Goal: Task Accomplishment & Management: Use online tool/utility

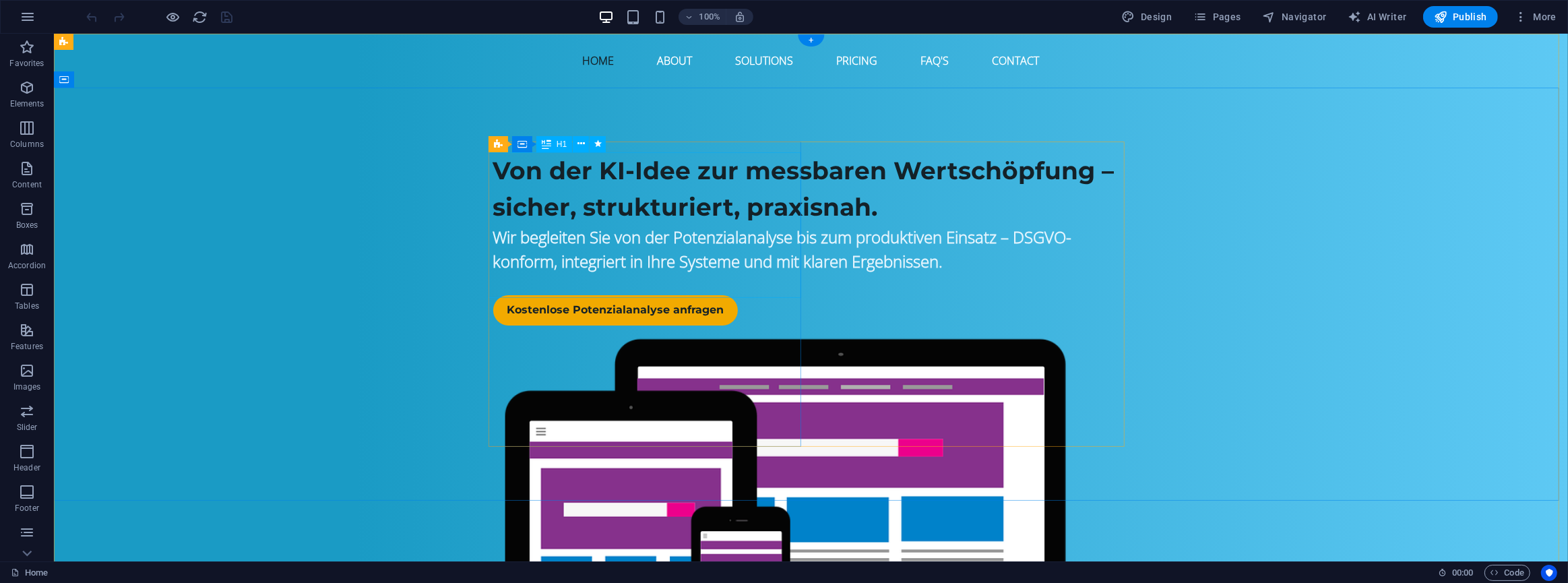
click at [539, 176] on div "Von der KI-Idee zur messbaren Wertschöpfung – sicher, strukturiert, praxisnah." at bounding box center [810, 188] width 636 height 73
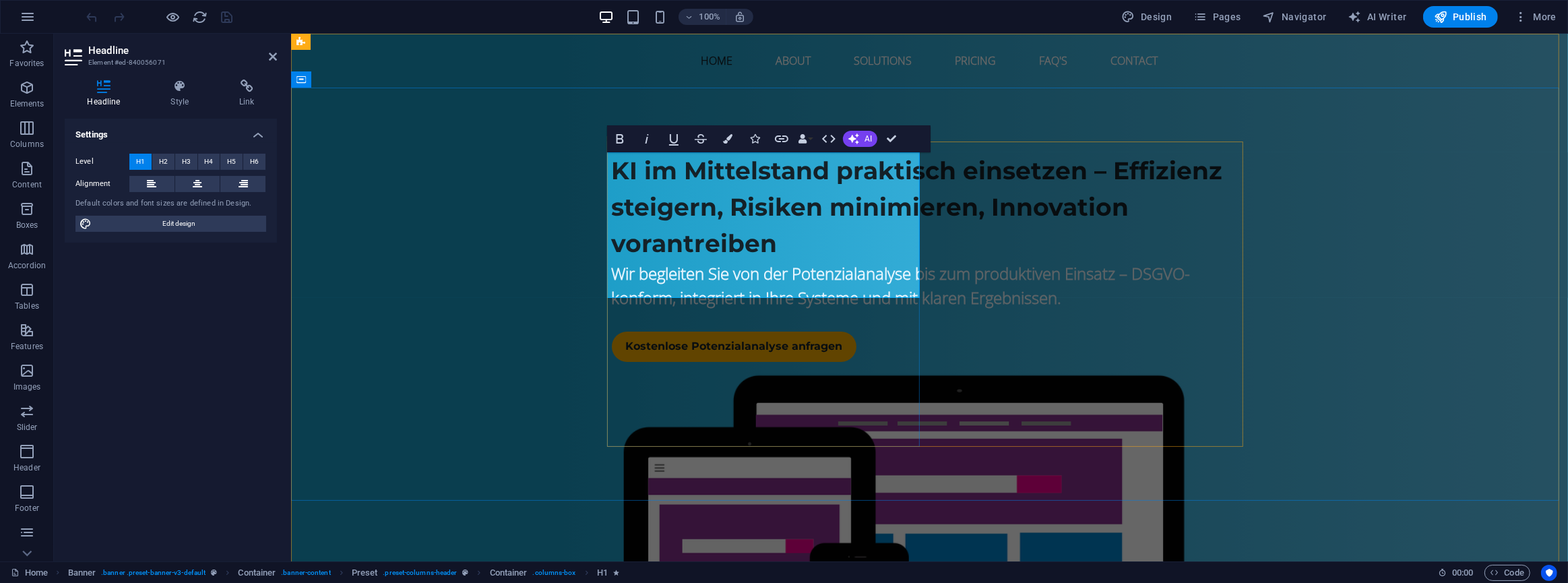
scroll to position [846, 5]
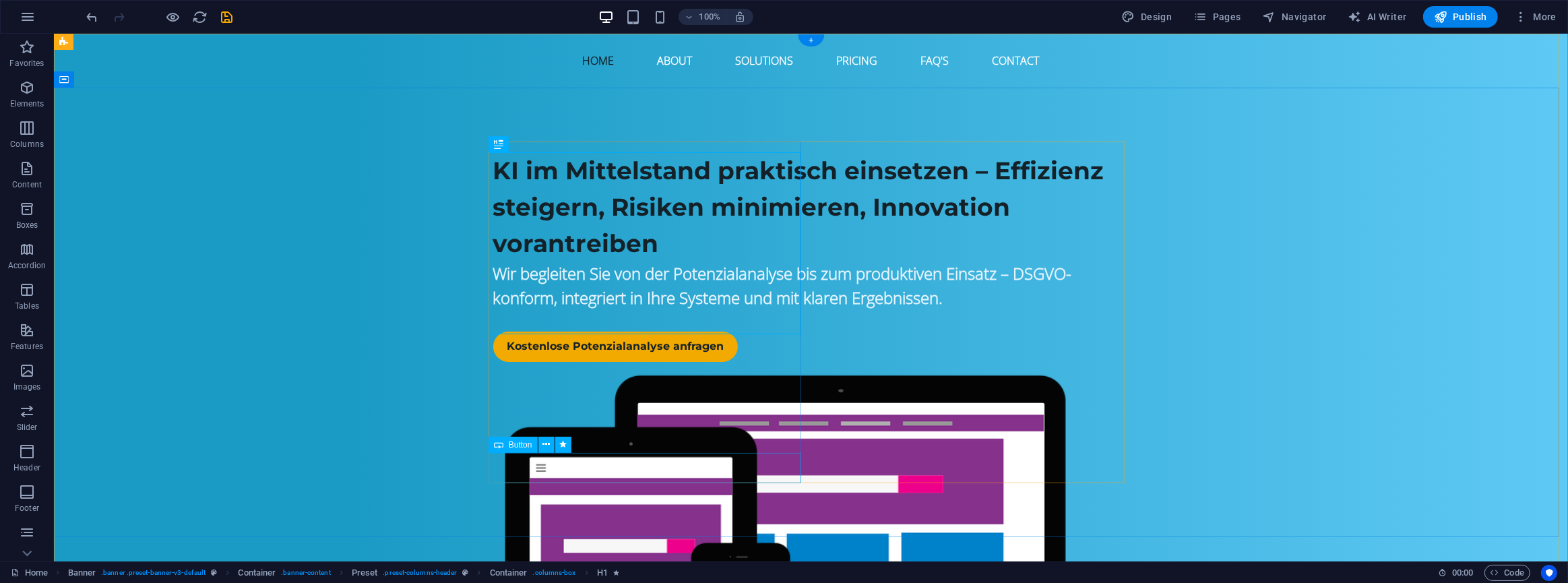
click at [544, 362] on div "Kostenlose Potenzialanalyse anfragen" at bounding box center [810, 347] width 636 height 30
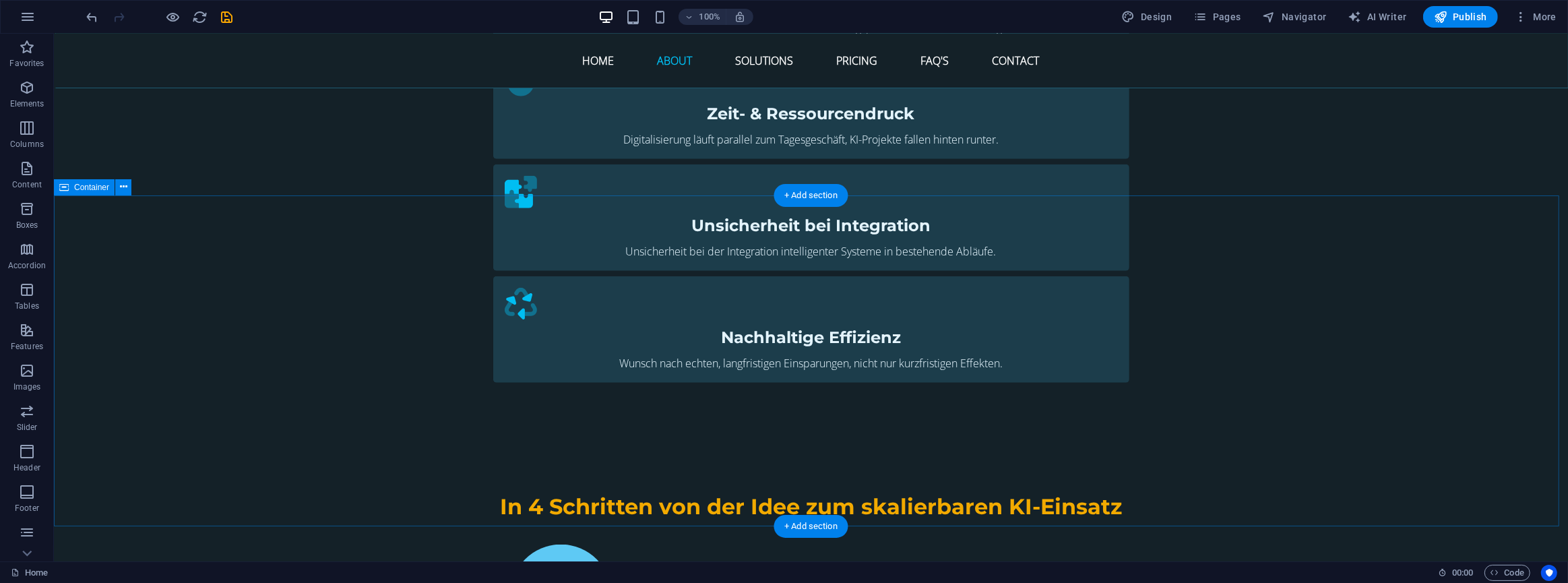
scroll to position [1410, 0]
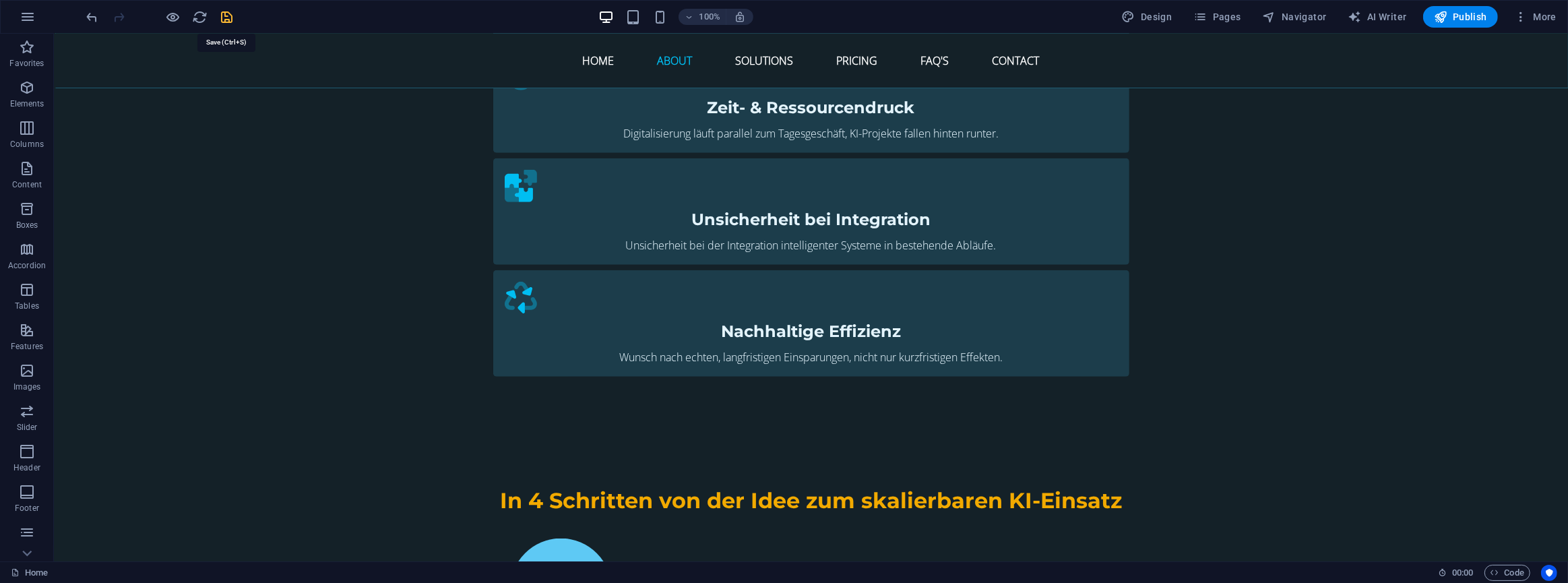
click at [230, 14] on icon "save" at bounding box center [226, 17] width 15 height 15
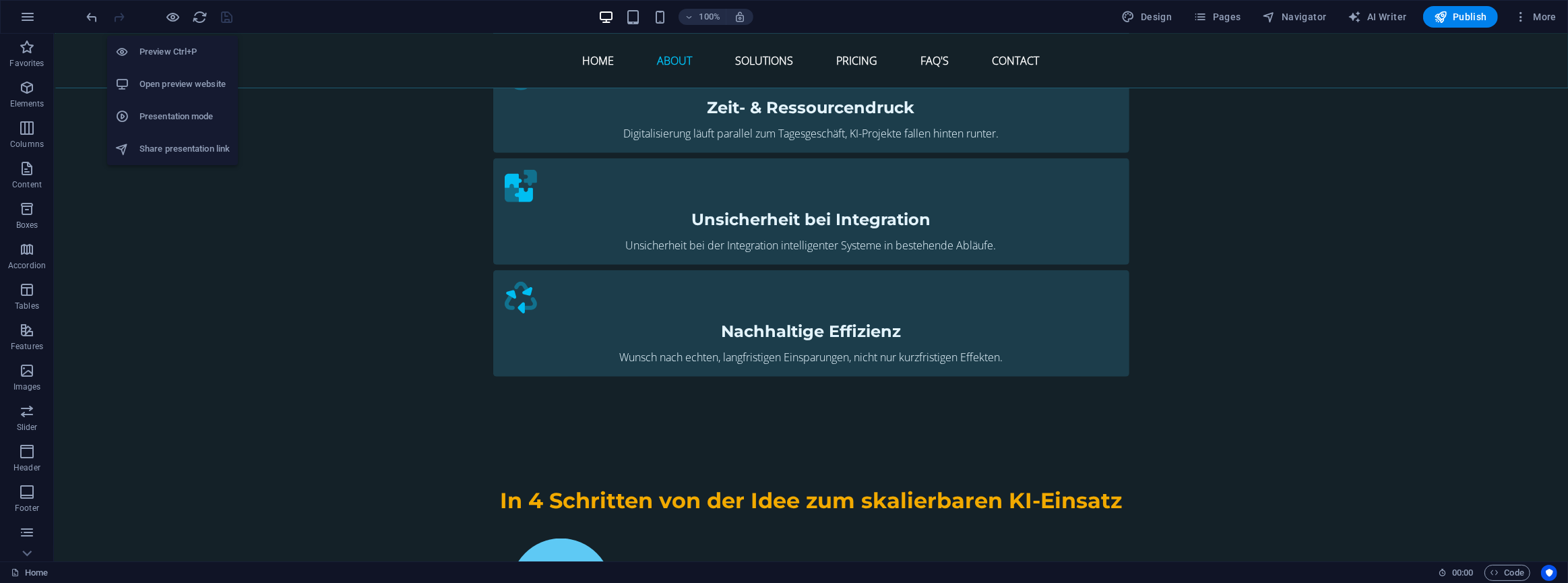
click at [168, 90] on h6 "Open preview website" at bounding box center [184, 84] width 90 height 16
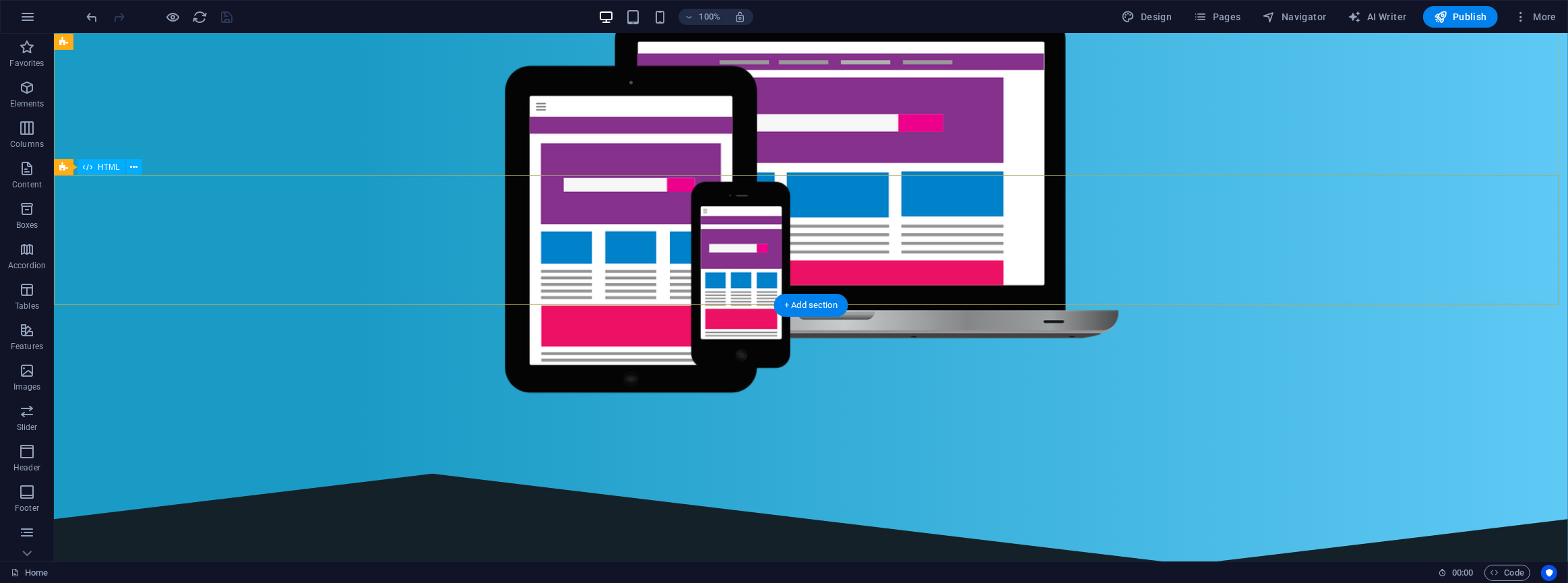
scroll to position [0, 0]
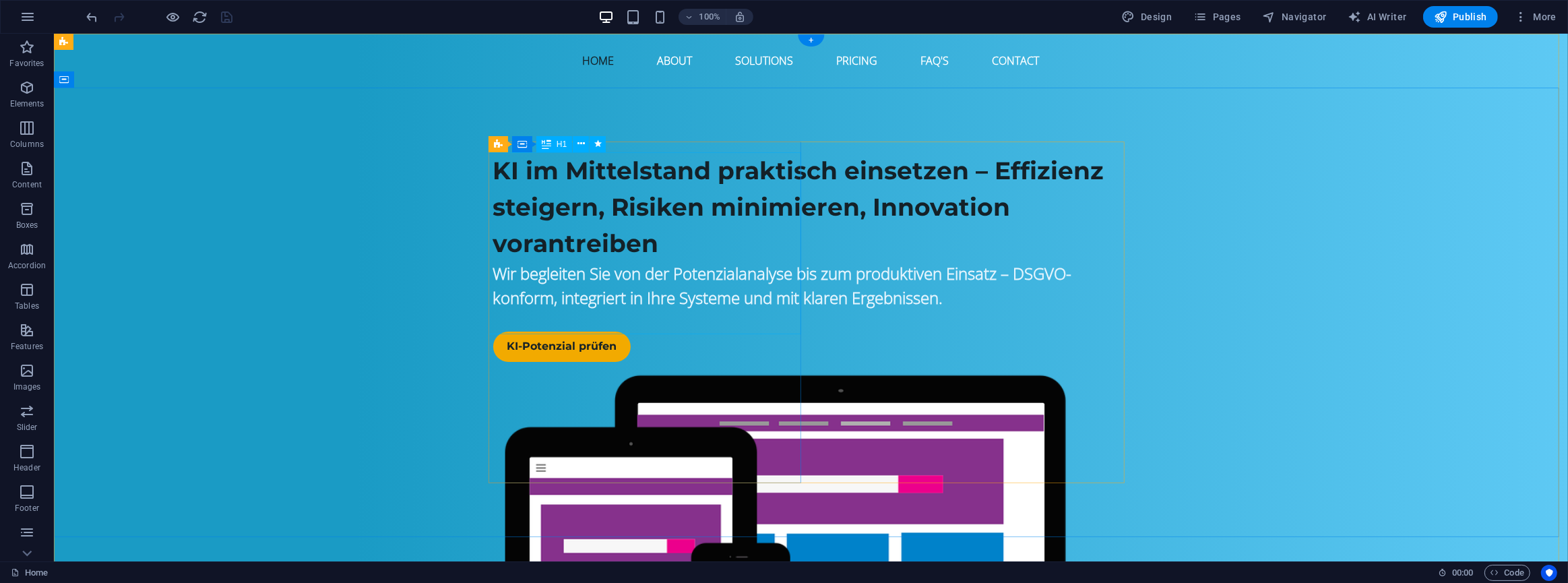
click at [545, 244] on div "KI im Mittelstand praktisch einsetzen – Effizienz steigern, Risiken minimieren,…" at bounding box center [810, 207] width 636 height 109
click at [498, 261] on div "KI im Mittelstand praktisch einsetzen – Effizienz steigern, Risiken minimieren,…" at bounding box center [810, 207] width 636 height 109
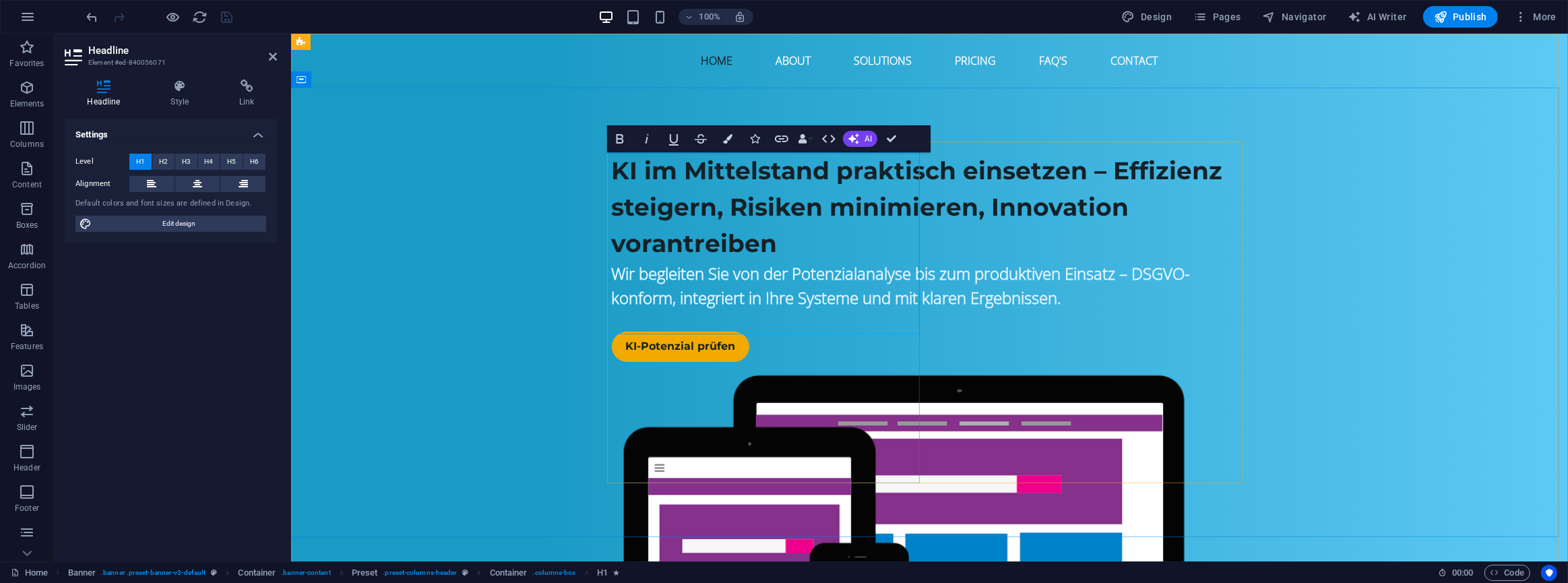
click at [673, 258] on span "KI im Mittelstand praktisch einsetzen – Effizienz steigern, Risiken minimieren,…" at bounding box center [916, 207] width 611 height 102
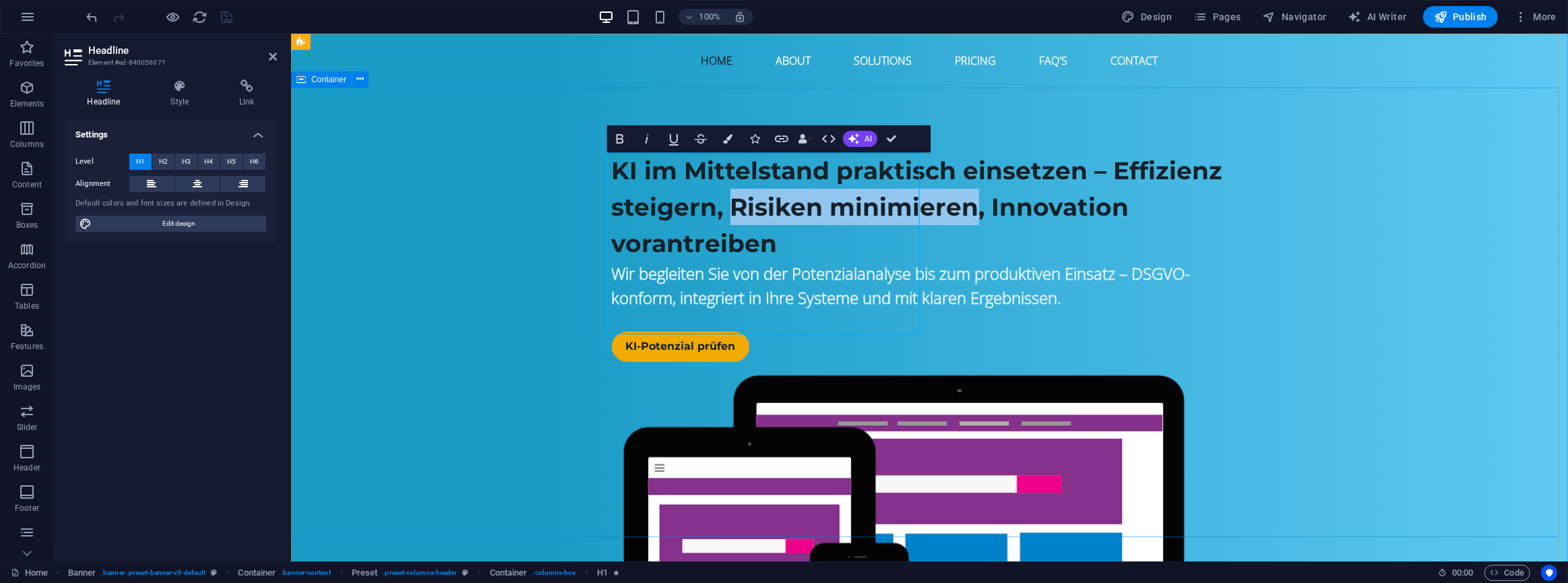
drag, startPoint x: 850, startPoint y: 279, endPoint x: 592, endPoint y: 283, distance: 258.0
click at [592, 283] on div "KI im Mittelstand praktisch einsetzen – Effizienz steigern, Risiken minimieren,…" at bounding box center [929, 451] width 1277 height 728
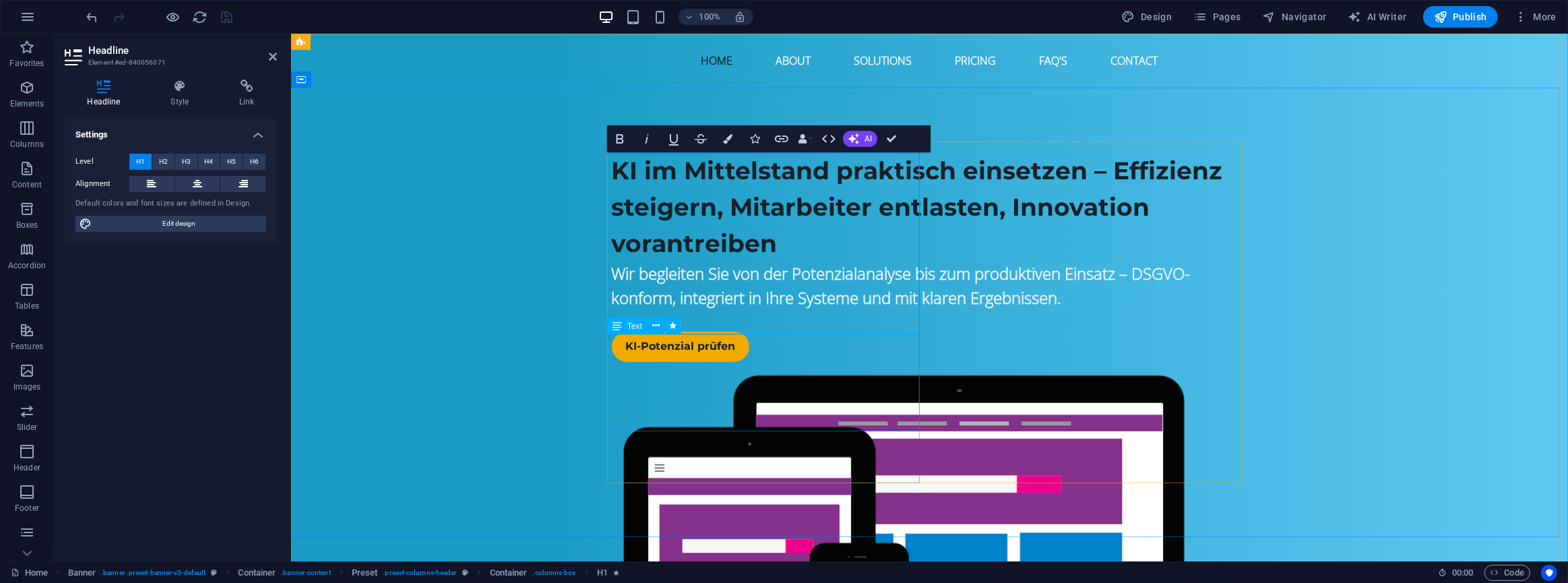
click at [680, 310] on div "Wir begleiten Sie von der Potenzialanalyse bis zum produktiven Einsatz – DSGVO-…" at bounding box center [929, 286] width 636 height 48
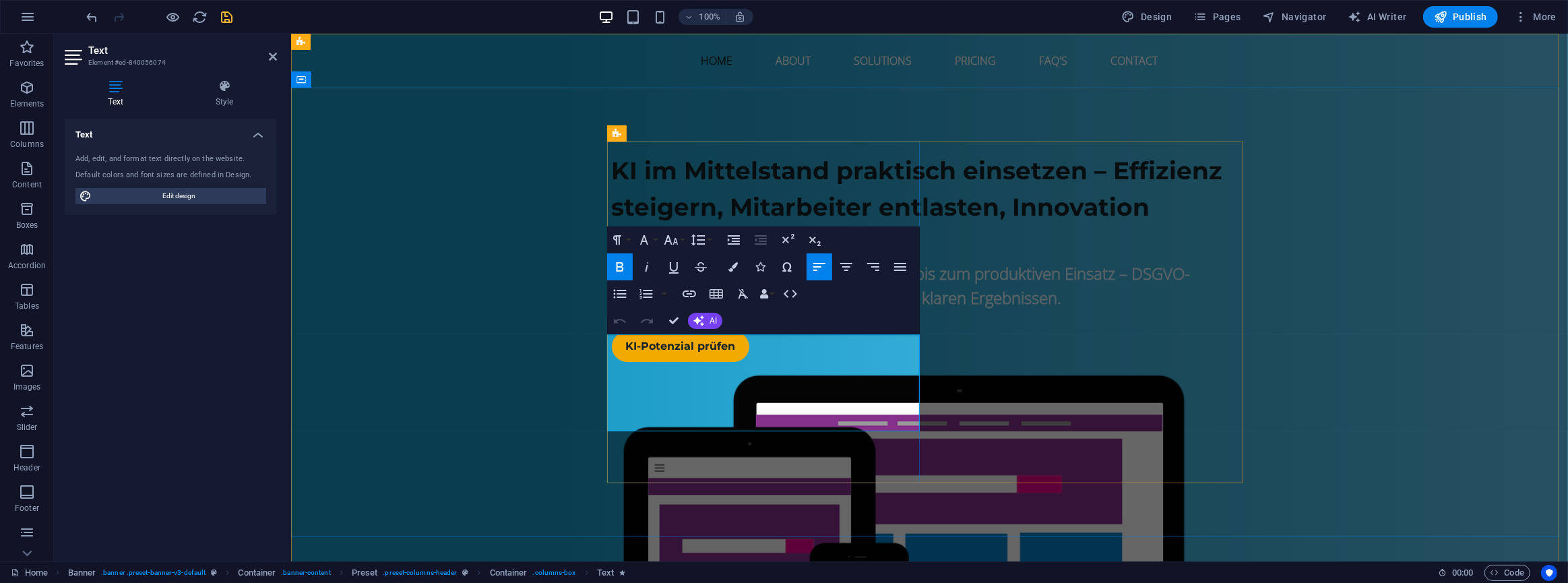
click at [678, 309] on span "Wir begleiten Sie von der Potenzialanalyse bis zum produktiven Einsatz – DSGVO-…" at bounding box center [900, 286] width 579 height 47
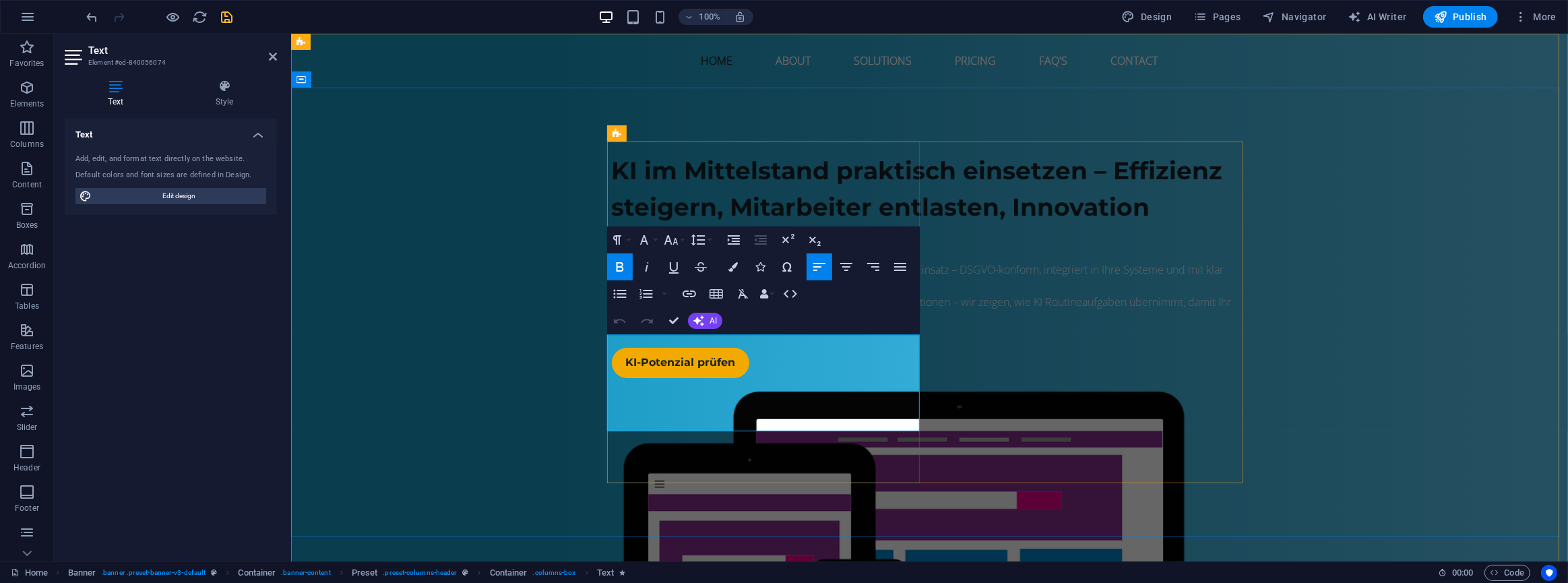
scroll to position [3762, 2]
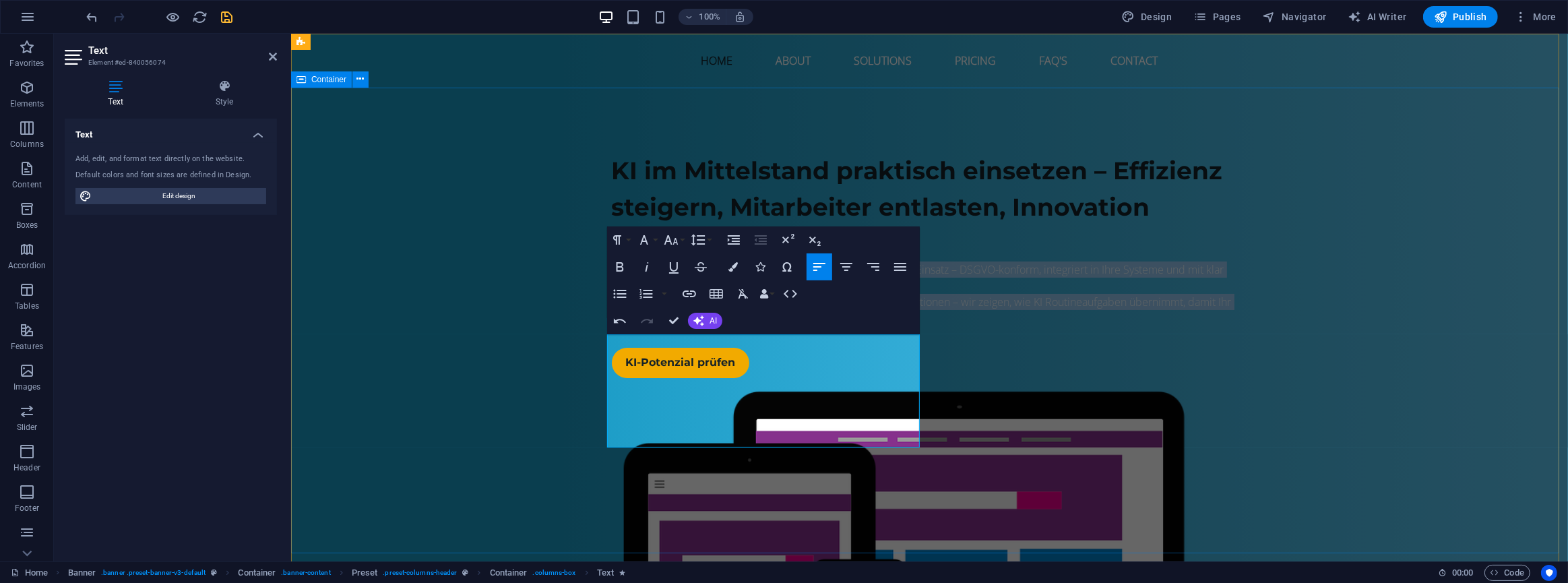
drag, startPoint x: 713, startPoint y: 442, endPoint x: 578, endPoint y: 333, distance: 173.5
click at [578, 333] on div "KI im Mittelstand praktisch einsetzen – Effizienz steigern, Mitarbeiter entlast…" at bounding box center [929, 459] width 1277 height 744
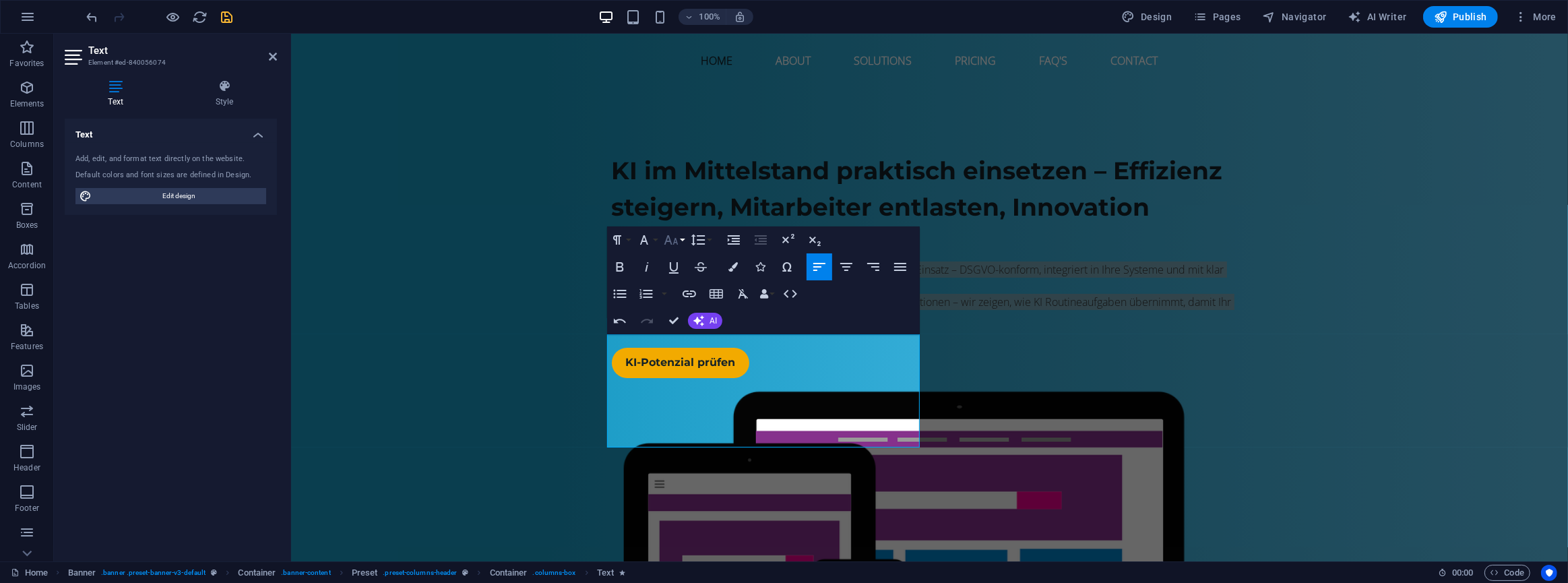
click at [680, 239] on button "Font Size" at bounding box center [674, 240] width 26 height 27
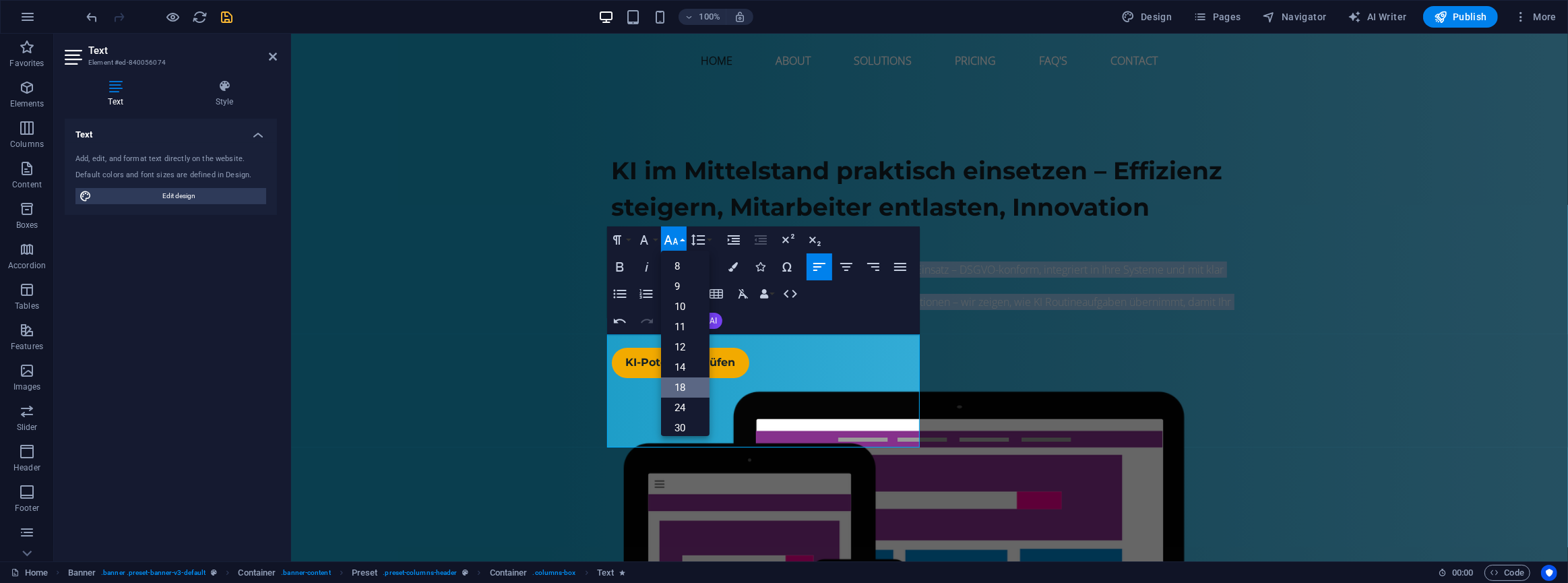
click at [689, 385] on link "18" at bounding box center [686, 388] width 48 height 21
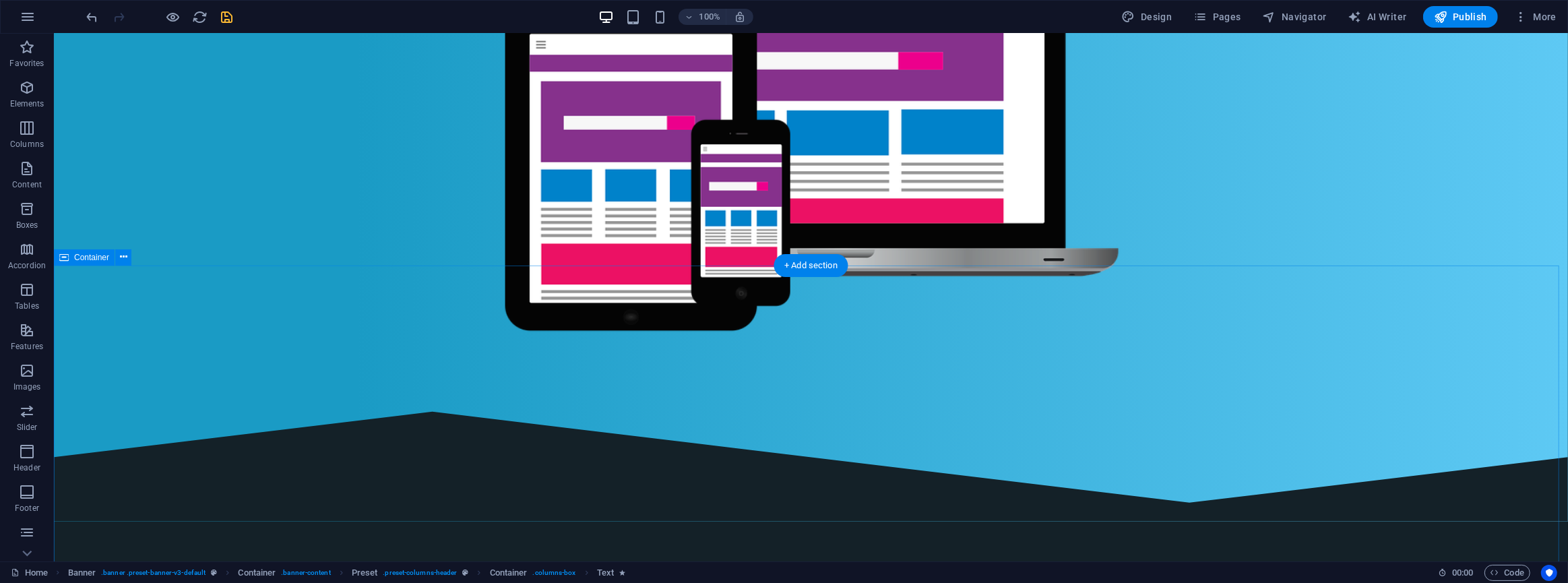
scroll to position [613, 0]
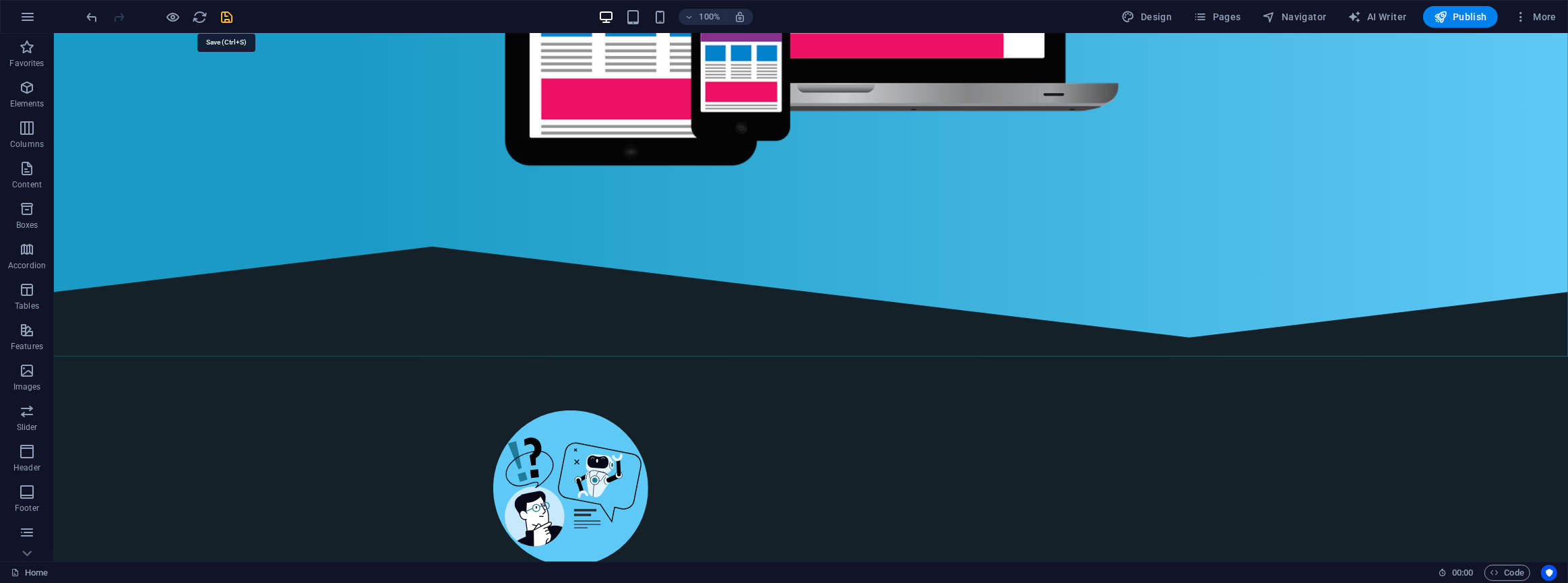
click at [228, 15] on icon "save" at bounding box center [226, 17] width 15 height 15
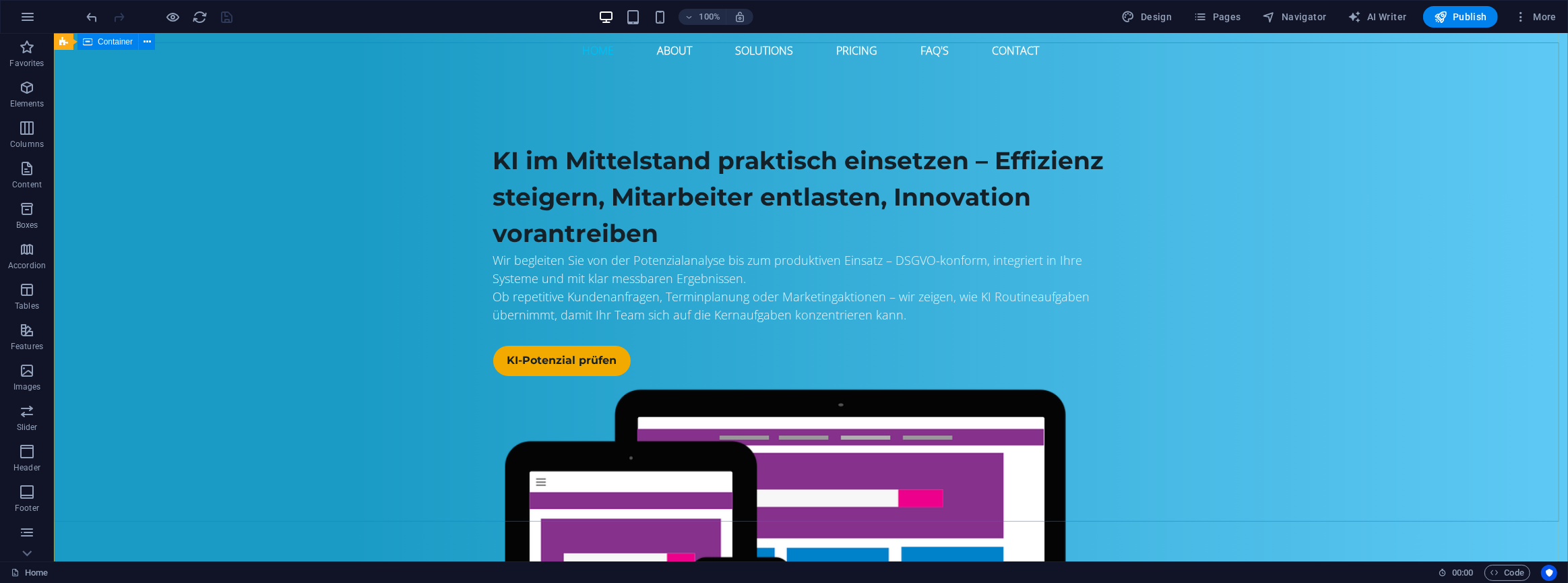
scroll to position [0, 0]
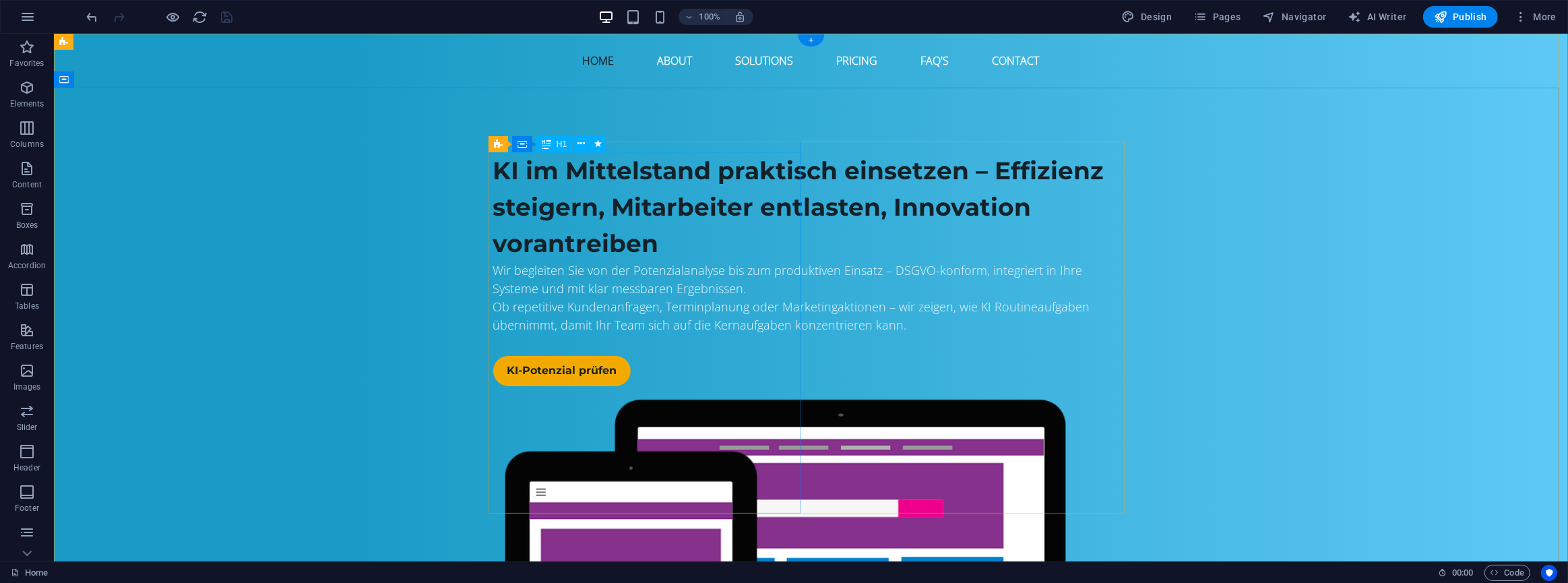
click at [577, 261] on div "KI im Mittelstand praktisch einsetzen – Effizienz steigern, Mitarbeiter entlast…" at bounding box center [810, 207] width 636 height 109
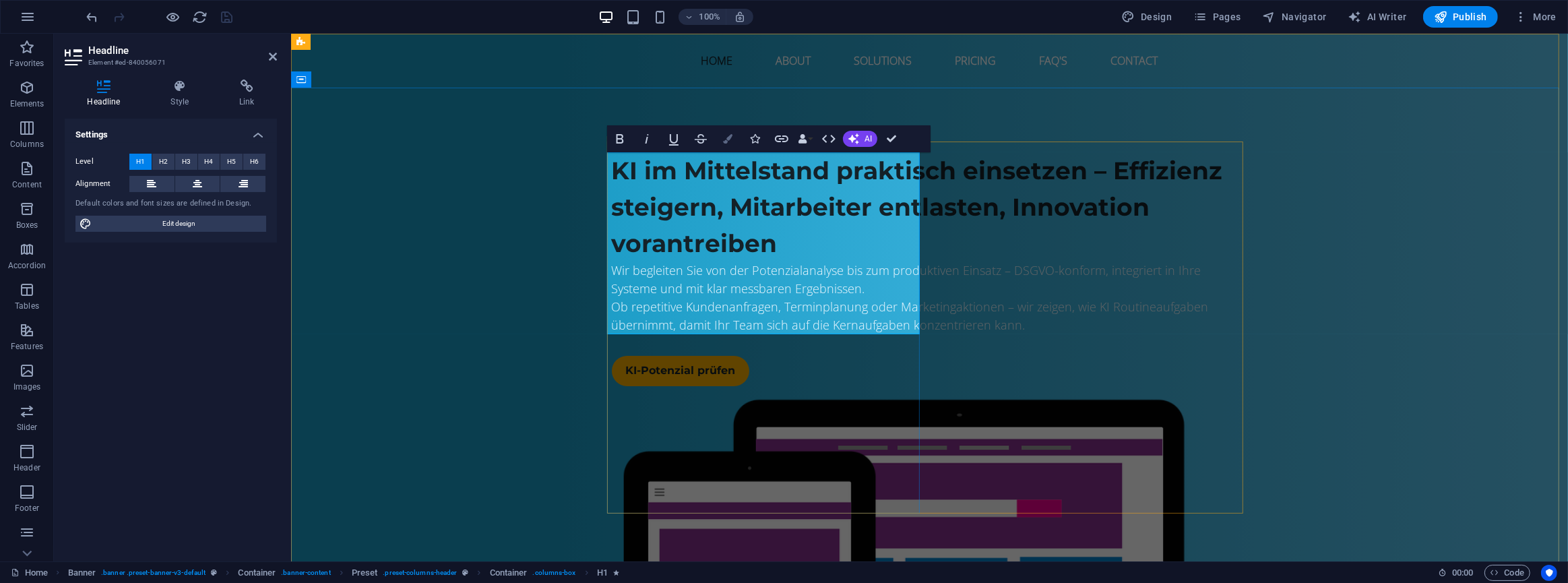
drag, startPoint x: 379, startPoint y: 208, endPoint x: 728, endPoint y: 135, distance: 356.6
click at [728, 135] on icon "button" at bounding box center [728, 139] width 10 height 10
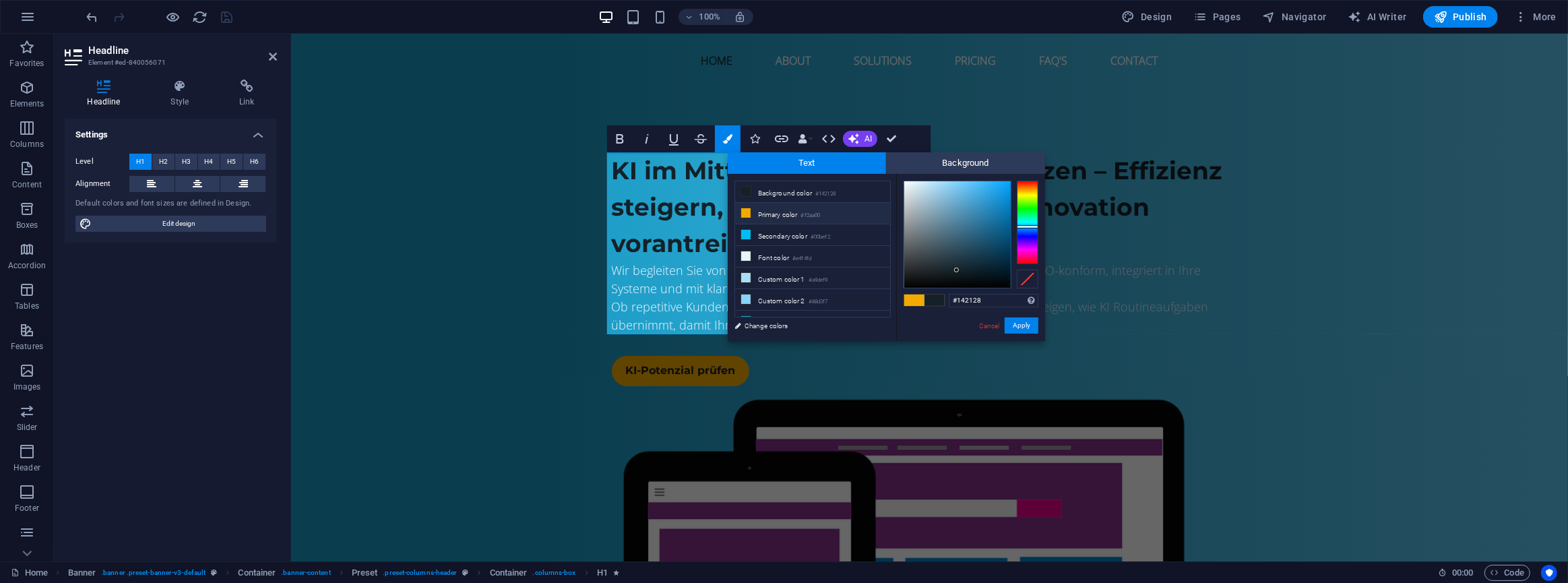
drag, startPoint x: 989, startPoint y: 302, endPoint x: 944, endPoint y: 297, distance: 45.3
click at [944, 297] on div "#142128 Supported formats #0852ed rgb(8, 82, 237) rgba(8, 82, 237, 90%) hsv(221…" at bounding box center [971, 355] width 149 height 363
click at [1019, 321] on button "Apply" at bounding box center [1022, 326] width 34 height 16
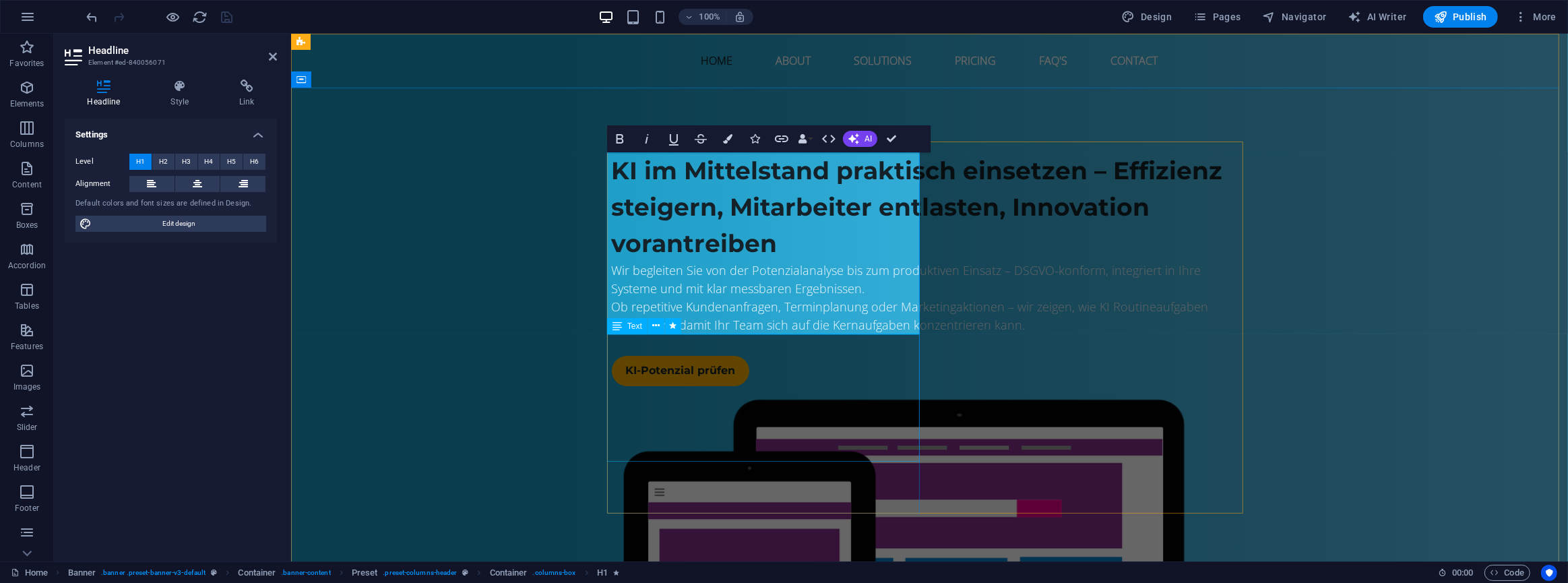
click at [687, 335] on div "Wir begleiten Sie von der Potenzialanalyse bis zum produktiven Einsatz – DSGVO-…" at bounding box center [929, 297] width 636 height 73
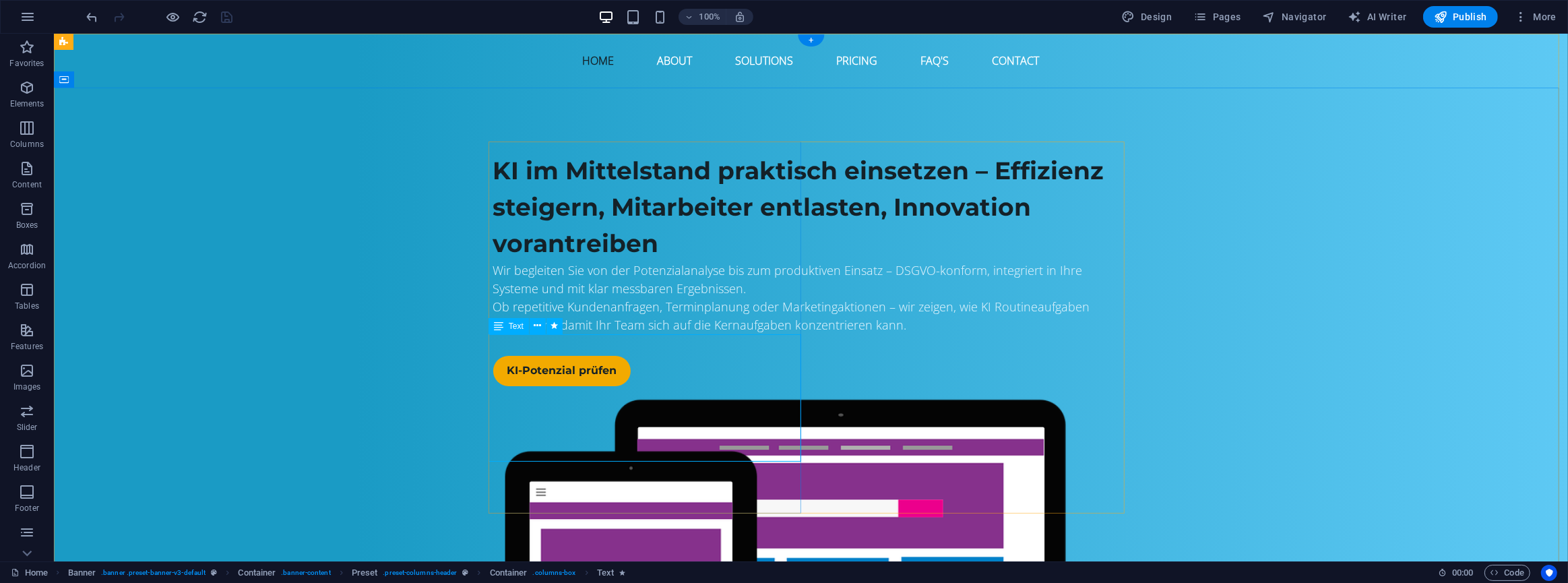
click at [544, 335] on div "Wir begleiten Sie von der Potenzialanalyse bis zum produktiven Einsatz – DSGVO-…" at bounding box center [810, 297] width 636 height 73
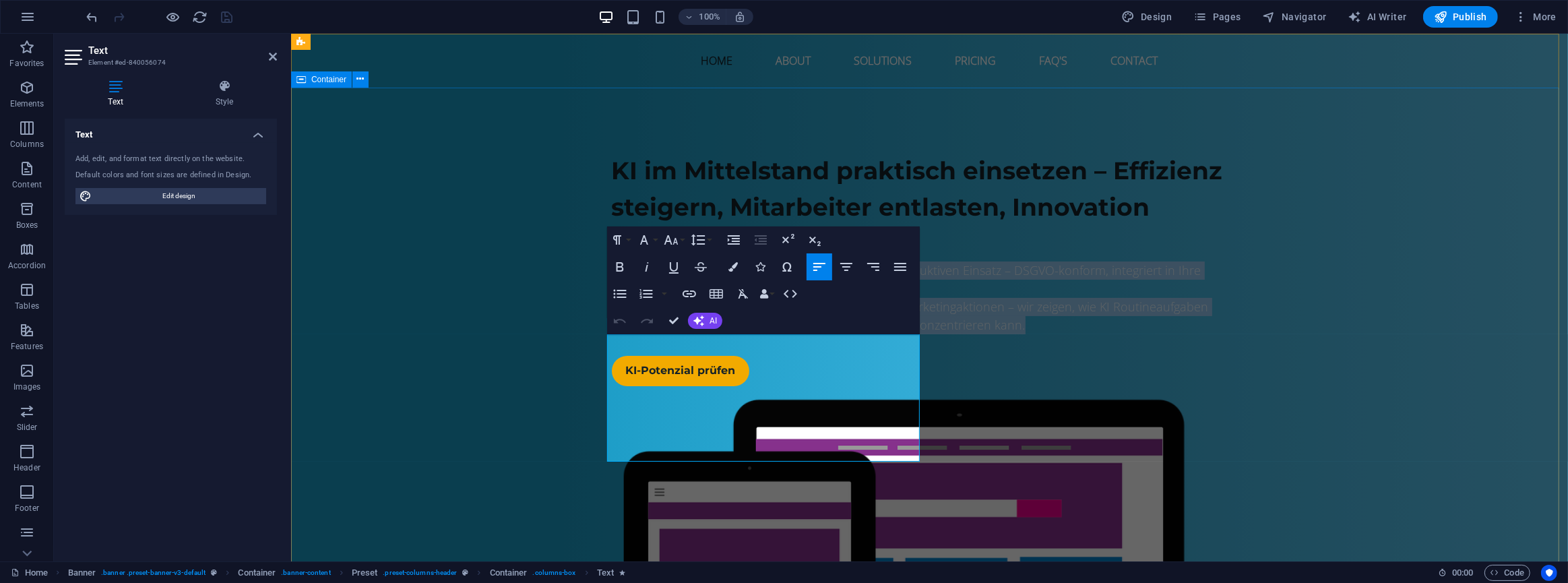
drag, startPoint x: 725, startPoint y: 455, endPoint x: 575, endPoint y: 339, distance: 189.6
click at [575, 339] on div "KI im Mittelstand praktisch einsetzen – Effizienz steigern, Mitarbeiter entlast…" at bounding box center [929, 464] width 1277 height 752
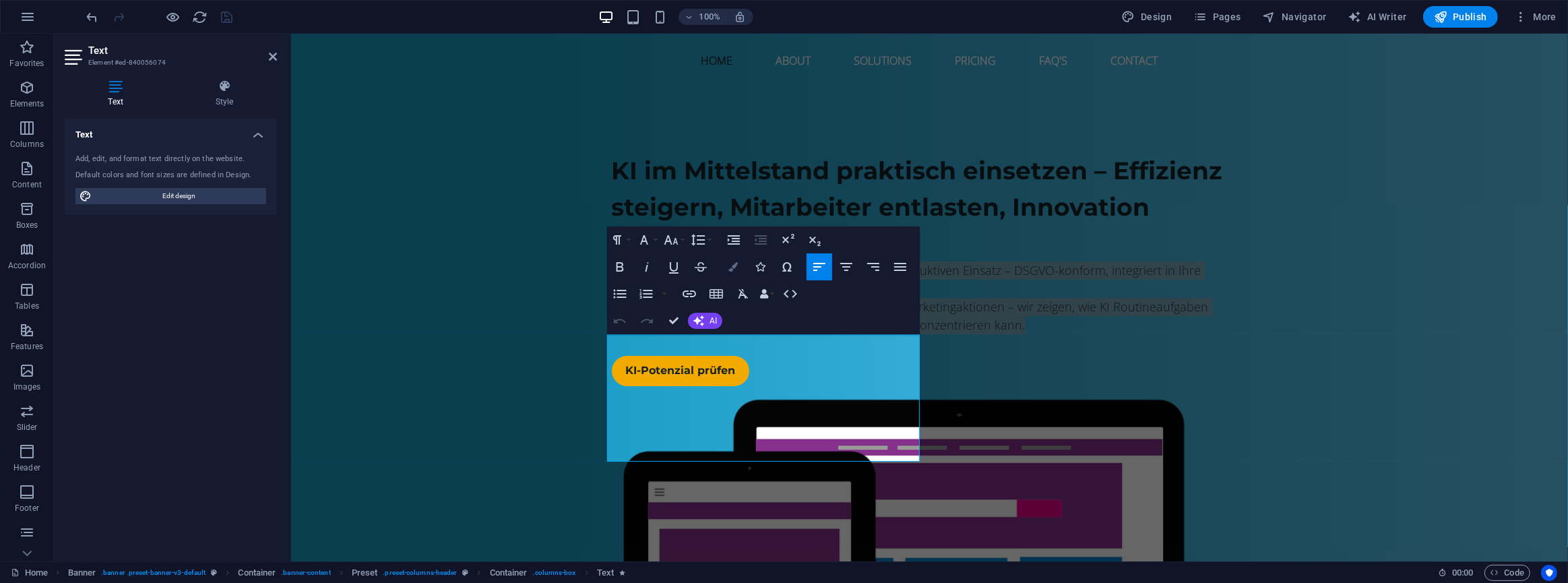
click at [737, 269] on icon "button" at bounding box center [733, 267] width 10 height 10
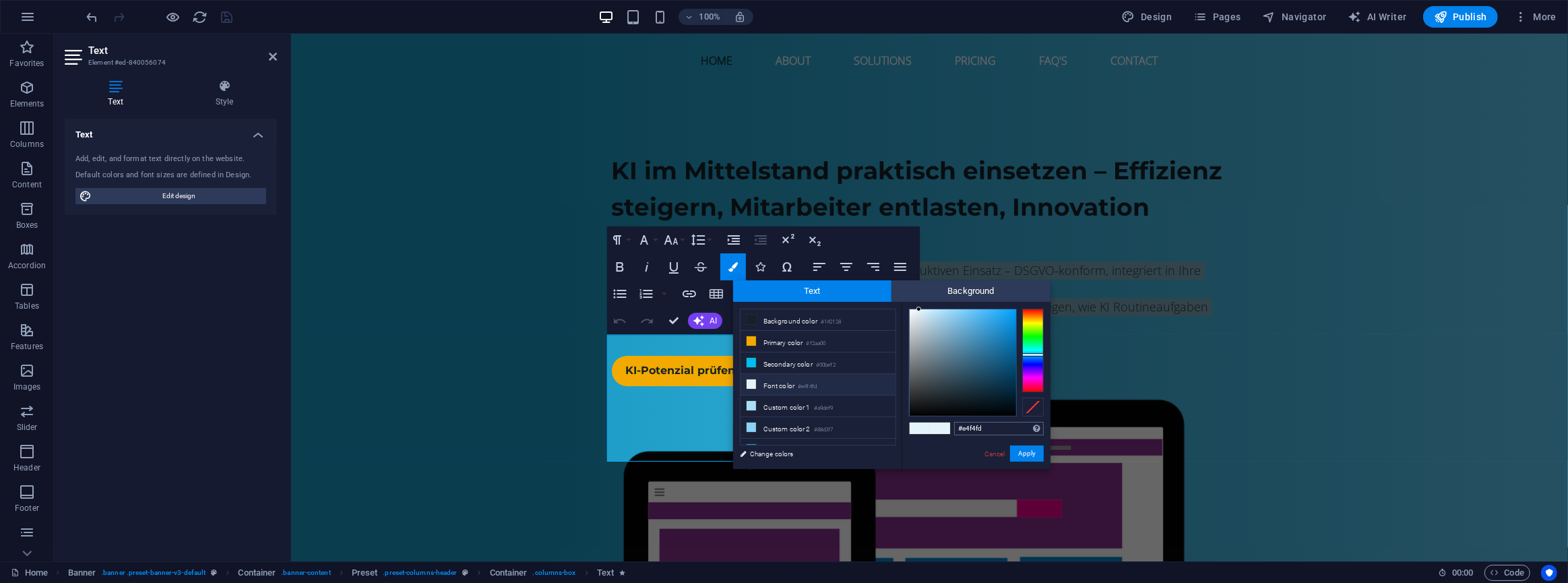
drag, startPoint x: 1002, startPoint y: 426, endPoint x: 962, endPoint y: 430, distance: 40.2
click at [962, 430] on input "#e4f4fd" at bounding box center [999, 428] width 89 height 13
click at [1010, 426] on input "#c8e9fb" at bounding box center [999, 428] width 89 height 13
type input "#c8e9fb"
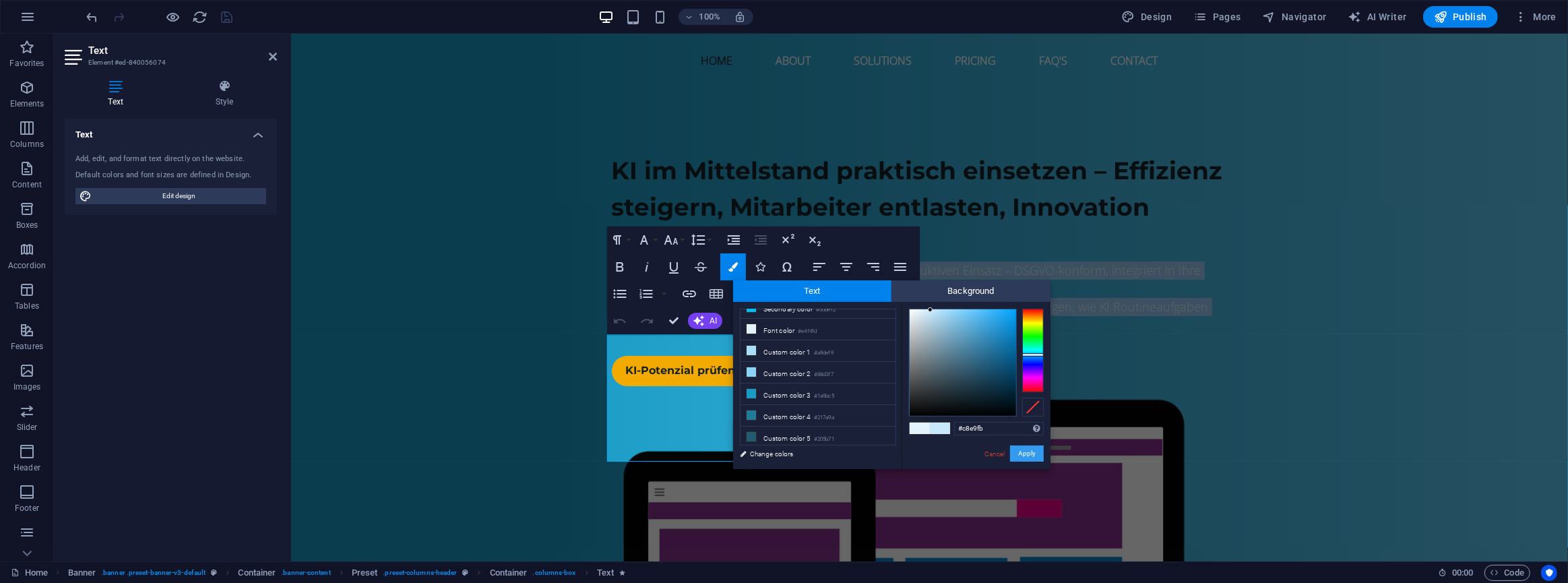
click at [1025, 448] on button "Apply" at bounding box center [1027, 454] width 34 height 16
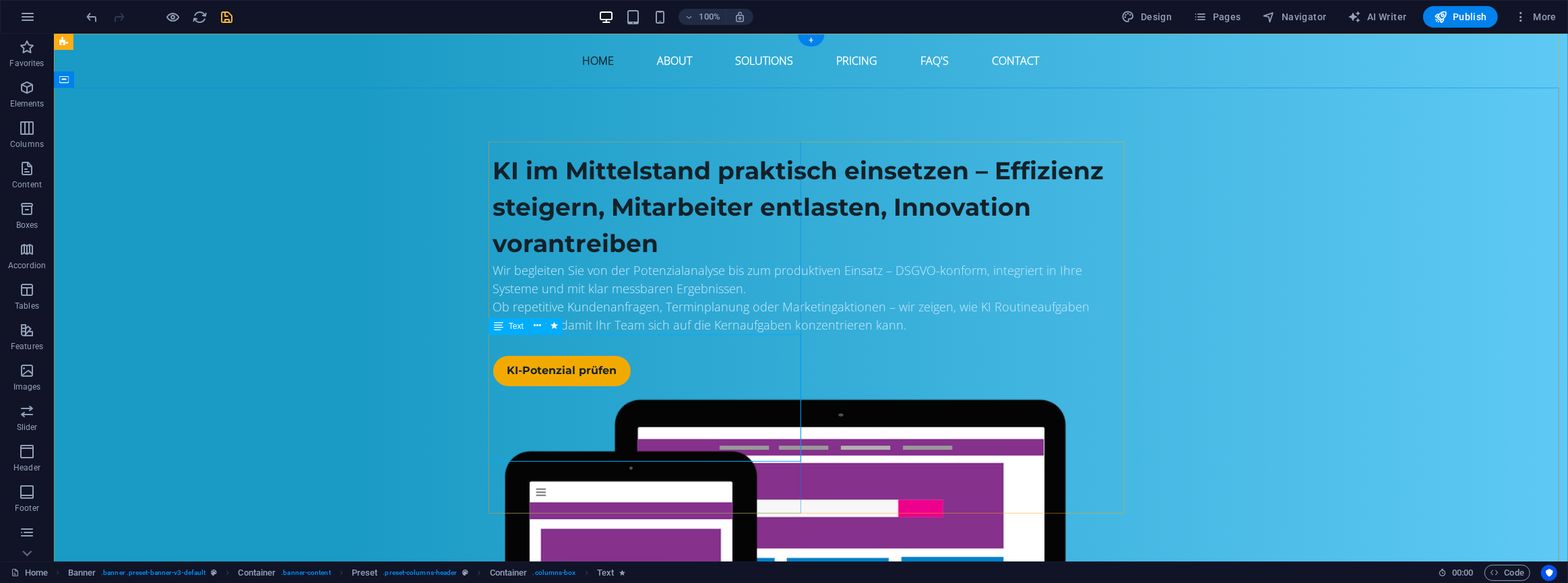
click at [606, 335] on div "Wir begleiten Sie von der Potenzialanalyse bis zum produktiven Einsatz – DSGVO-…" at bounding box center [810, 297] width 636 height 73
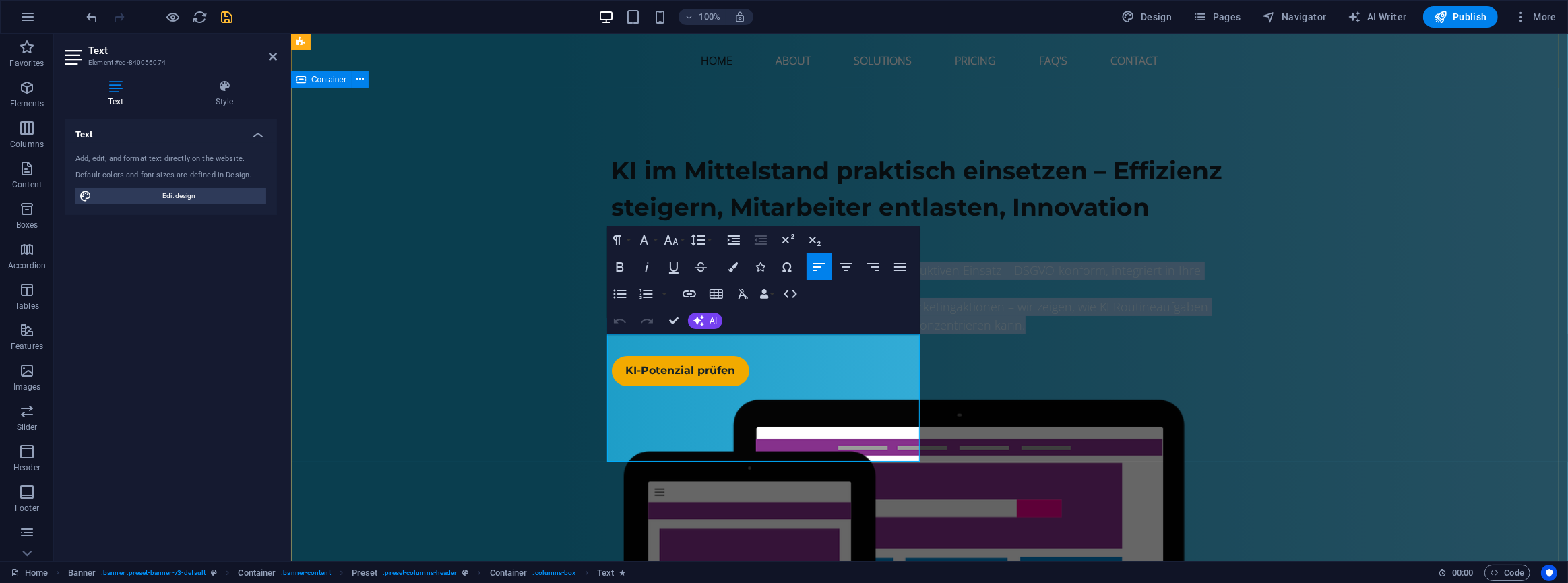
drag, startPoint x: 758, startPoint y: 459, endPoint x: 592, endPoint y: 343, distance: 202.5
click at [592, 343] on div "KI im Mittelstand praktisch einsetzen – Effizienz steigern, Mitarbeiter entlast…" at bounding box center [929, 464] width 1277 height 752
click at [624, 270] on icon "button" at bounding box center [620, 267] width 16 height 16
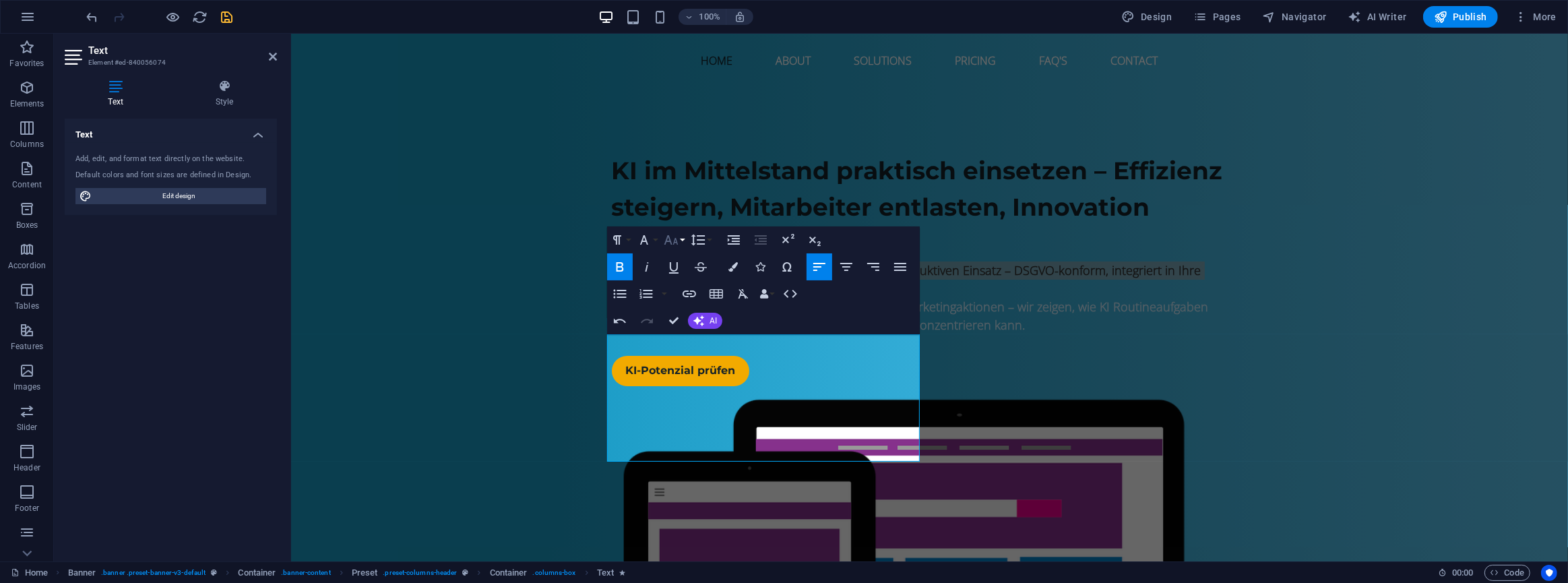
click at [674, 244] on icon "button" at bounding box center [671, 240] width 16 height 16
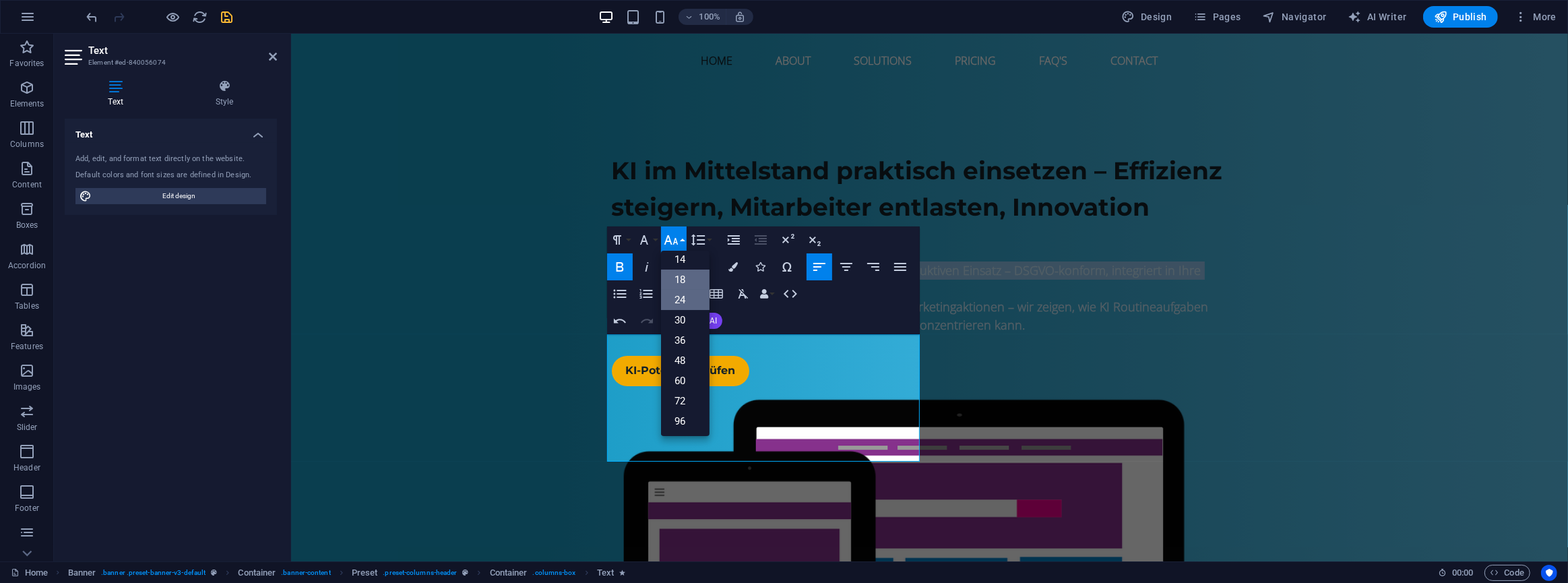
click at [681, 296] on link "24" at bounding box center [686, 300] width 48 height 21
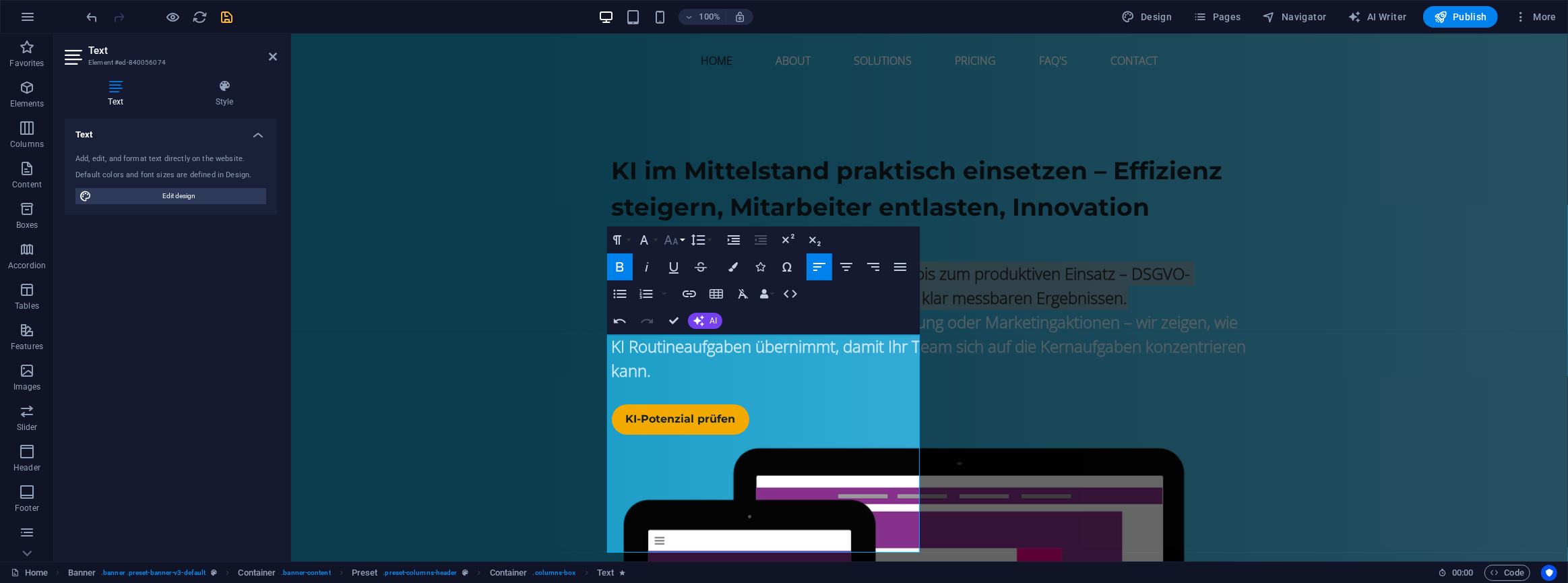
click at [674, 243] on icon "button" at bounding box center [671, 240] width 16 height 16
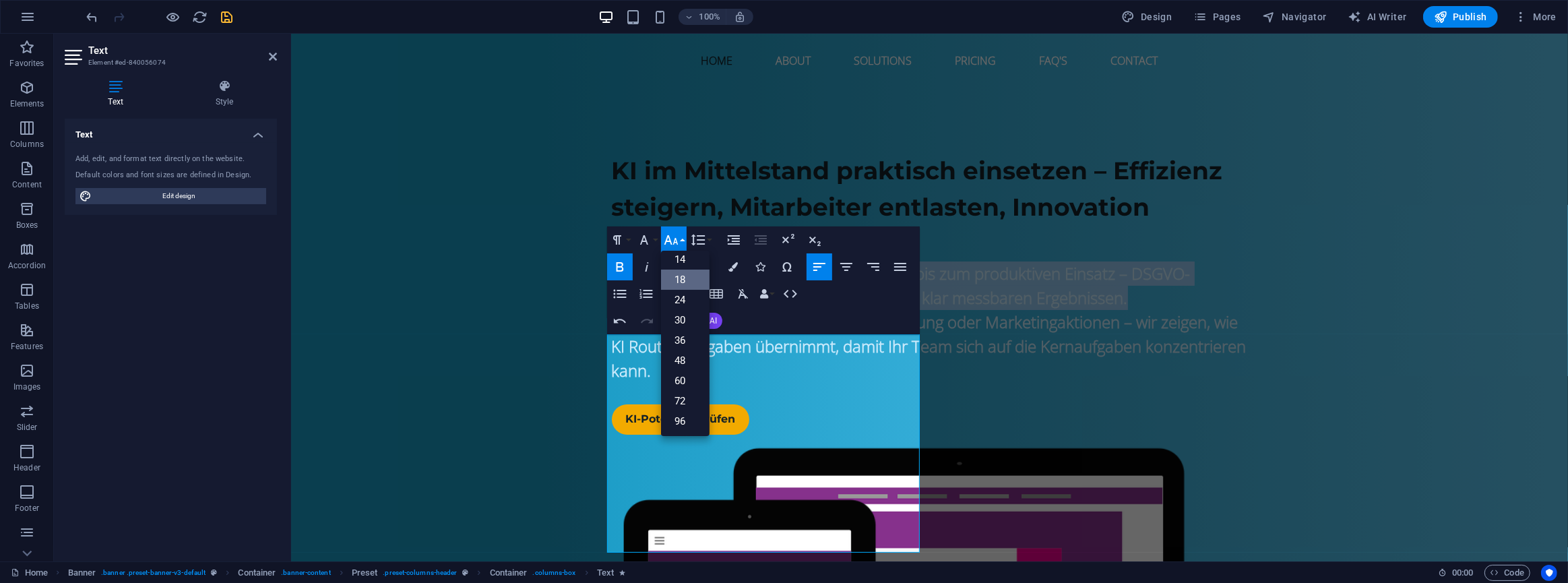
click at [681, 277] on link "18" at bounding box center [686, 279] width 48 height 21
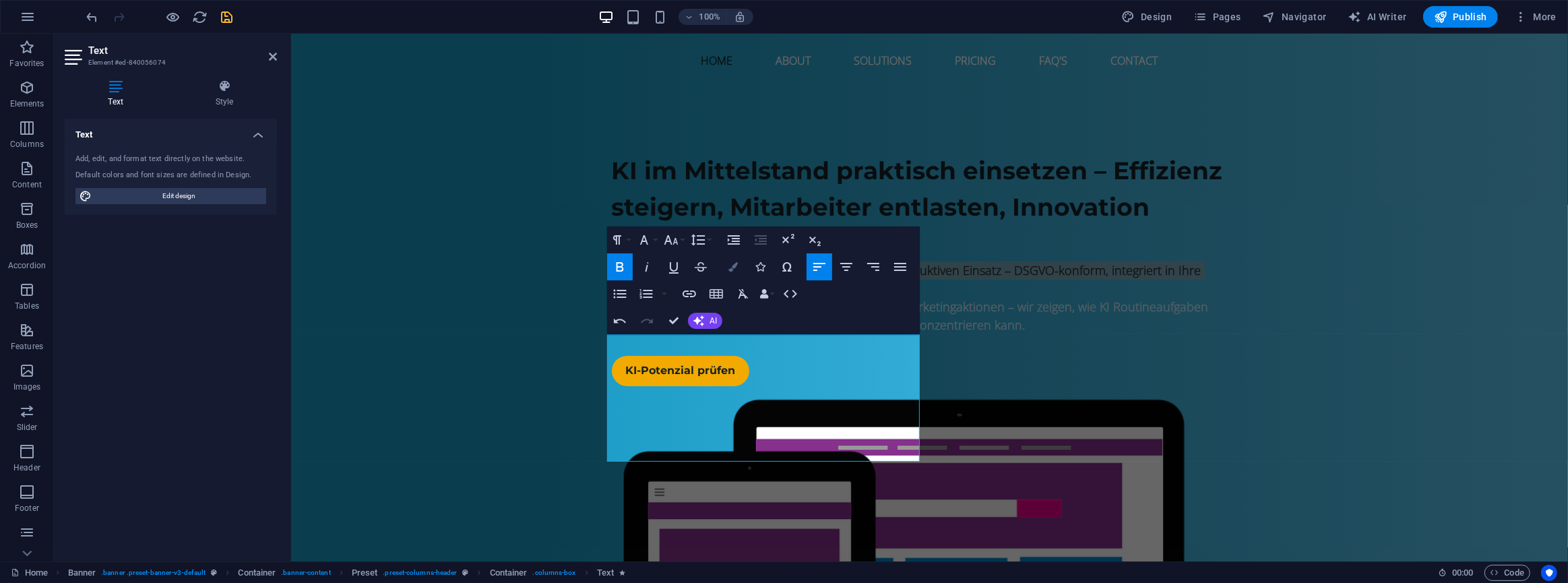
click at [737, 271] on icon "button" at bounding box center [733, 267] width 10 height 10
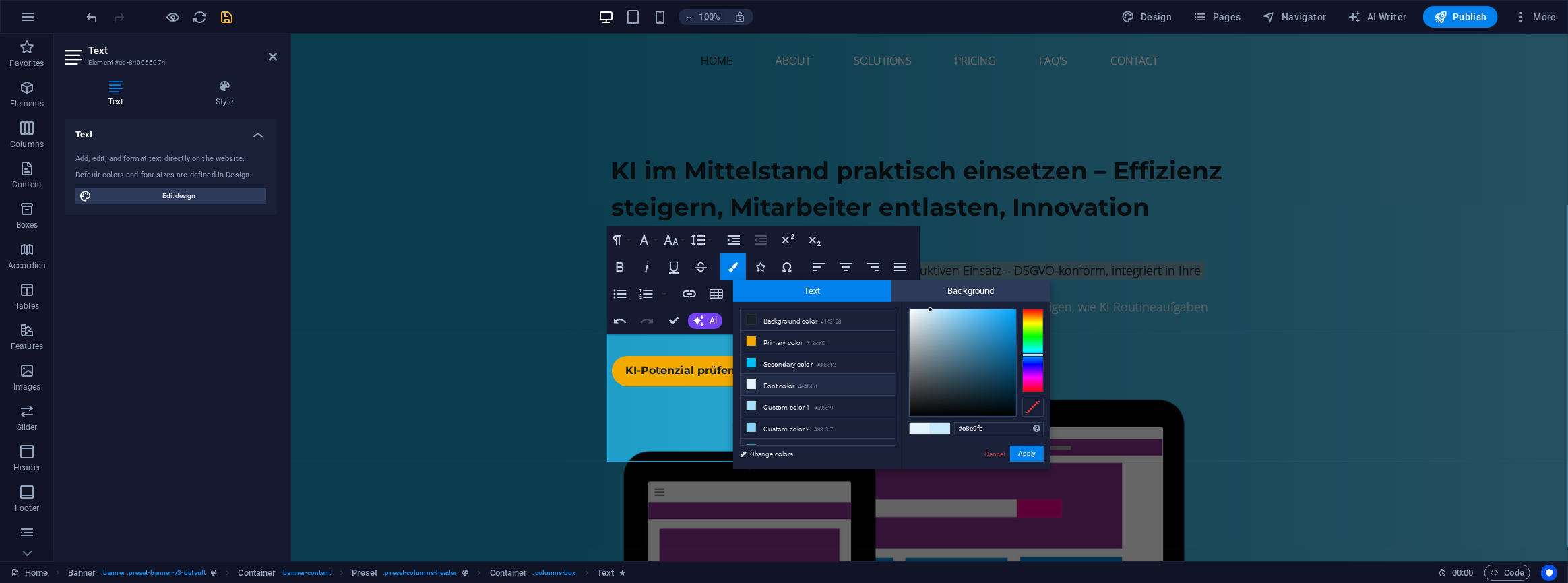
click at [773, 386] on li "Font color #e4f4fd" at bounding box center [818, 385] width 155 height 21
type input "#e4f4fd"
click at [1023, 450] on button "Apply" at bounding box center [1027, 454] width 34 height 16
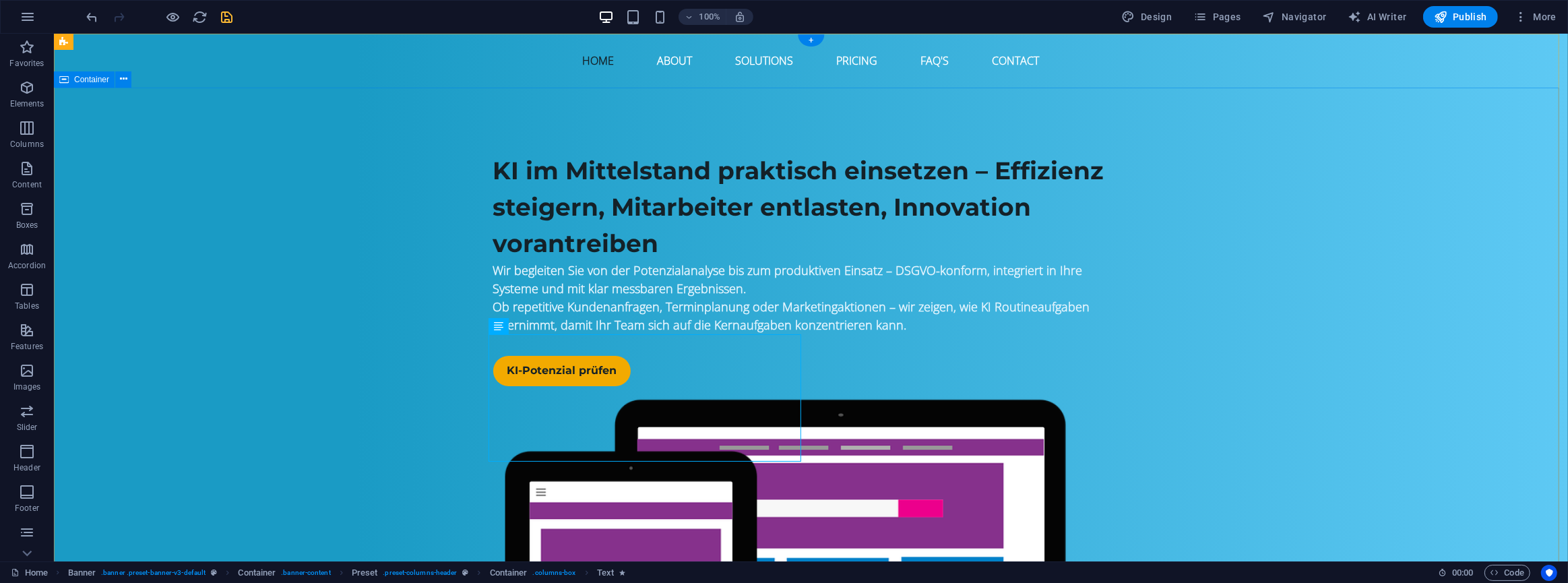
click at [354, 386] on div "KI im Mittelstand praktisch einsetzen – Effizienz steigern, Mitarbeiter entlast…" at bounding box center [810, 464] width 1514 height 752
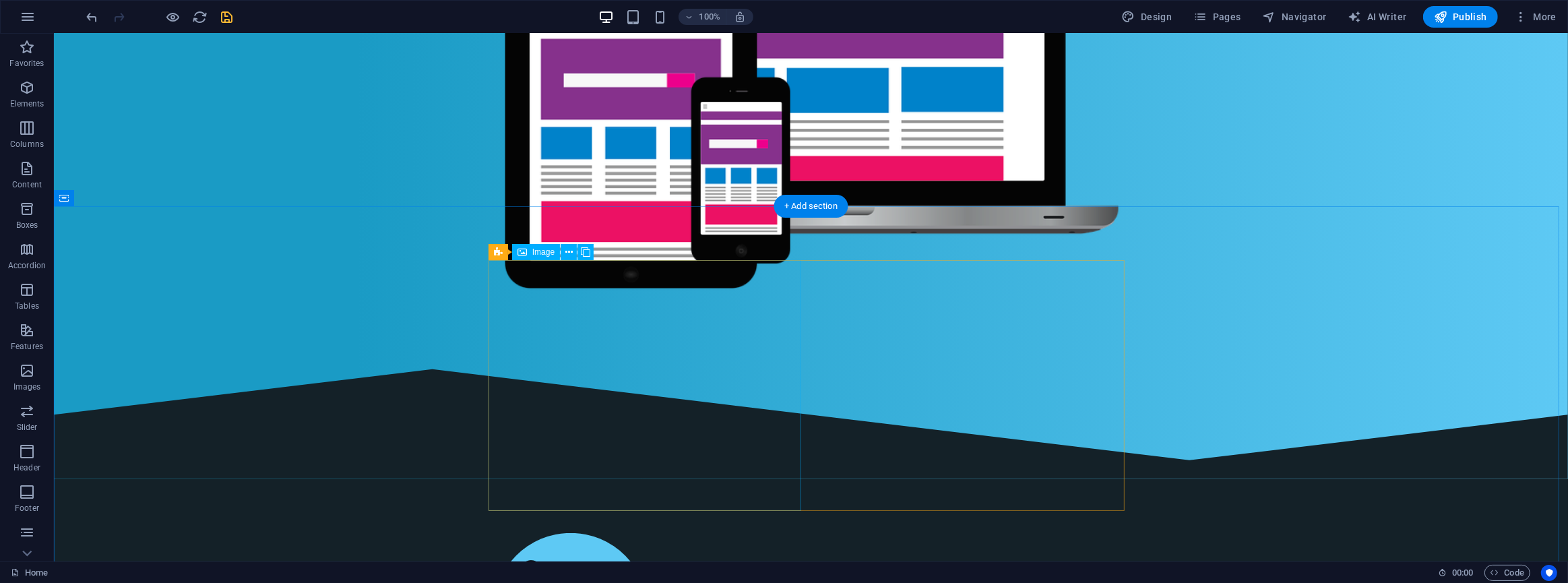
scroll to position [613, 0]
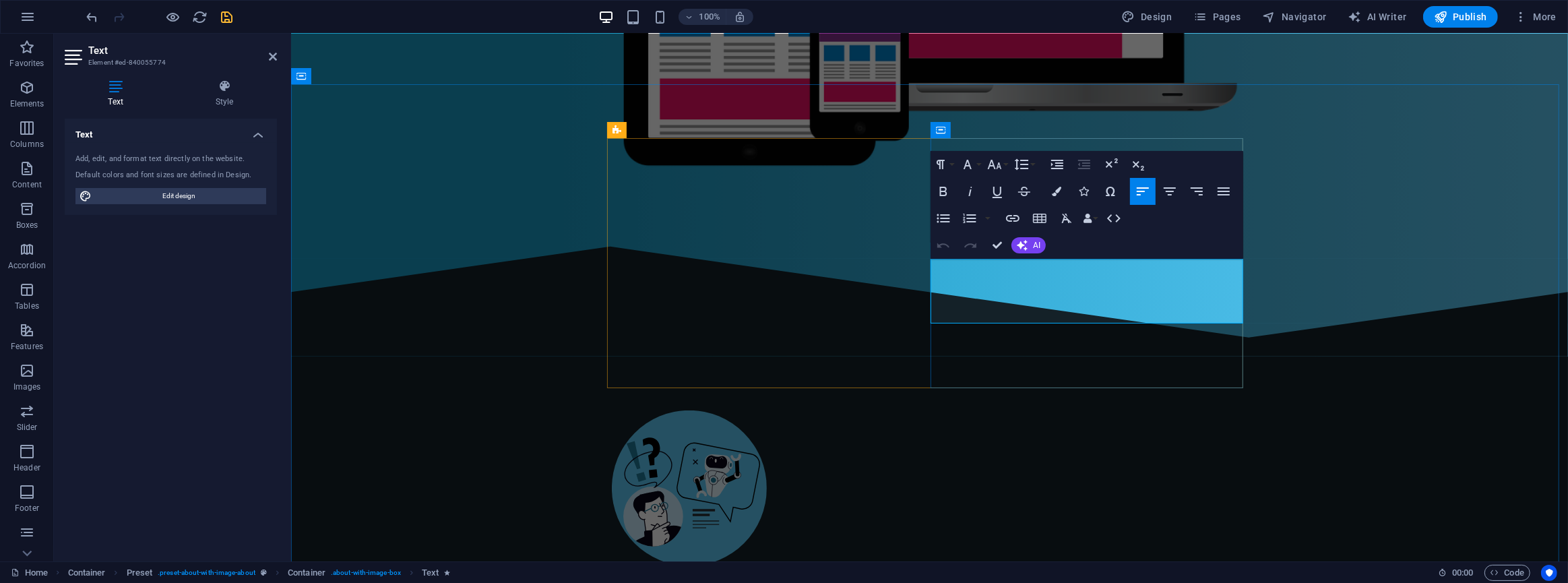
drag, startPoint x: 994, startPoint y: 317, endPoint x: 932, endPoint y: 263, distance: 82.2
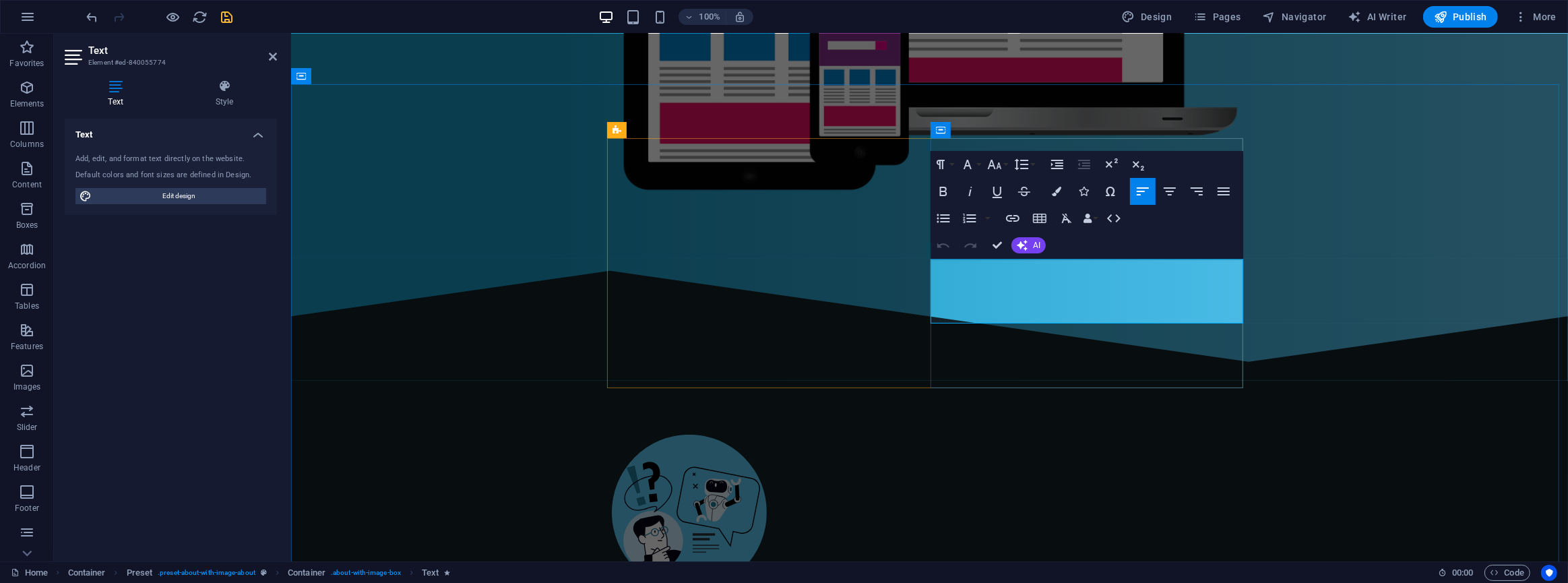
scroll to position [4275, 2]
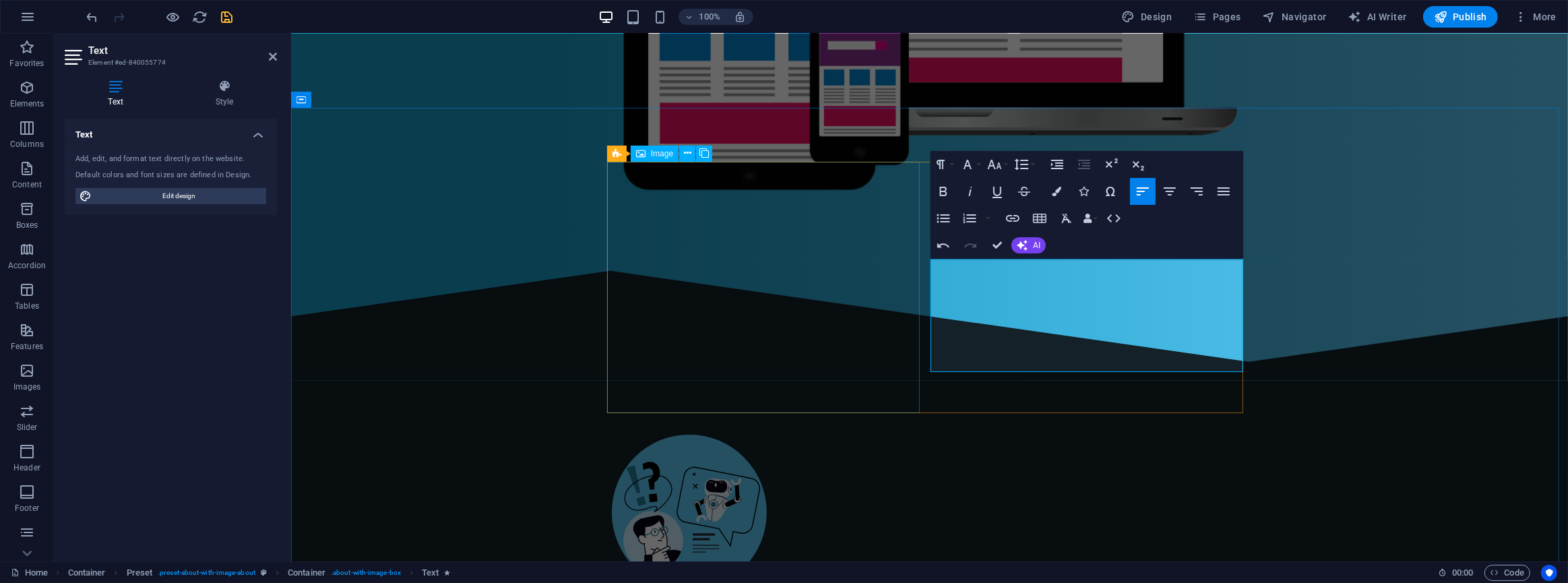
drag, startPoint x: 1226, startPoint y: 361, endPoint x: 913, endPoint y: 266, distance: 327.1
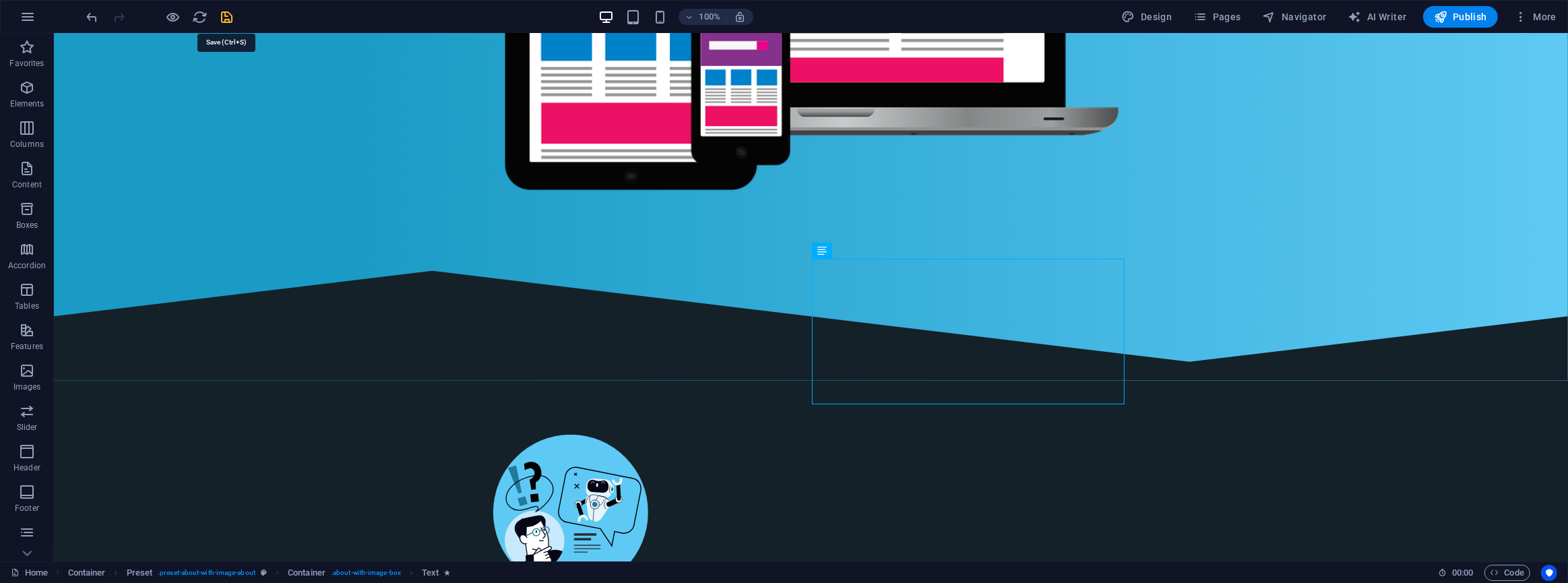
click at [222, 21] on icon "save" at bounding box center [226, 17] width 15 height 15
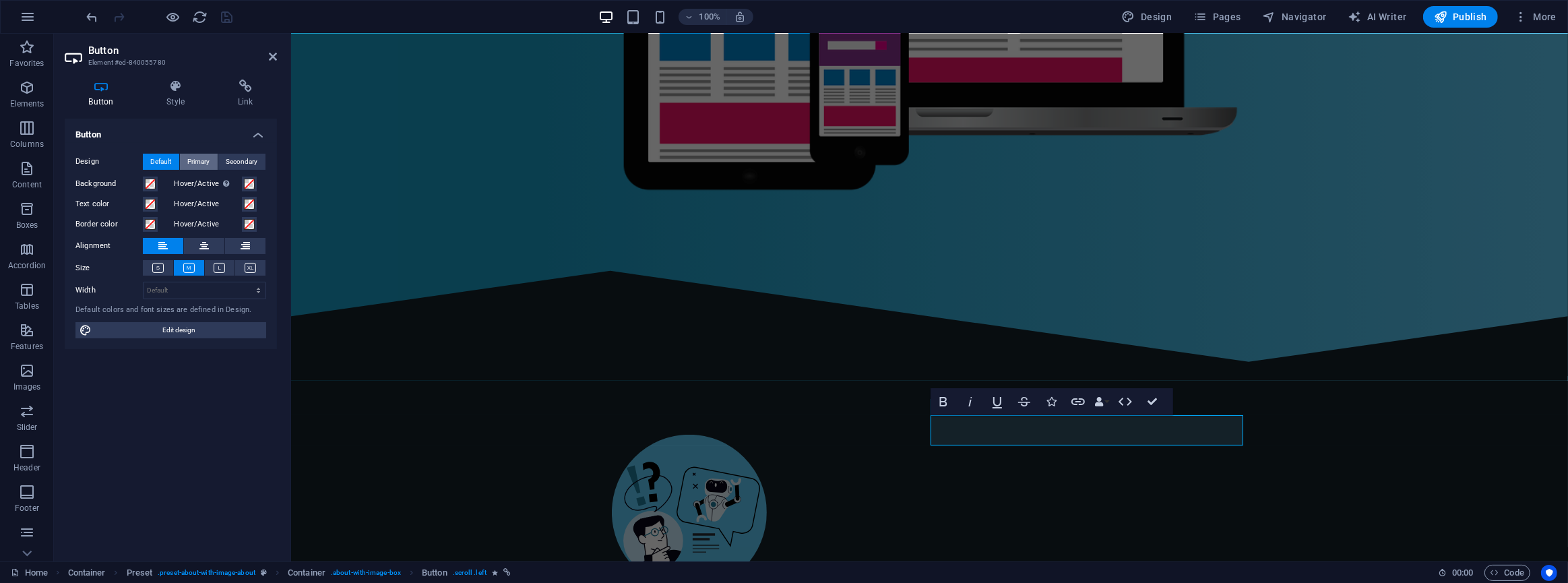
click at [201, 159] on span "Primary" at bounding box center [199, 162] width 22 height 16
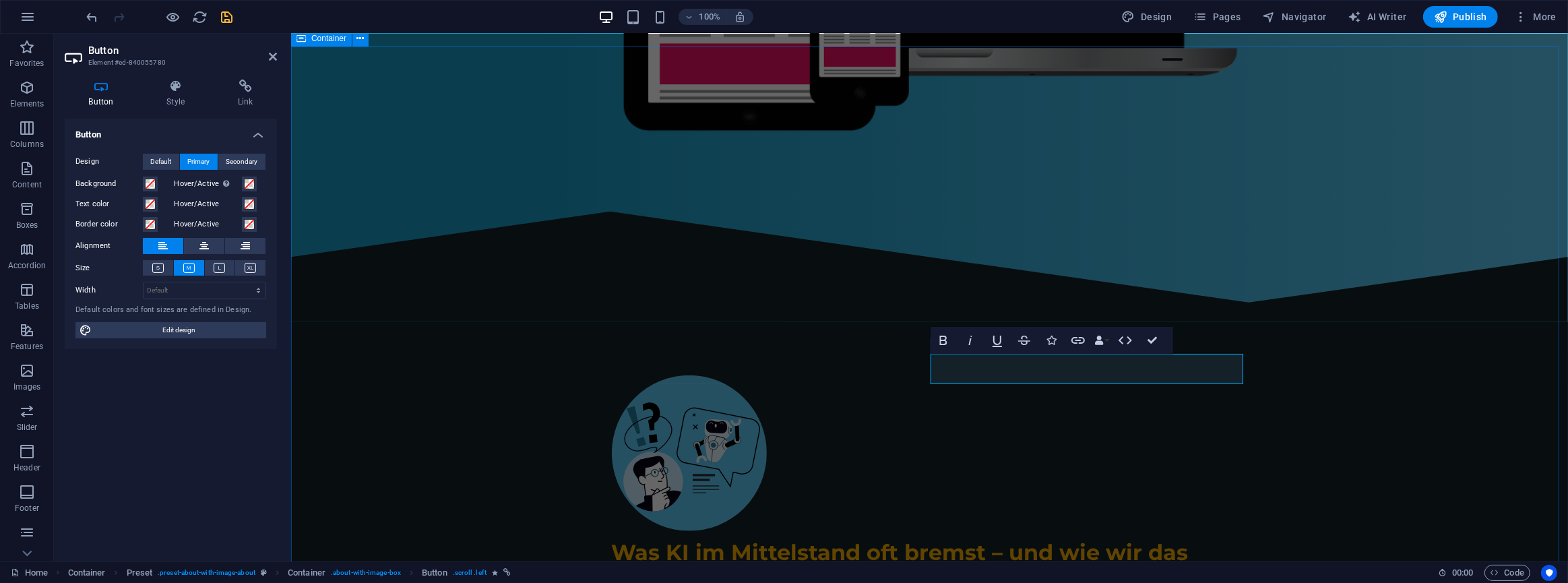
scroll to position [650, 0]
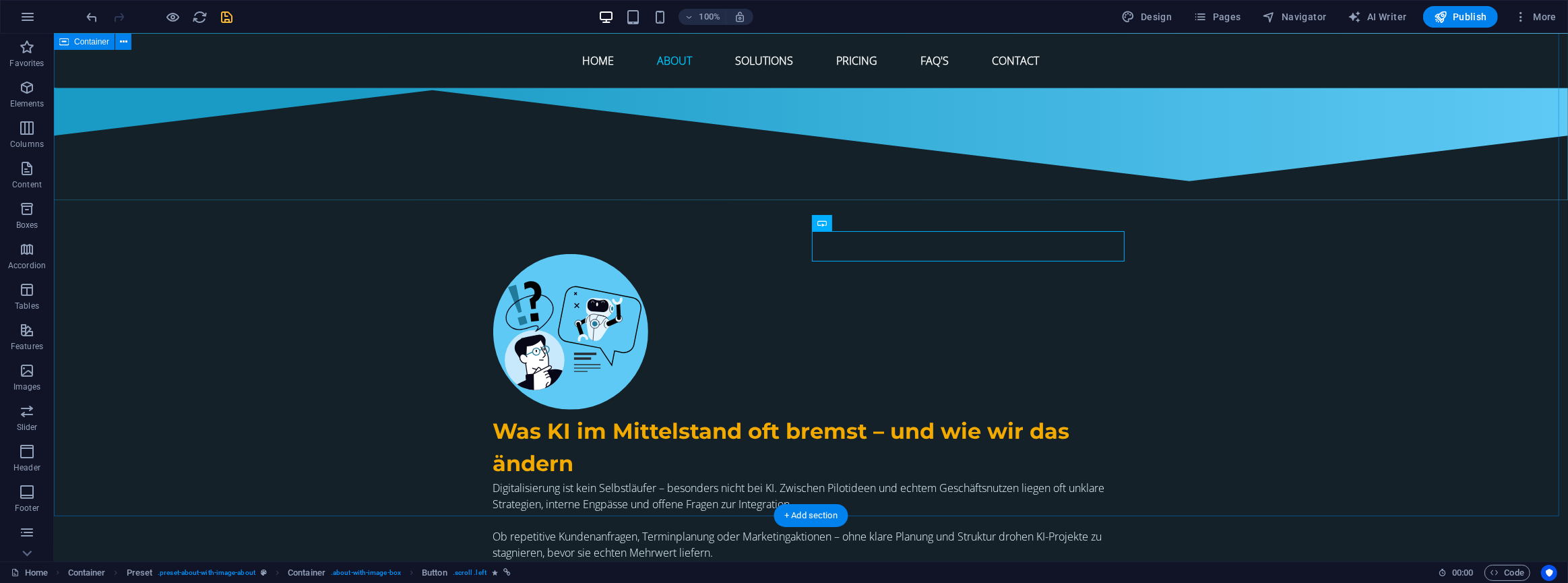
scroll to position [773, 0]
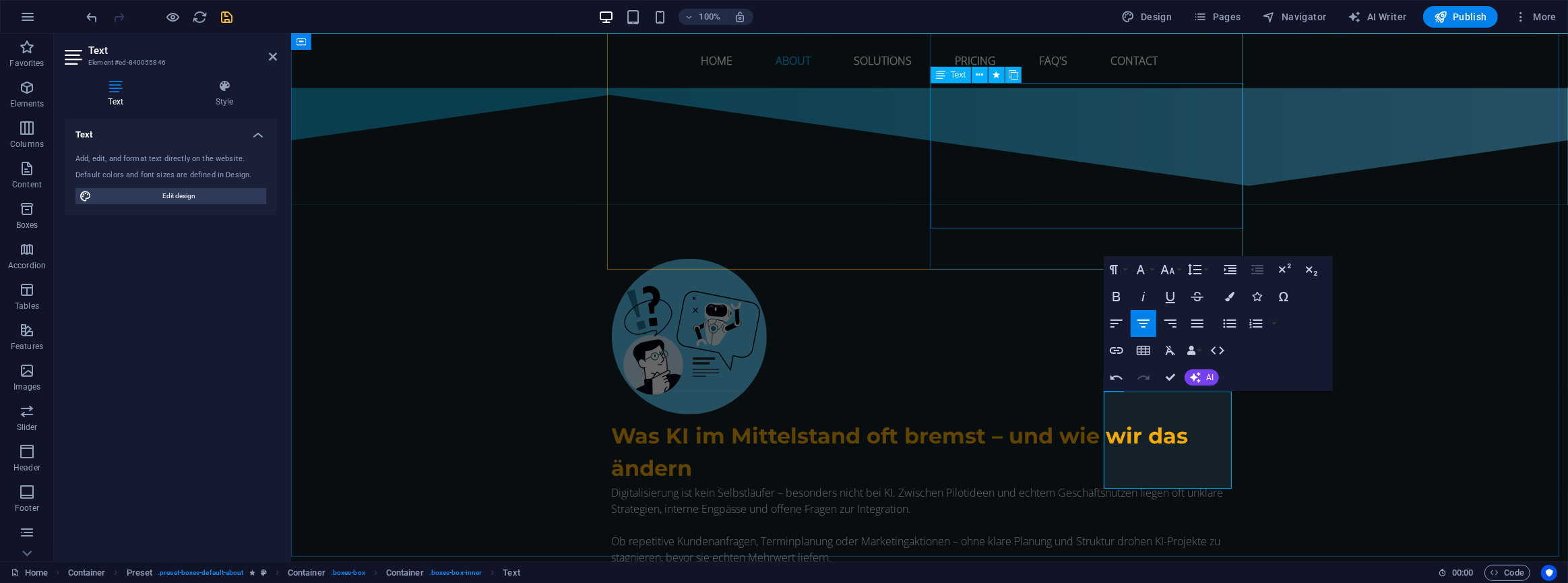
scroll to position [982, 1]
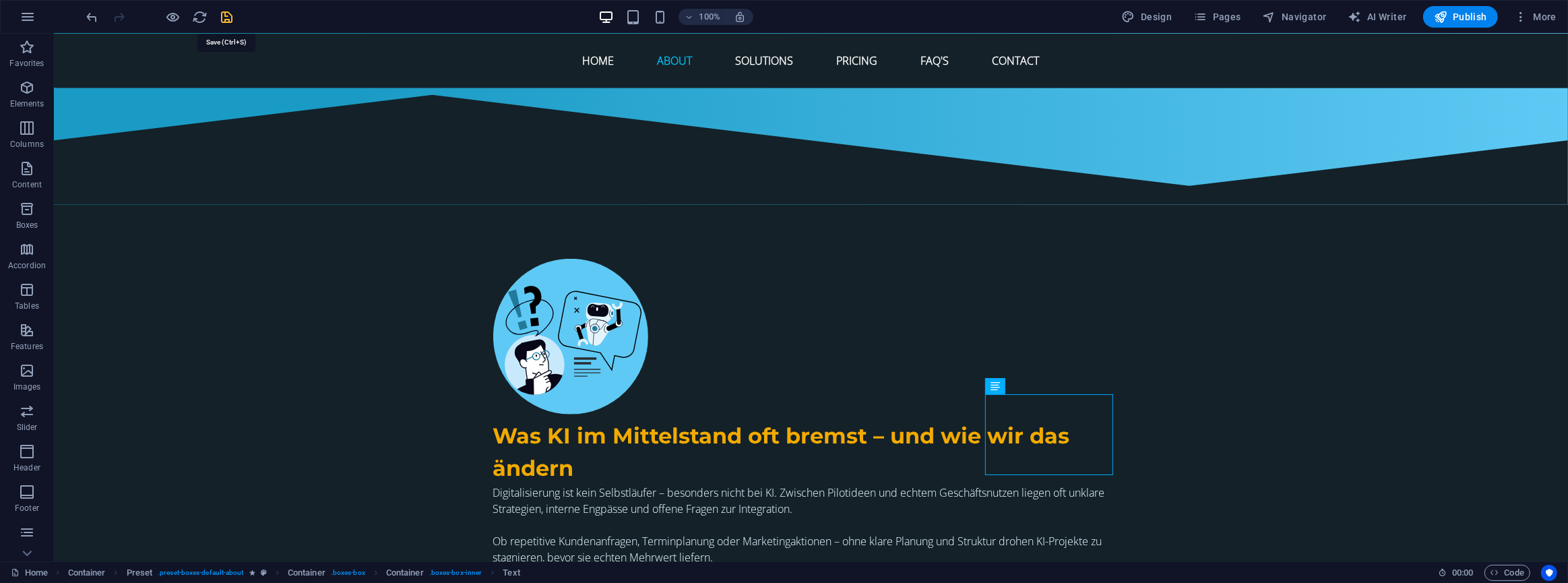
click at [223, 15] on icon "save" at bounding box center [226, 17] width 15 height 15
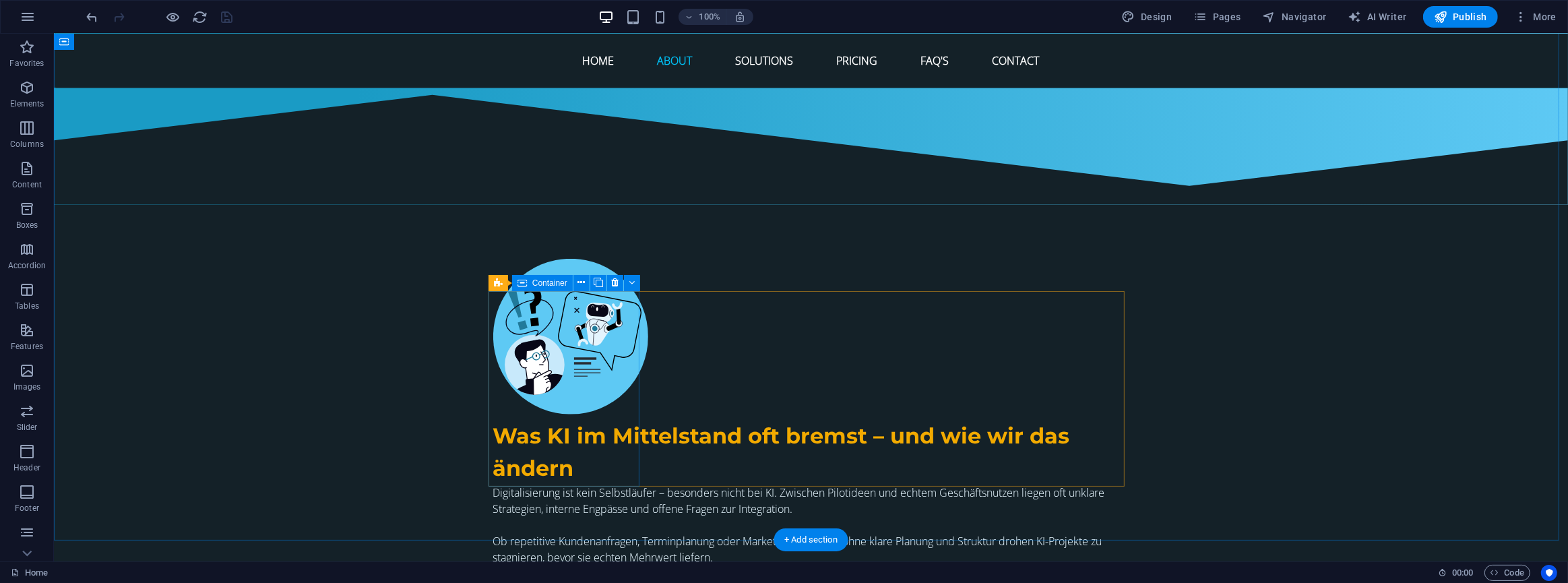
scroll to position [1133, 0]
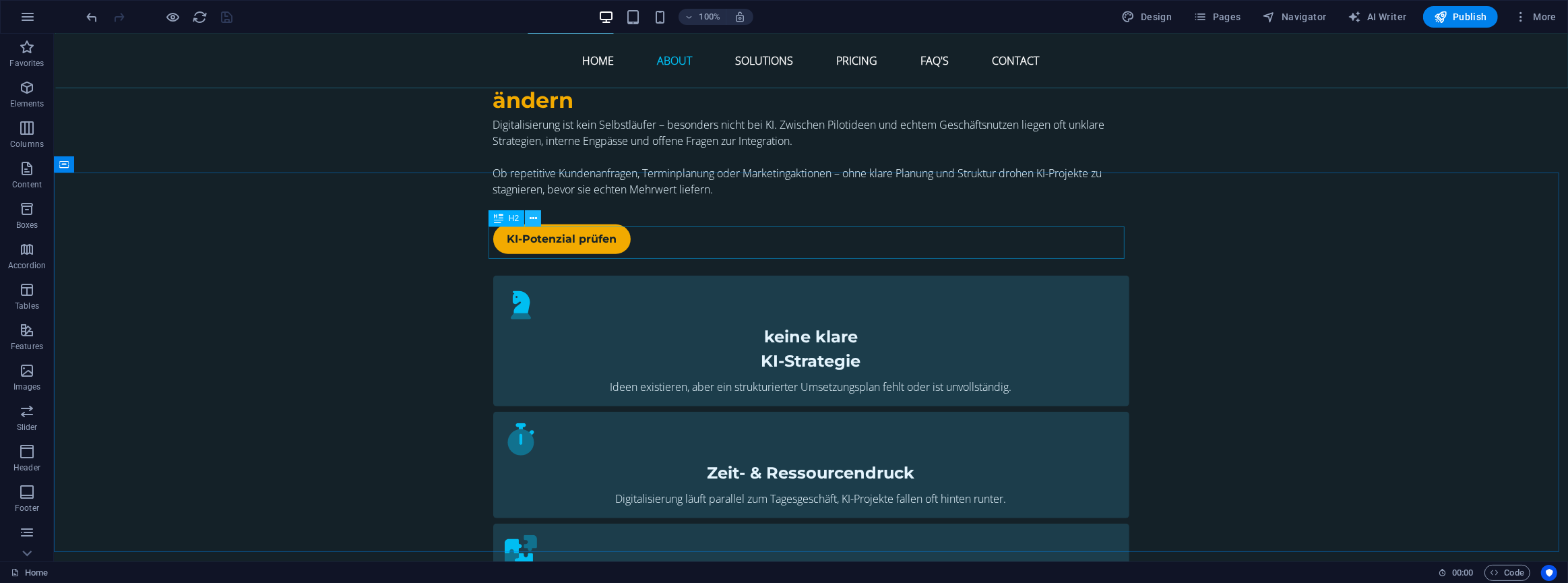
click at [528, 220] on button at bounding box center [533, 219] width 16 height 16
click at [527, 215] on button at bounding box center [533, 219] width 16 height 16
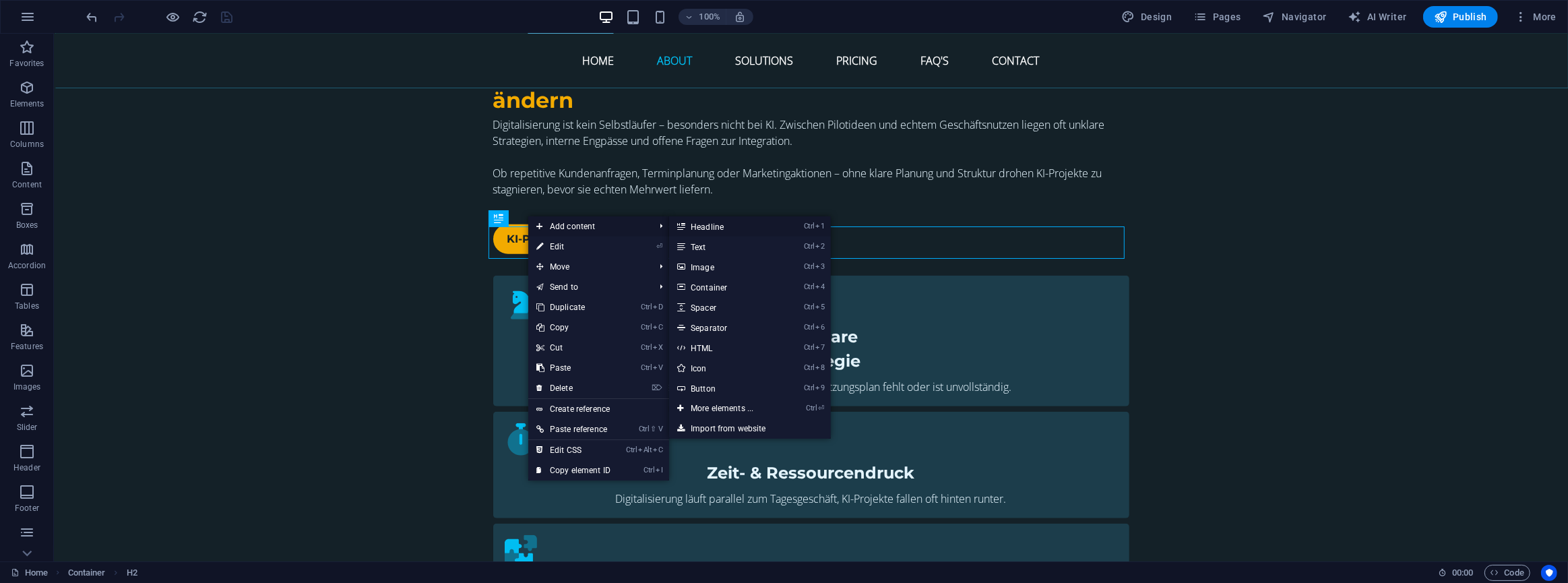
click at [716, 229] on link "Ctrl 1 Headline" at bounding box center [725, 227] width 111 height 21
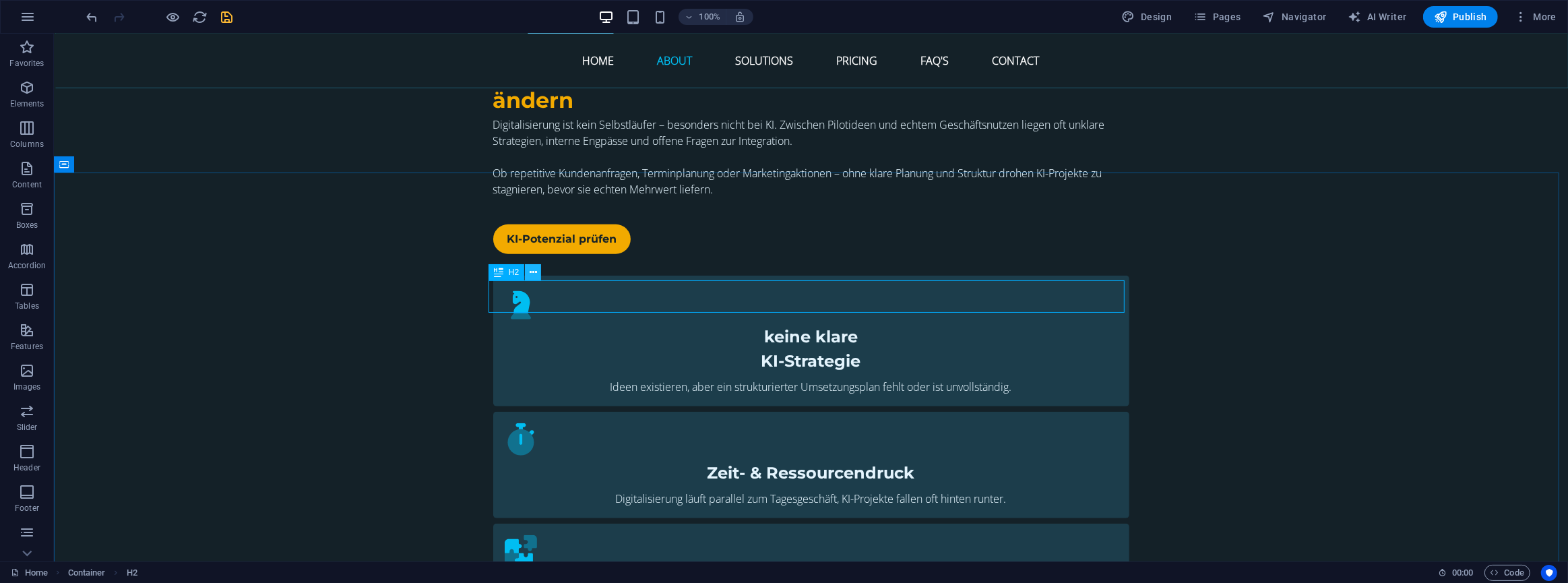
click at [533, 269] on icon at bounding box center [533, 273] width 7 height 14
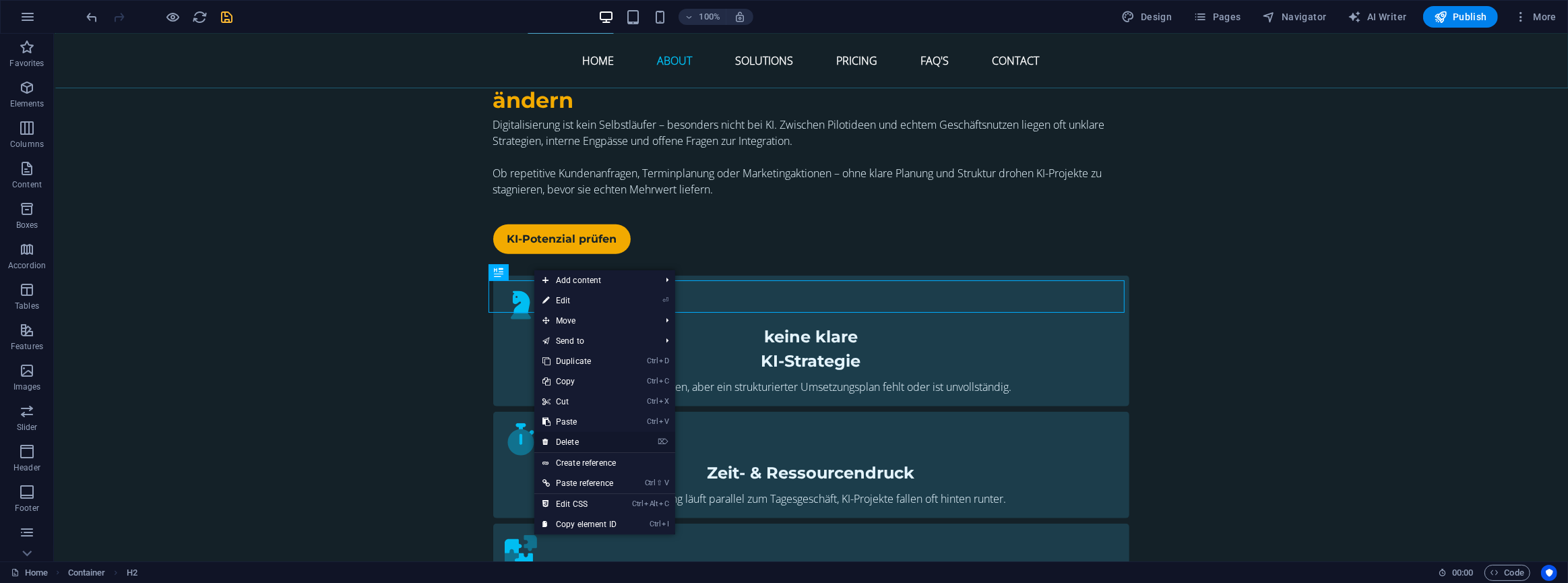
click at [568, 445] on link "⌦ Delete" at bounding box center [579, 442] width 90 height 21
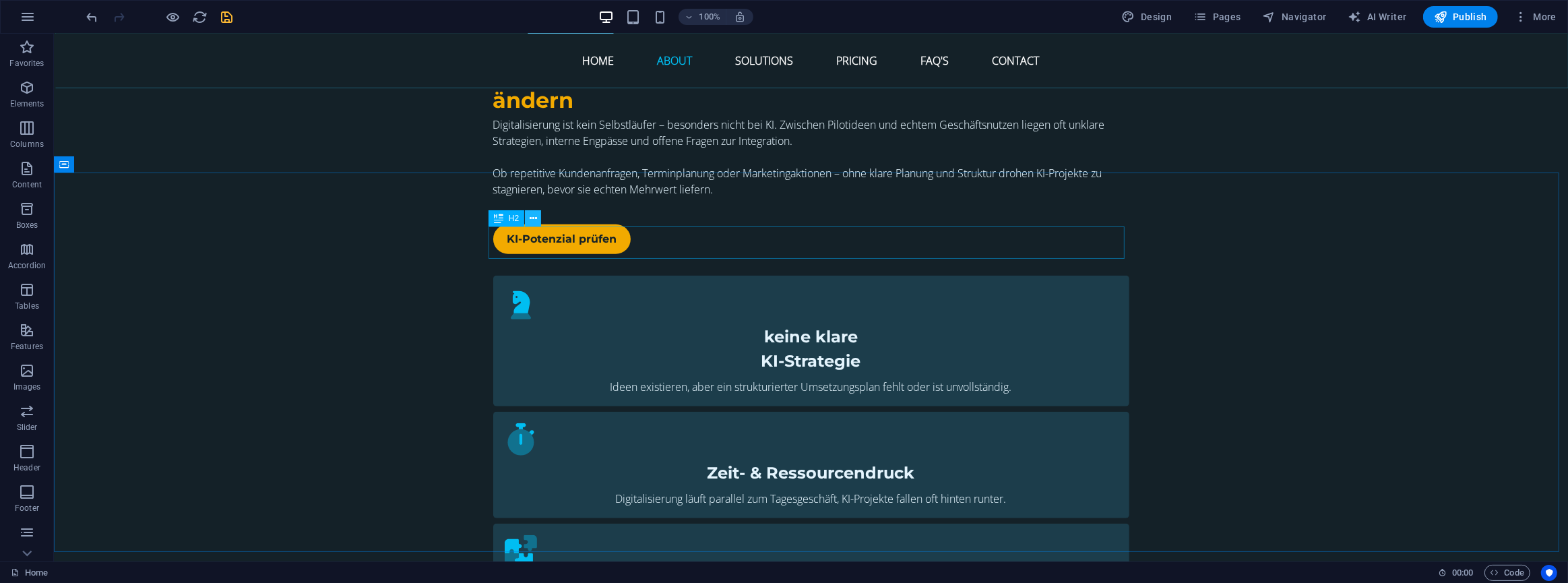
click at [536, 217] on icon at bounding box center [533, 219] width 7 height 14
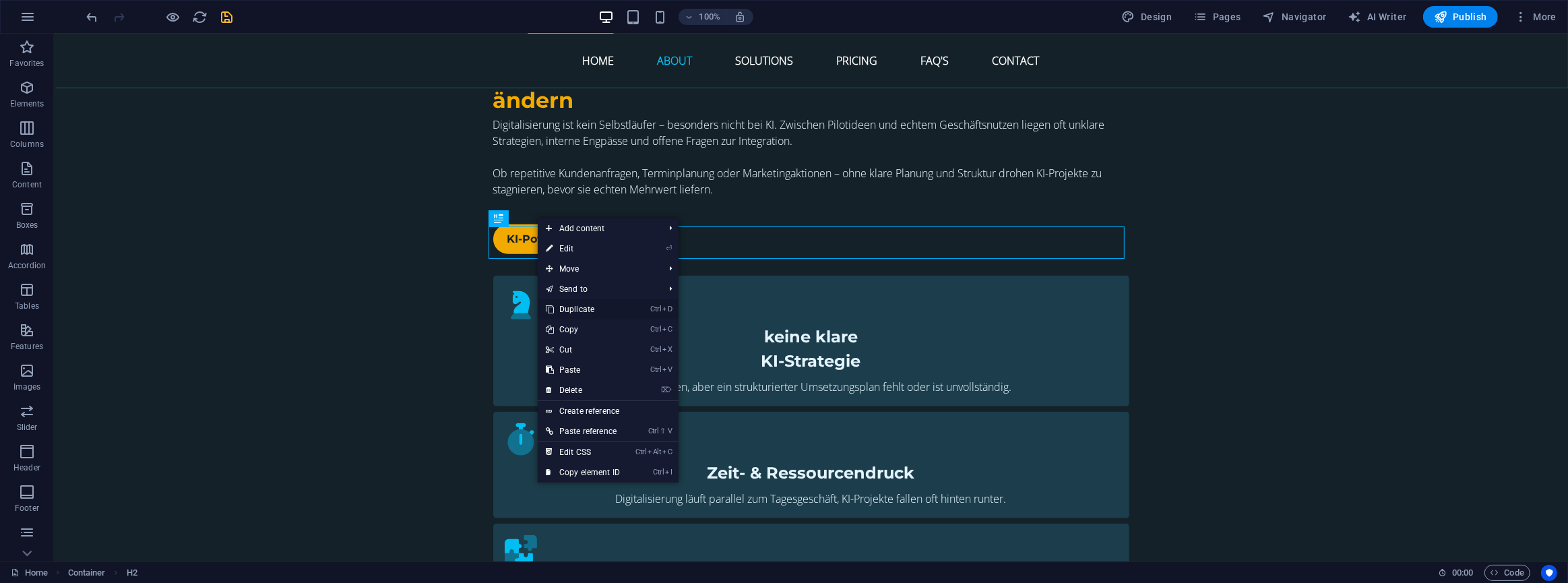
click at [579, 310] on link "Ctrl D Duplicate" at bounding box center [583, 309] width 90 height 21
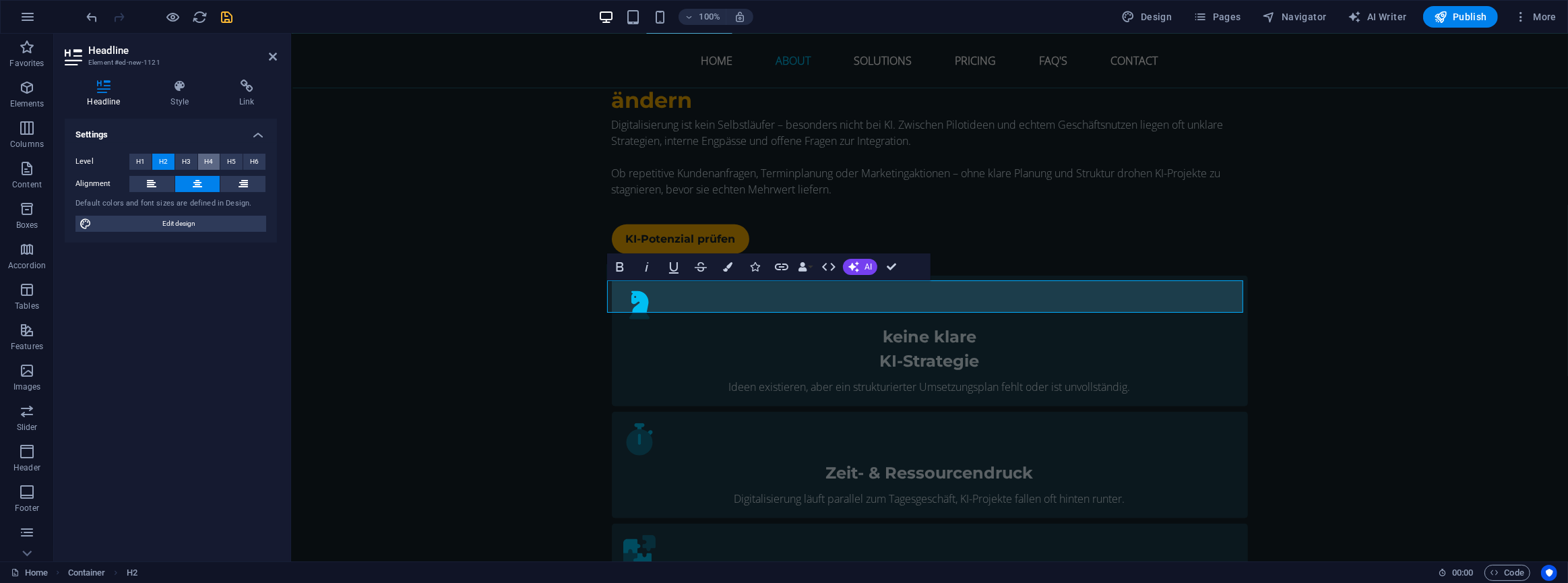
click at [207, 162] on span "H4" at bounding box center [209, 162] width 9 height 16
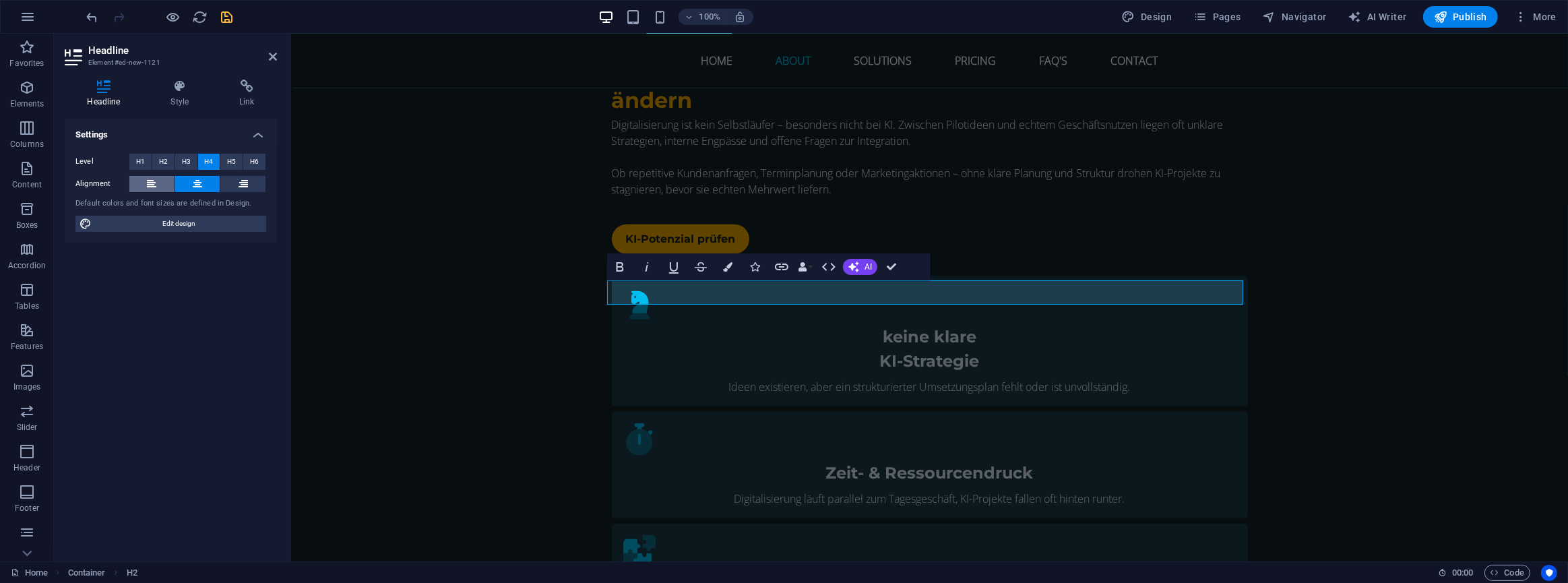
click at [150, 186] on icon at bounding box center [151, 184] width 10 height 16
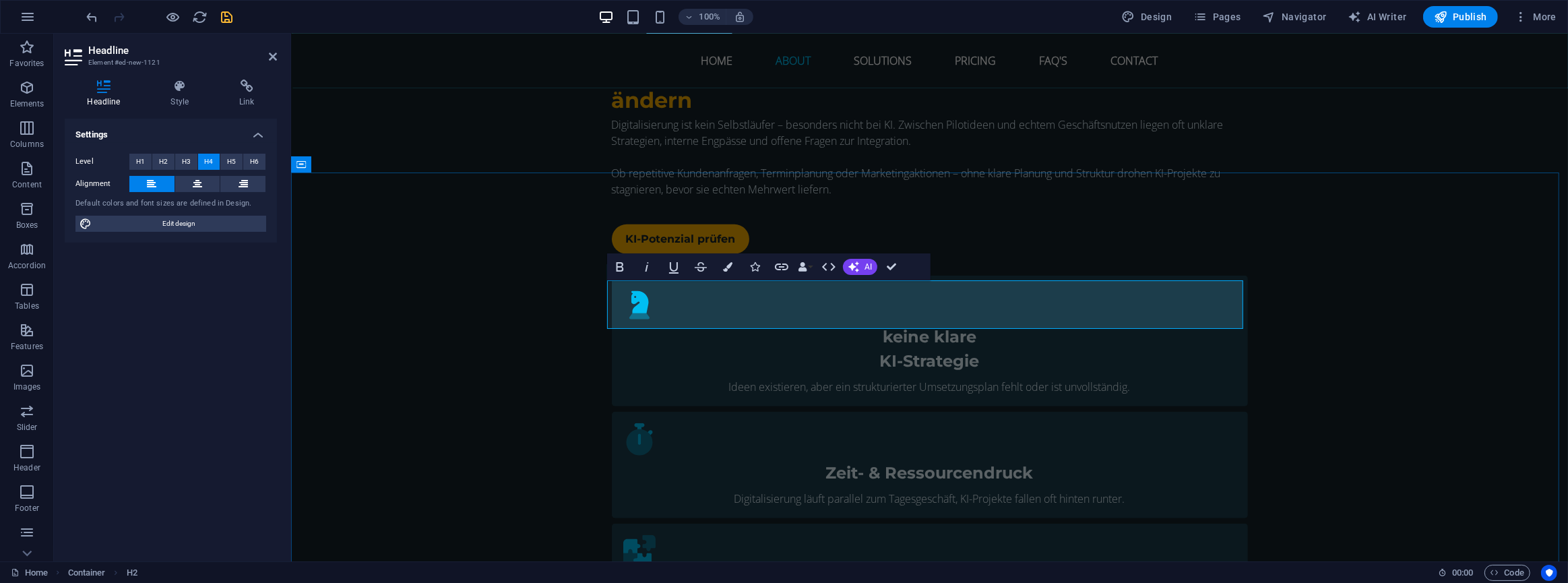
scroll to position [1119, 2]
click at [234, 159] on span "H5" at bounding box center [232, 162] width 9 height 16
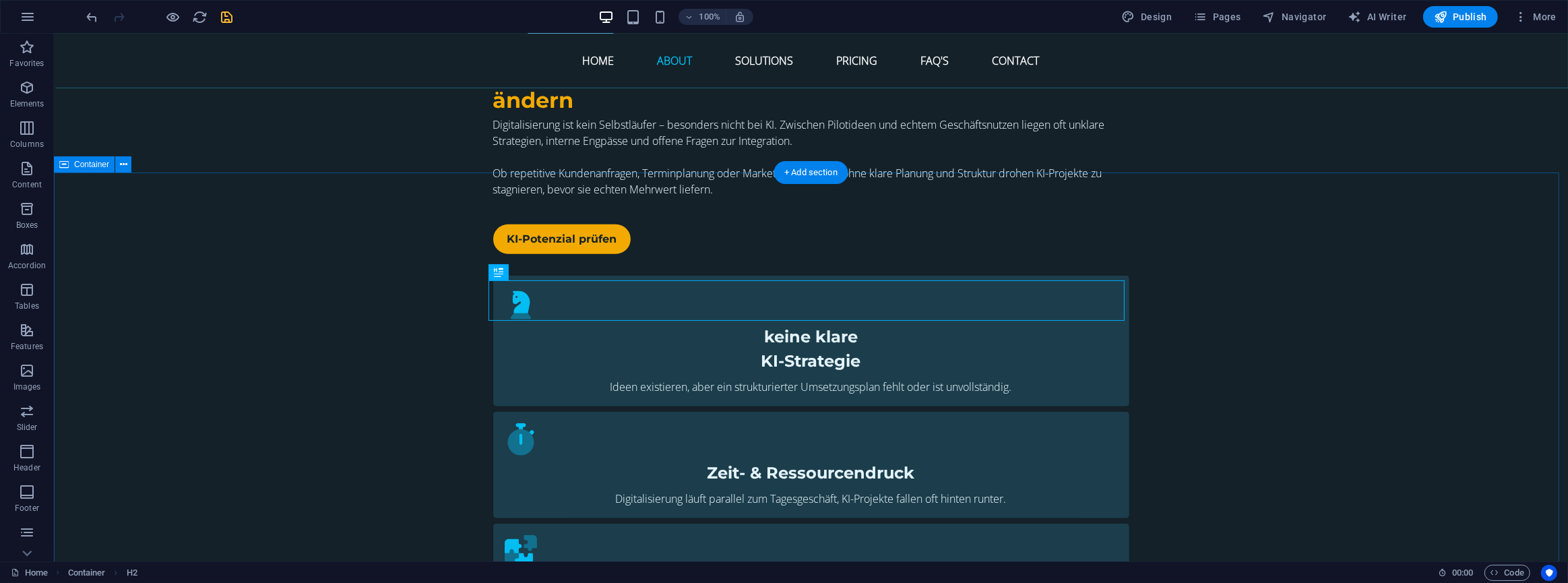
click at [512, 270] on span "H5" at bounding box center [514, 272] width 10 height 8
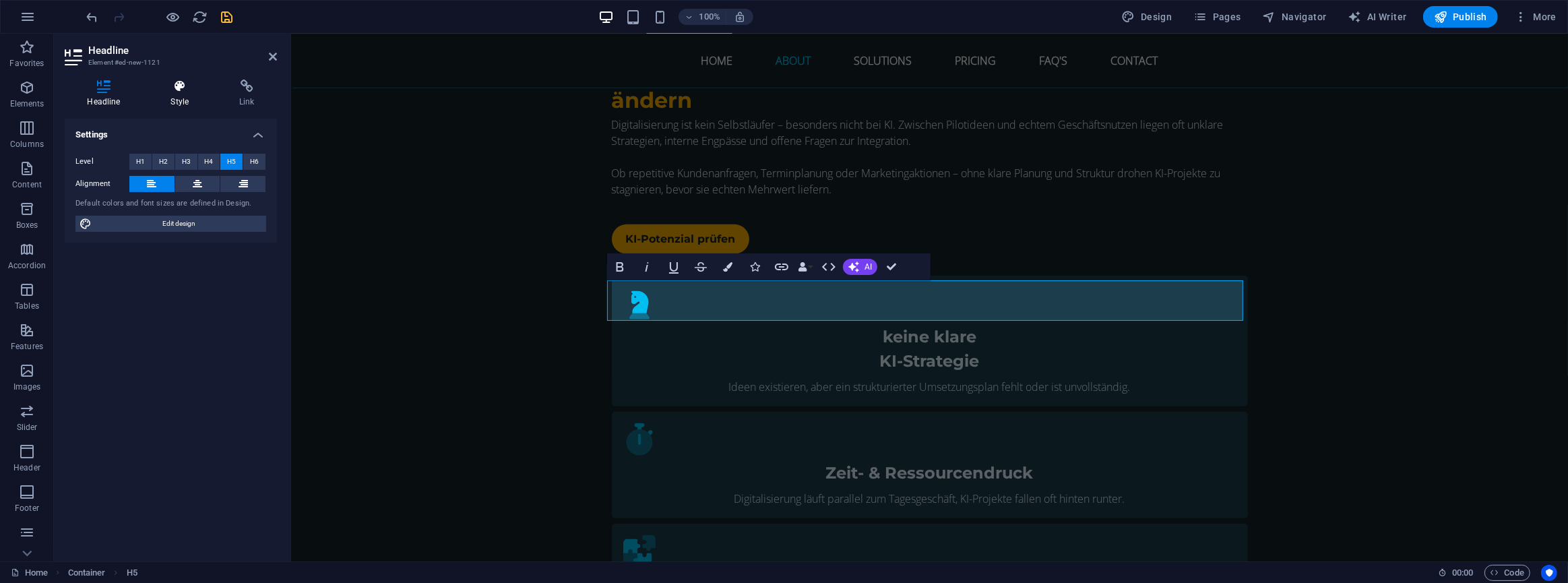
click at [186, 101] on h4 "Style" at bounding box center [183, 94] width 69 height 29
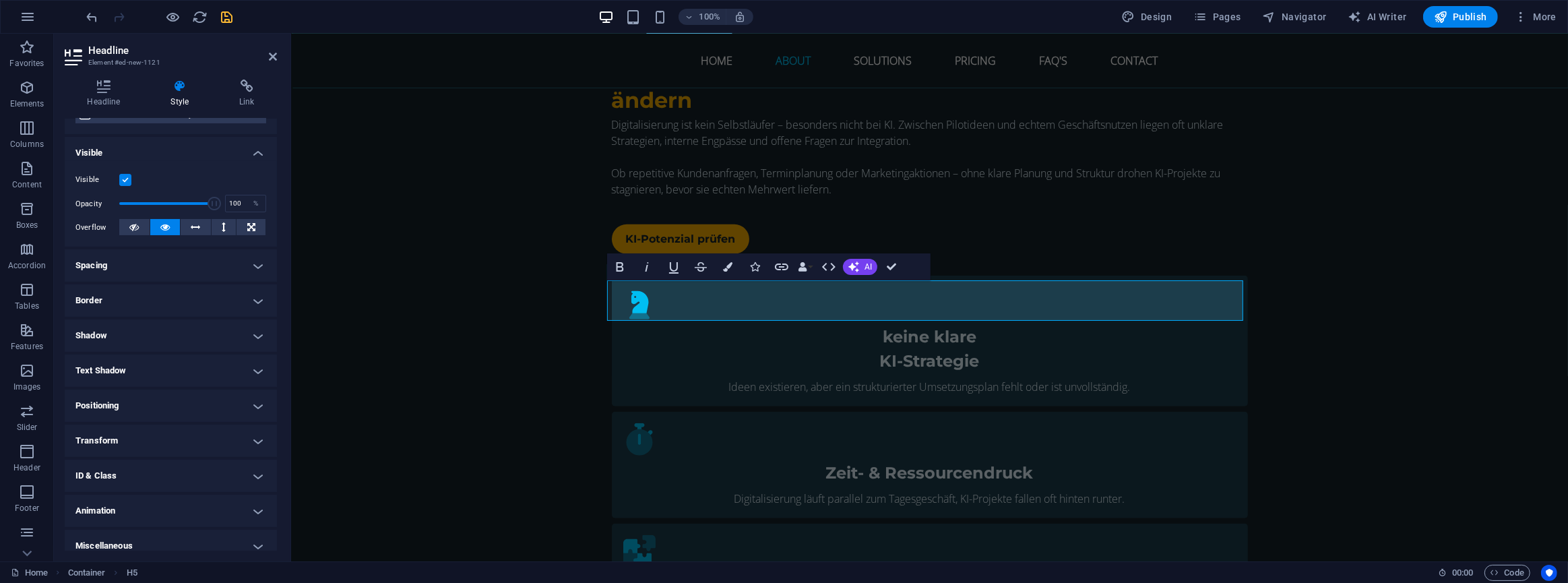
scroll to position [138, 0]
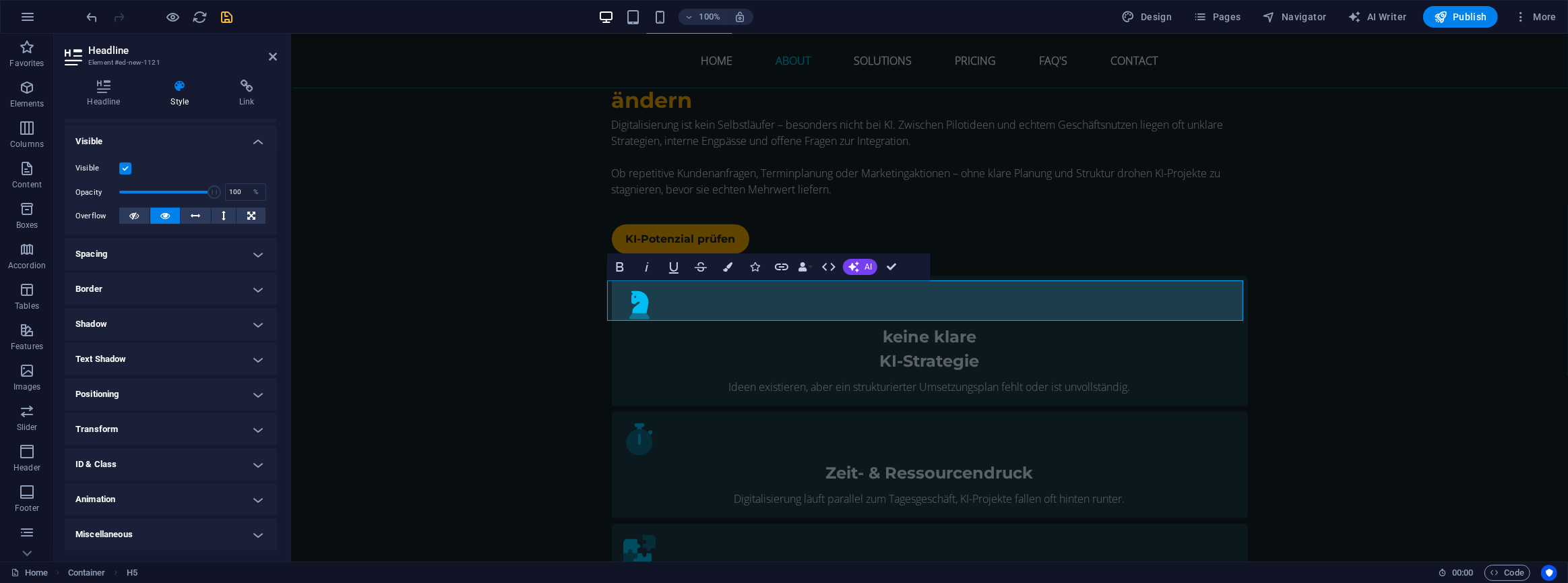
click at [152, 254] on h4 "Spacing" at bounding box center [170, 254] width 212 height 32
drag, startPoint x: 170, startPoint y: 328, endPoint x: 155, endPoint y: 323, distance: 15.8
click at [155, 323] on div "2 auto px % rem vw vh" at bounding box center [170, 328] width 58 height 18
type input "3"
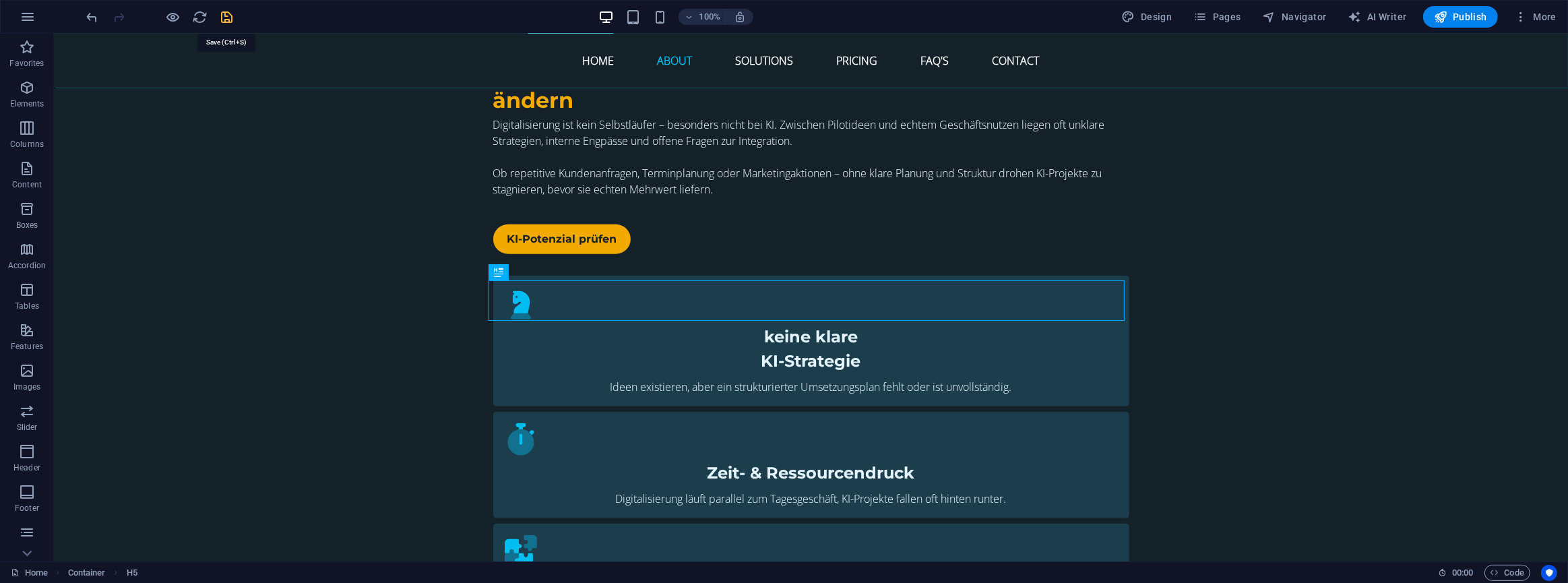
click at [226, 15] on icon "save" at bounding box center [226, 17] width 15 height 15
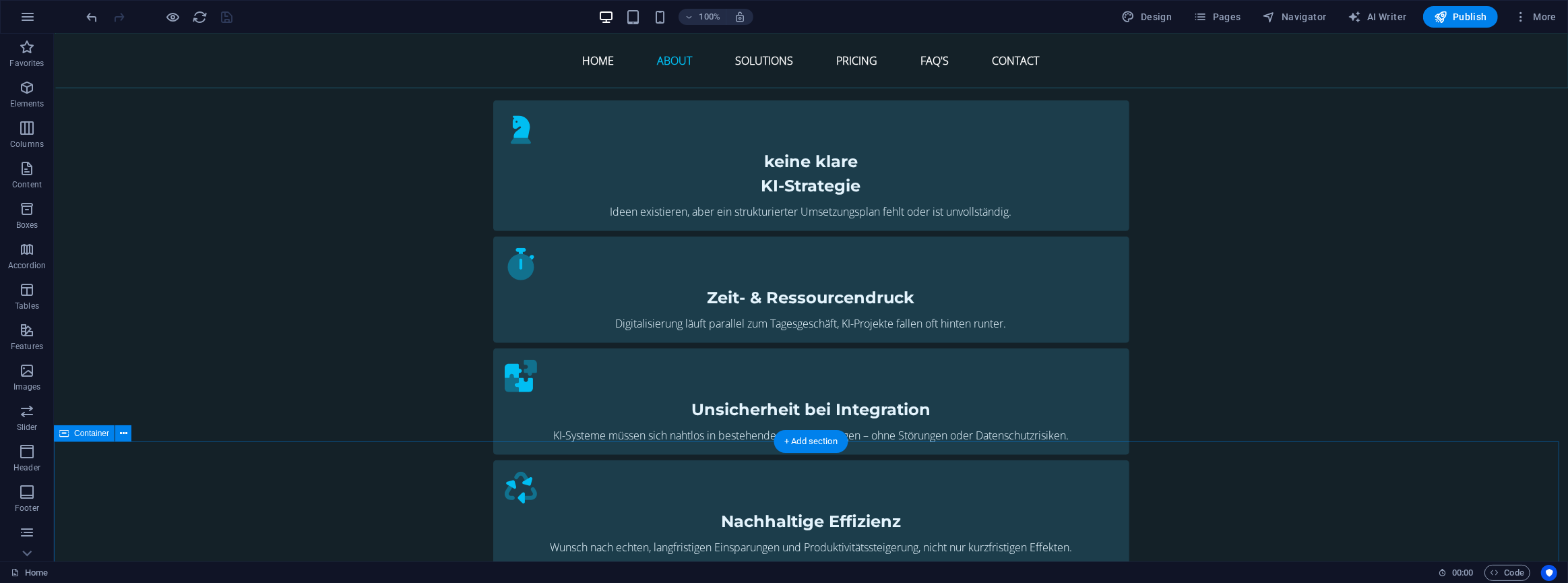
scroll to position [1316, 0]
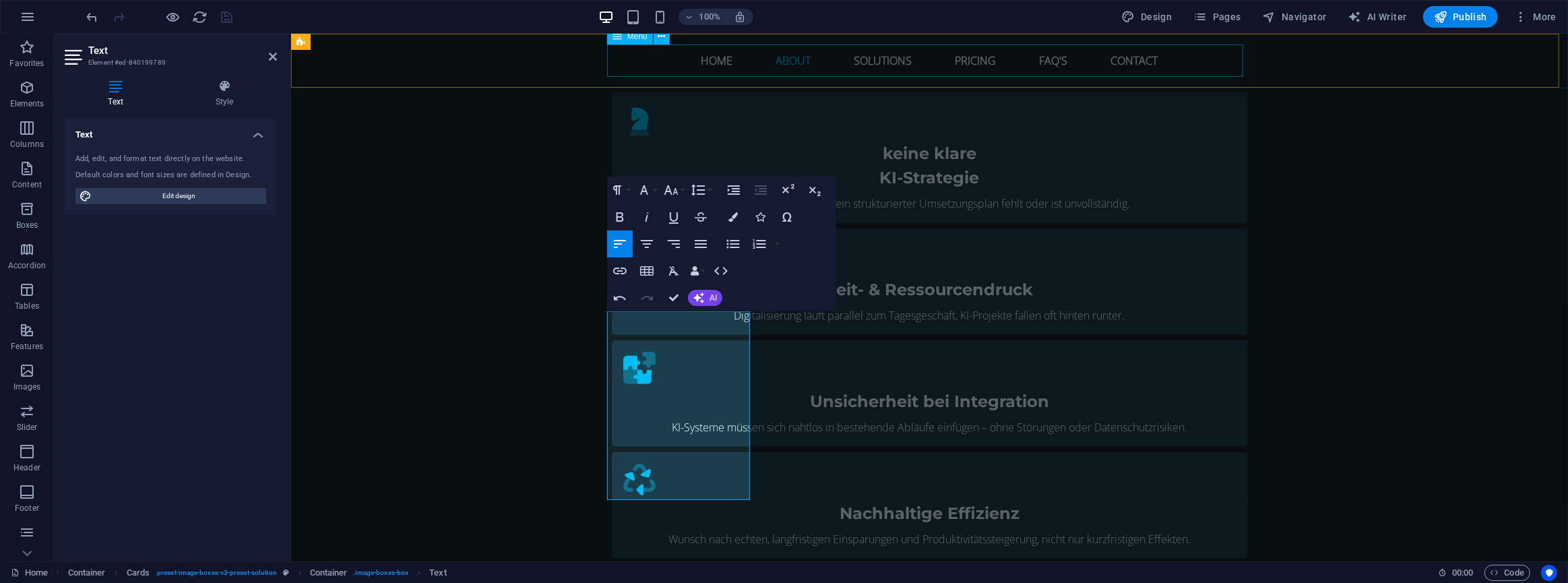
scroll to position [2115, 2]
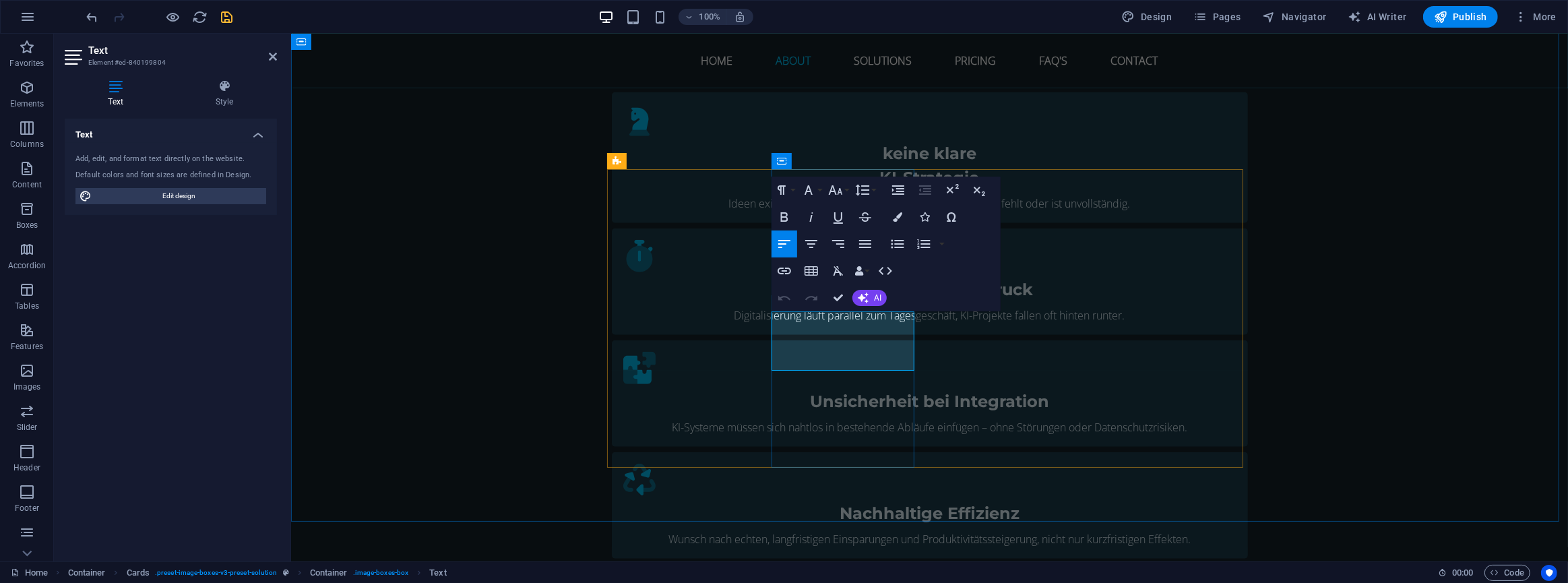
drag, startPoint x: 856, startPoint y: 352, endPoint x: 777, endPoint y: 318, distance: 86.0
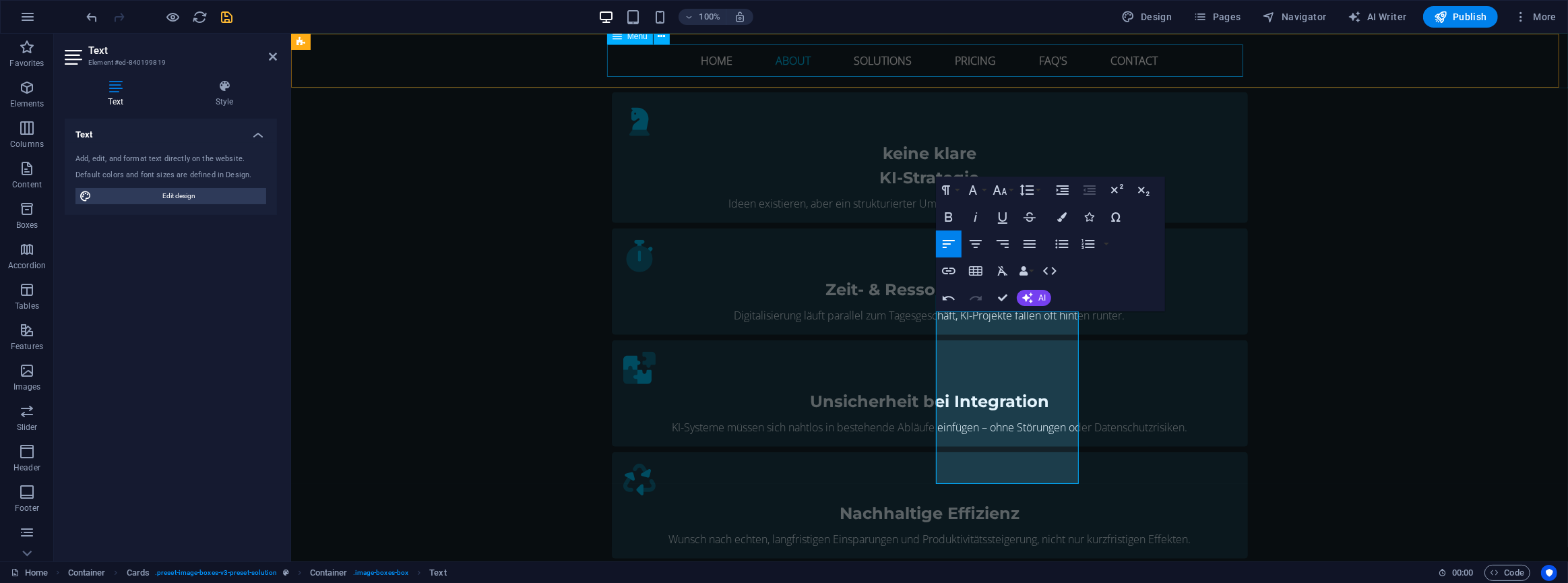
scroll to position [2010, 2]
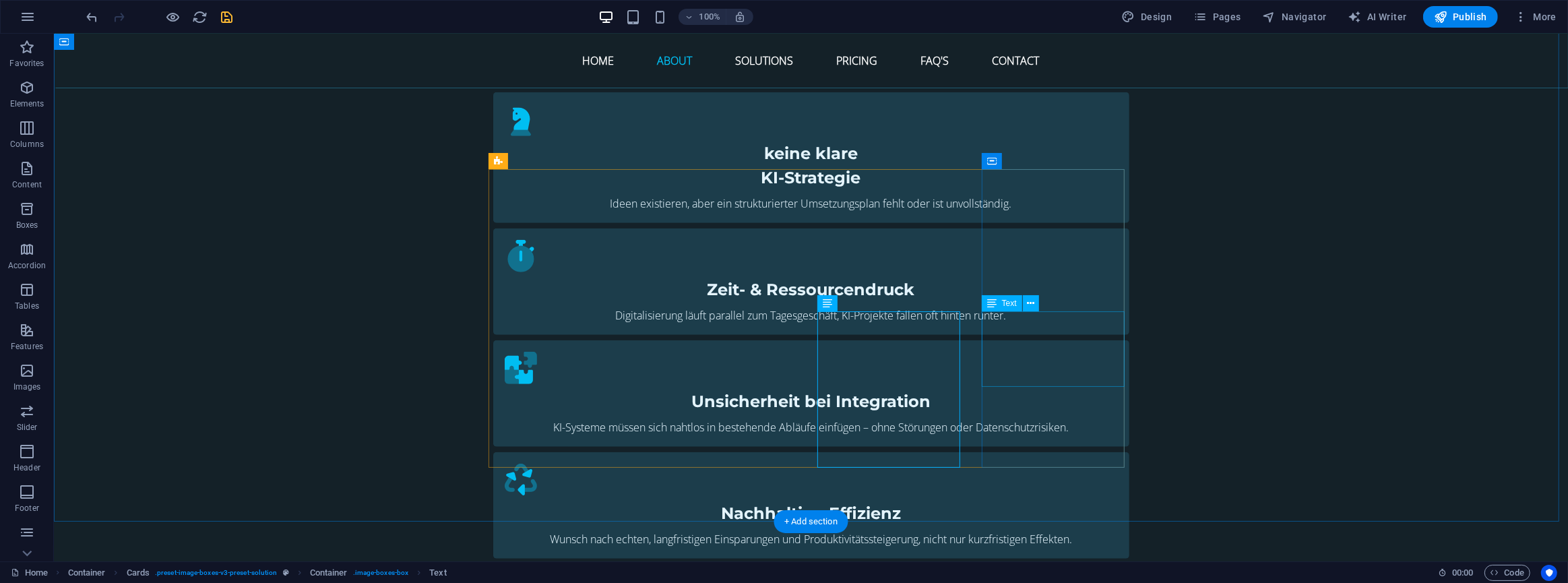
drag, startPoint x: 1058, startPoint y: 327, endPoint x: 820, endPoint y: 327, distance: 238.0
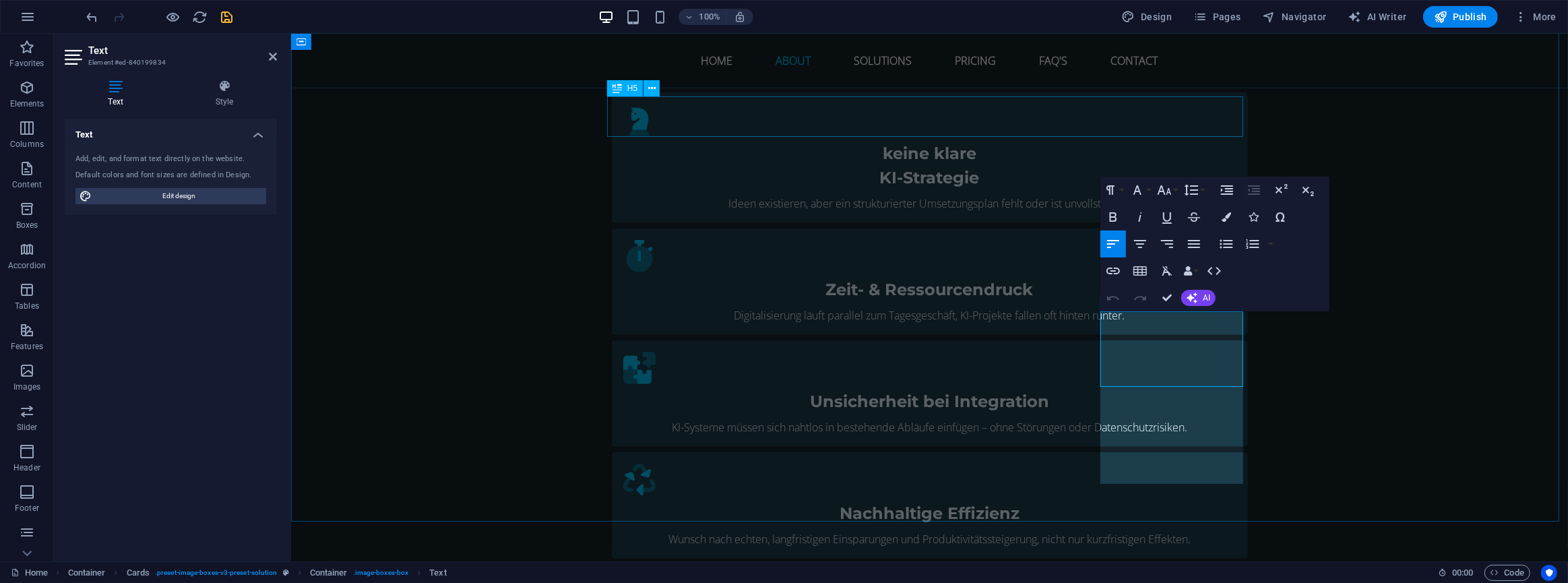
scroll to position [1934, 2]
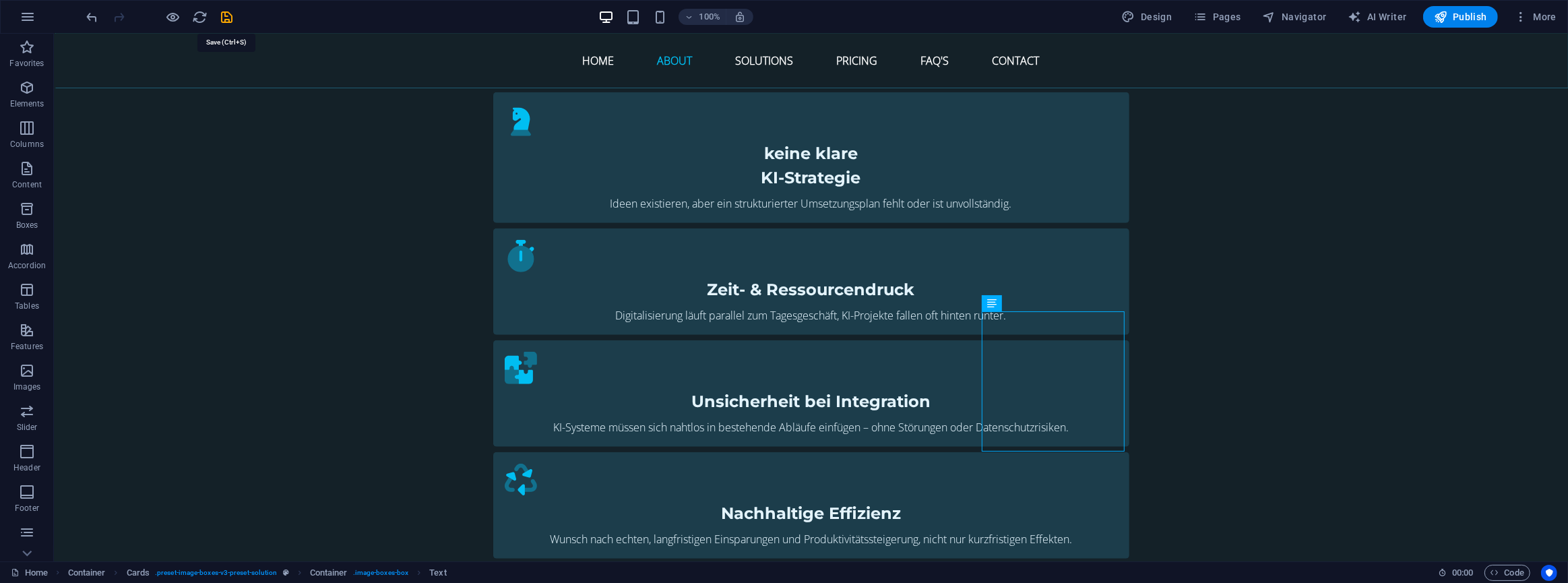
click at [224, 10] on icon "save" at bounding box center [226, 17] width 15 height 15
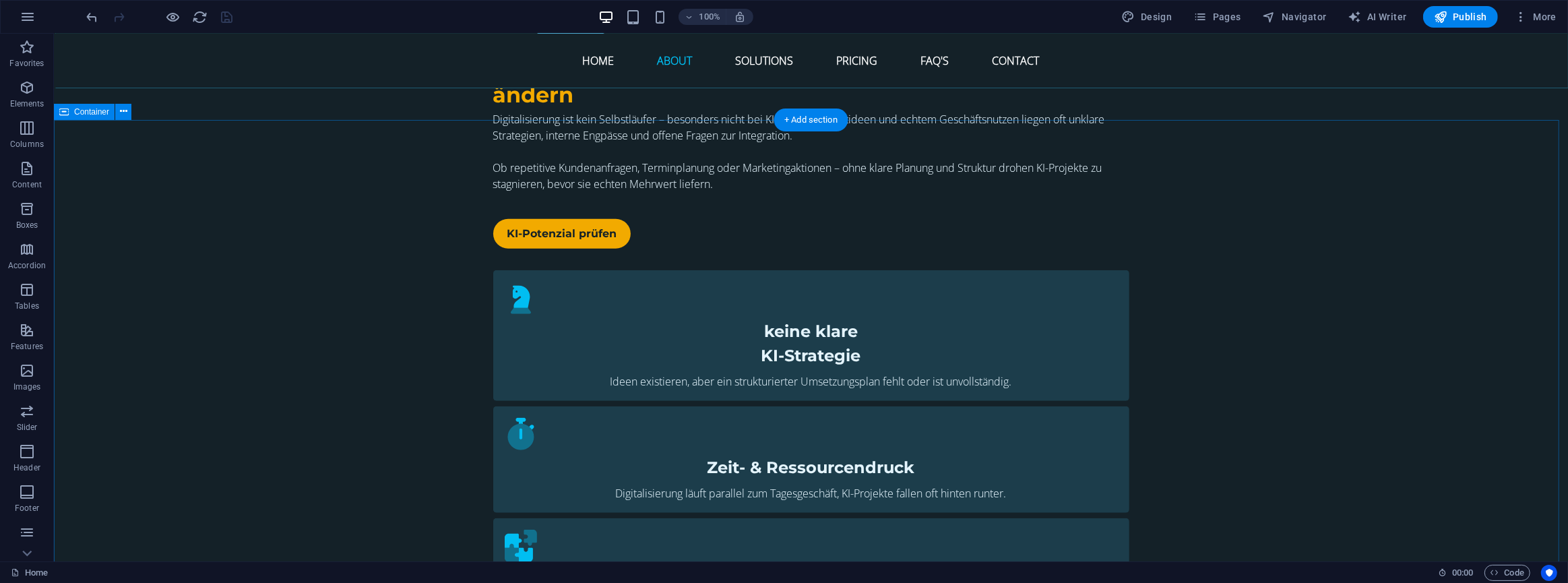
scroll to position [1072, 0]
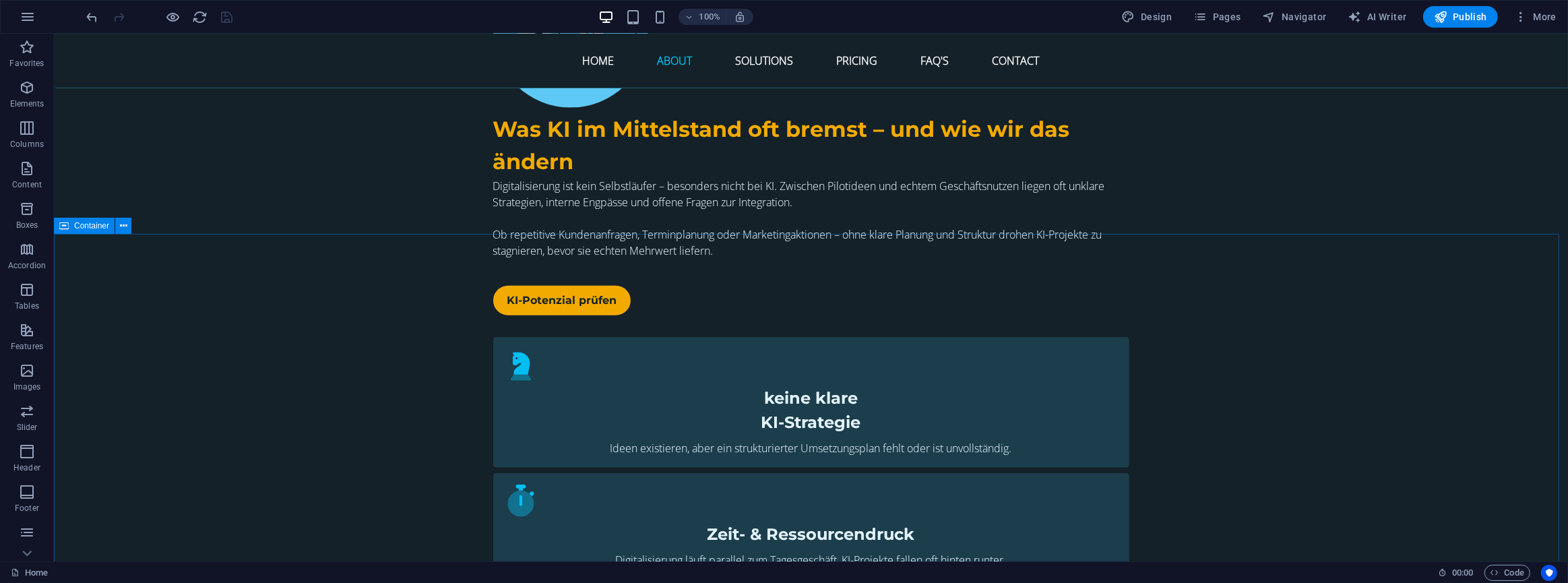
click at [79, 228] on span "Container" at bounding box center [91, 226] width 35 height 8
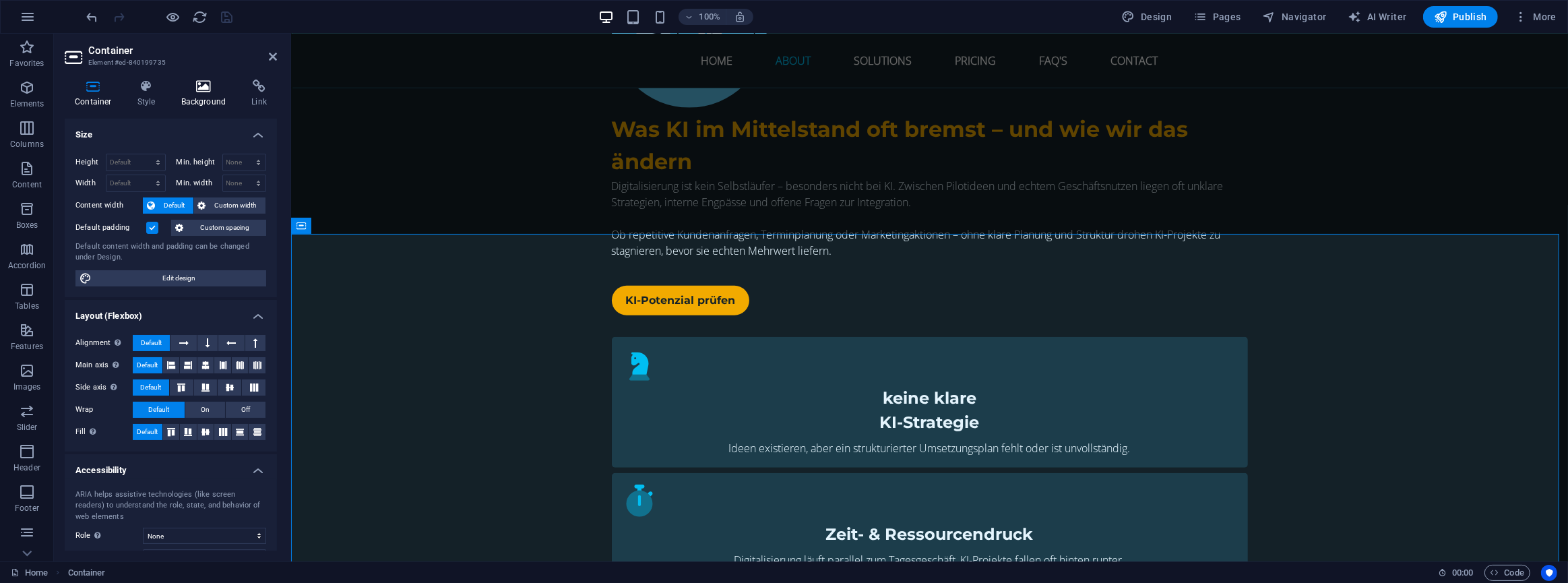
click at [205, 93] on h4 "Background" at bounding box center [206, 94] width 71 height 29
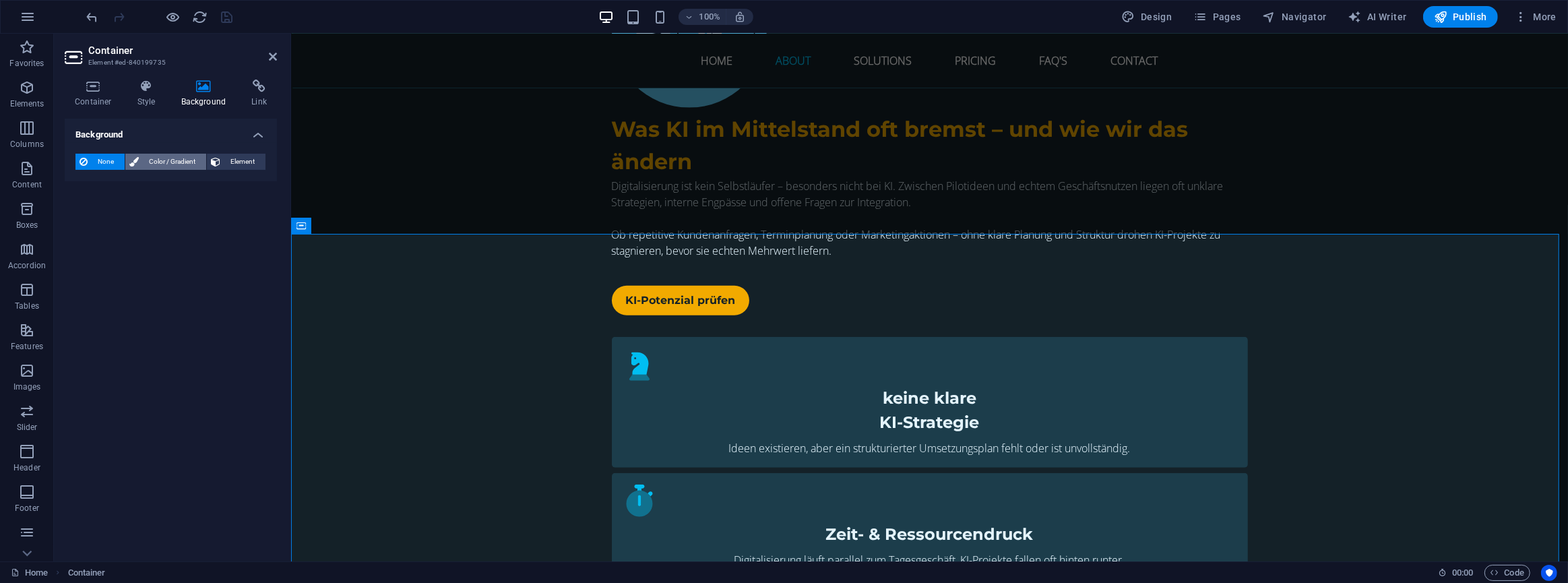
click at [176, 159] on span "Color / Gradient" at bounding box center [173, 162] width 59 height 16
click at [79, 218] on span at bounding box center [84, 216] width 15 height 15
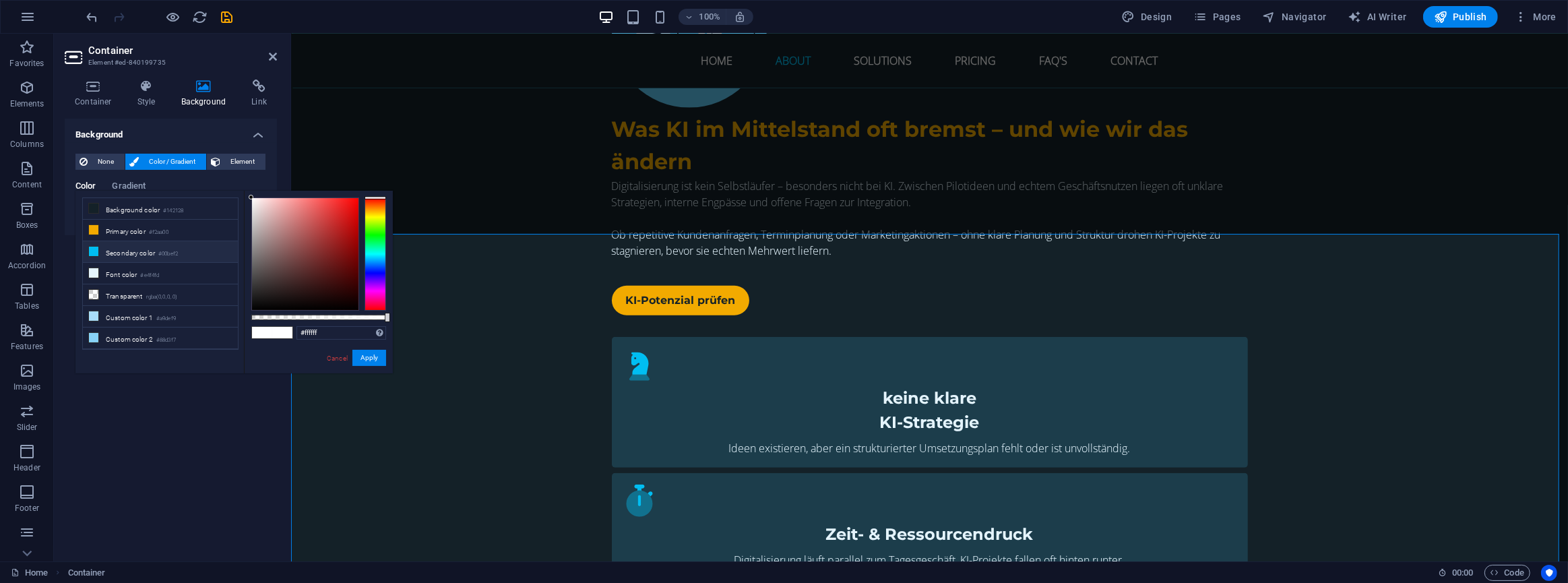
click at [112, 253] on li "Secondary color #00bef2" at bounding box center [160, 253] width 155 height 21
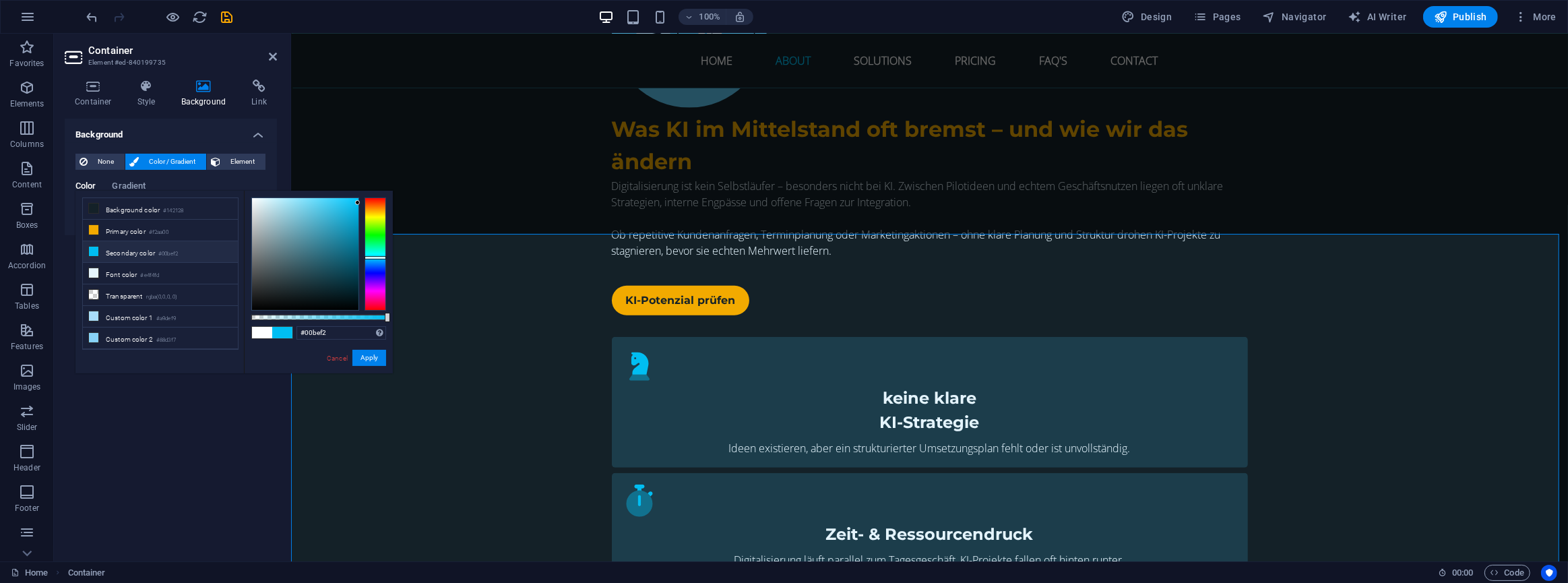
scroll to position [62, 0]
click at [125, 337] on li "Custom color 5 #205b71" at bounding box center [160, 342] width 155 height 21
type input "#205b71"
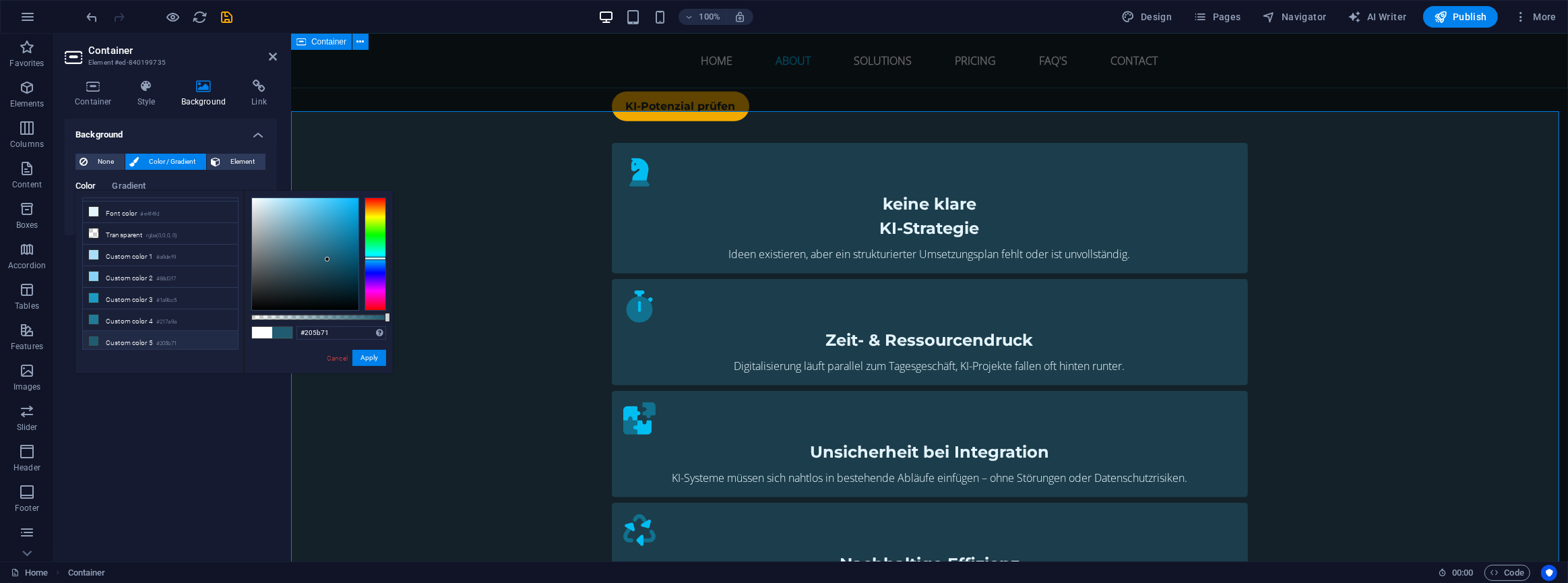
scroll to position [1194, 0]
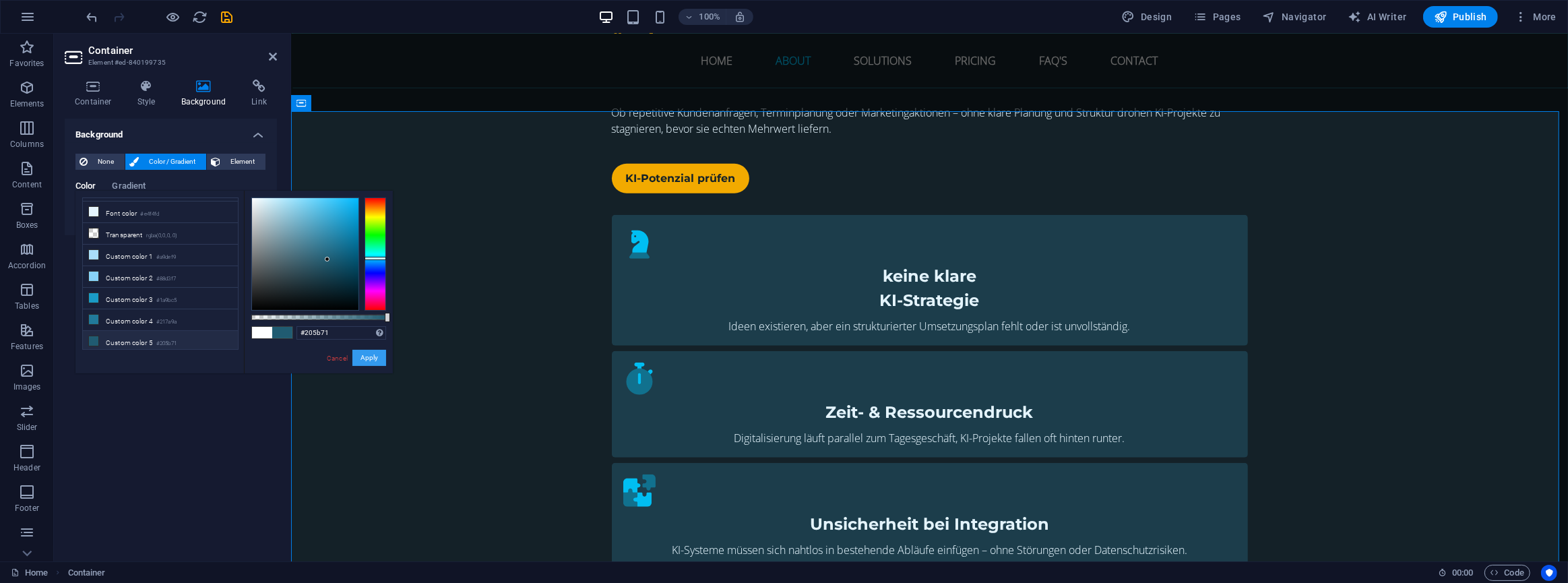
click at [373, 356] on button "Apply" at bounding box center [370, 358] width 34 height 16
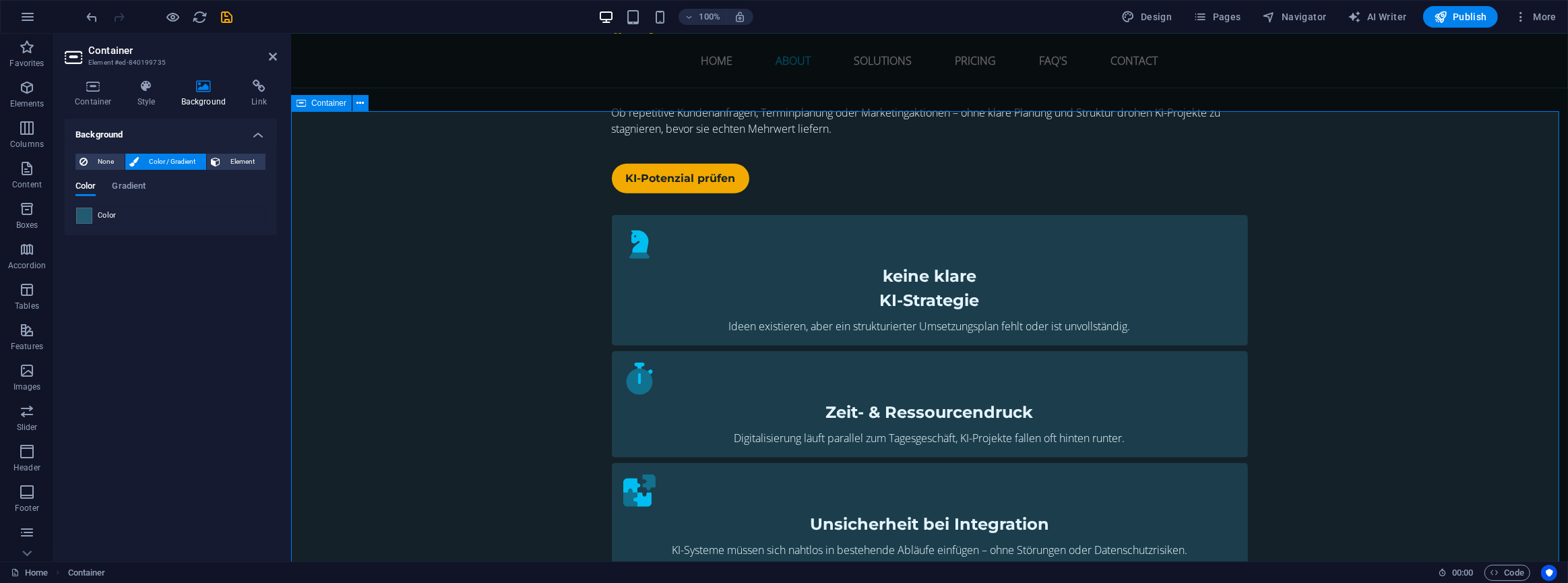
click at [224, 18] on icon "save" at bounding box center [226, 17] width 15 height 15
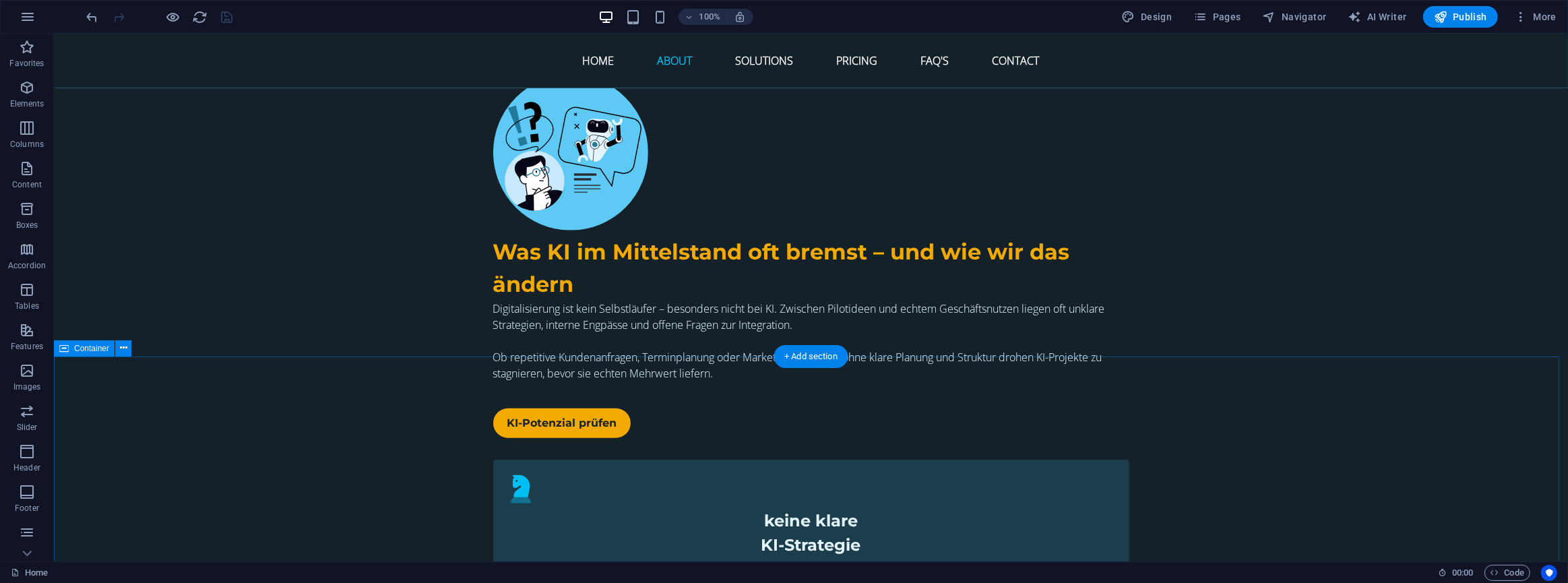
scroll to position [826, 0]
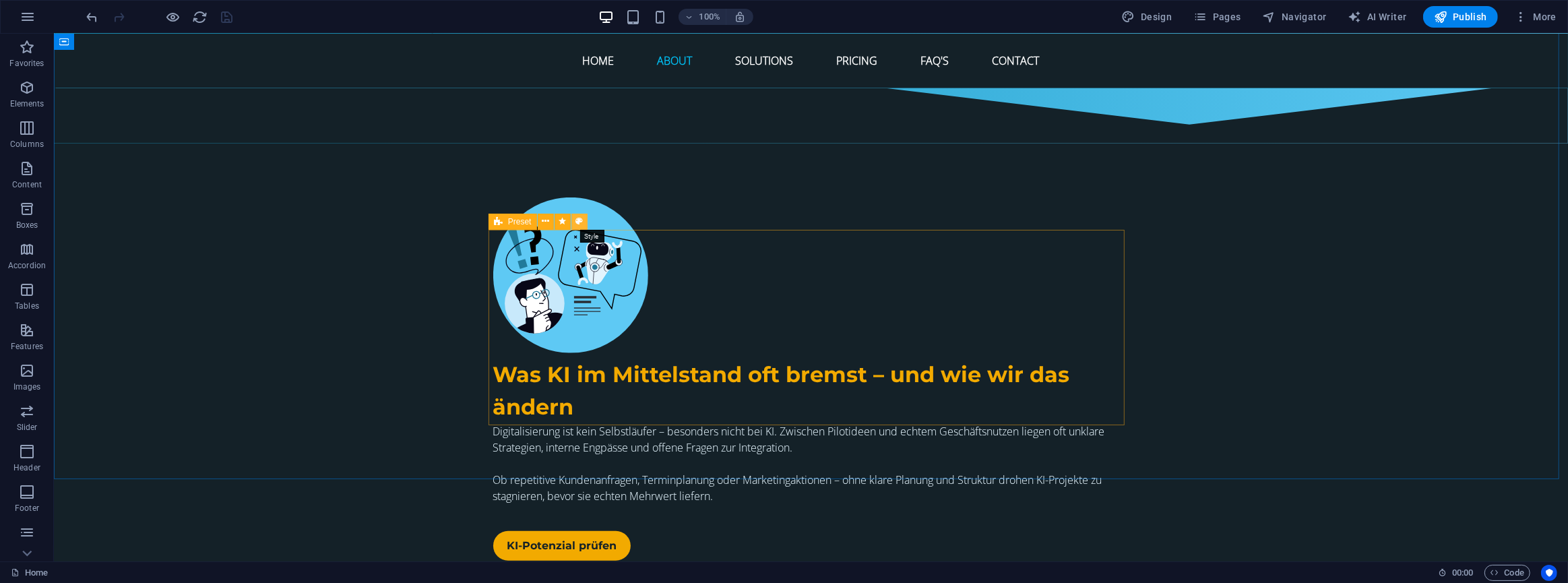
click at [575, 219] on icon at bounding box center [579, 221] width 7 height 14
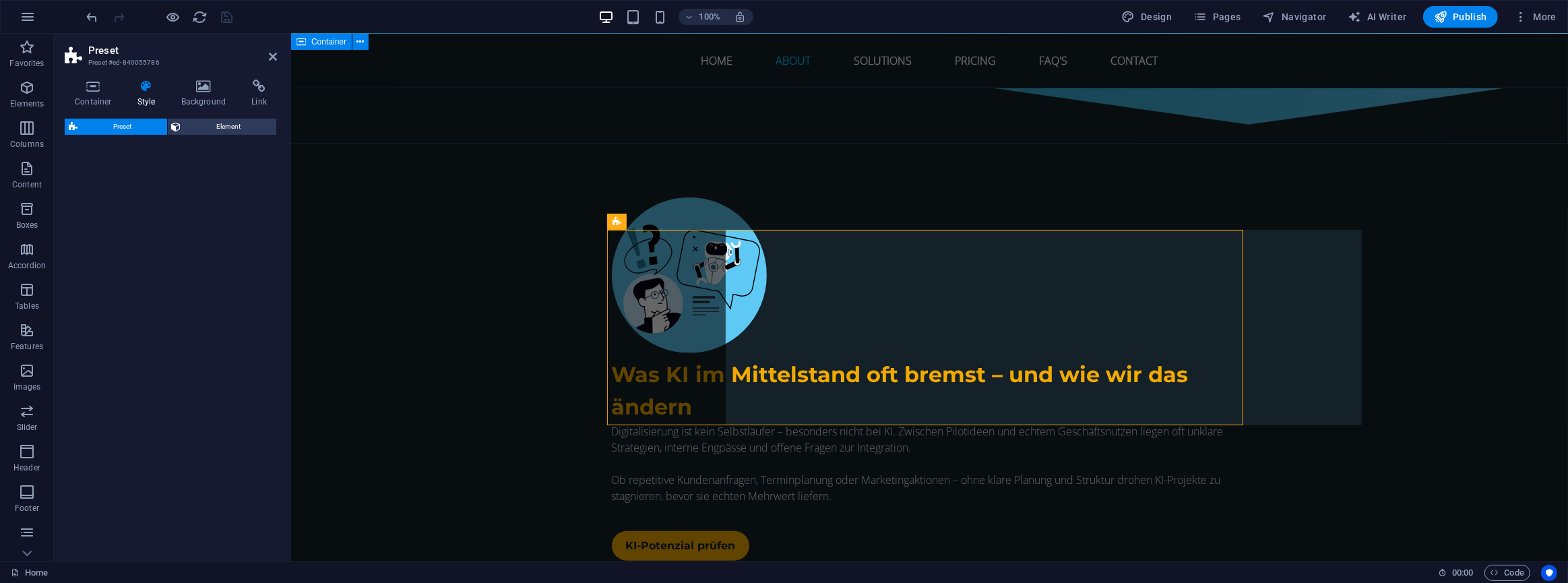
select select "px"
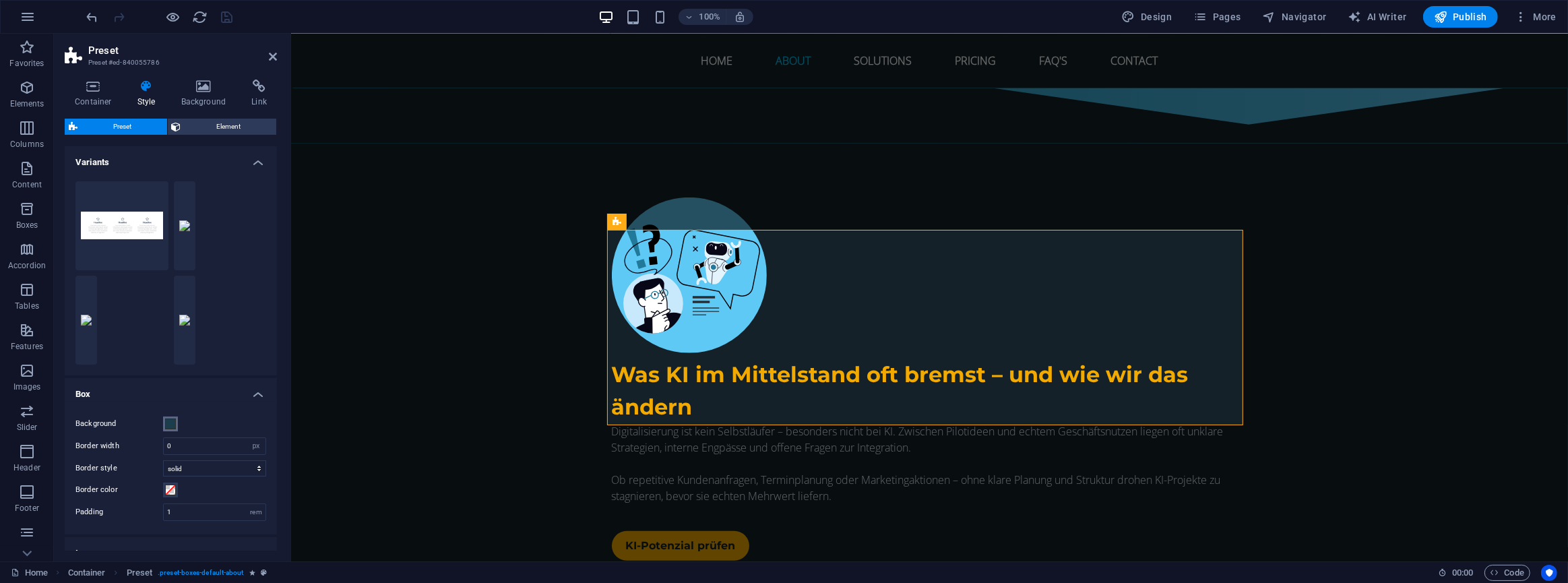
click at [171, 423] on span at bounding box center [170, 424] width 11 height 11
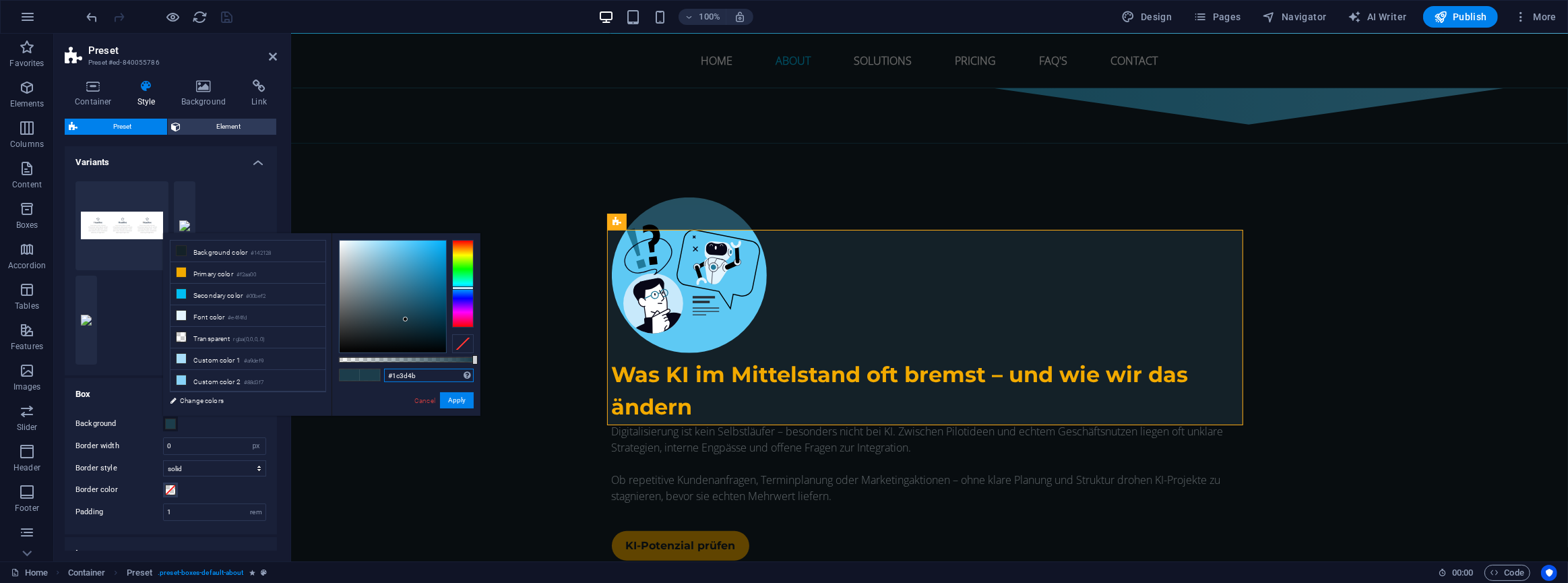
click at [400, 373] on input "#1c3d4b" at bounding box center [429, 375] width 89 height 13
click at [425, 401] on link "Cancel" at bounding box center [425, 400] width 23 height 10
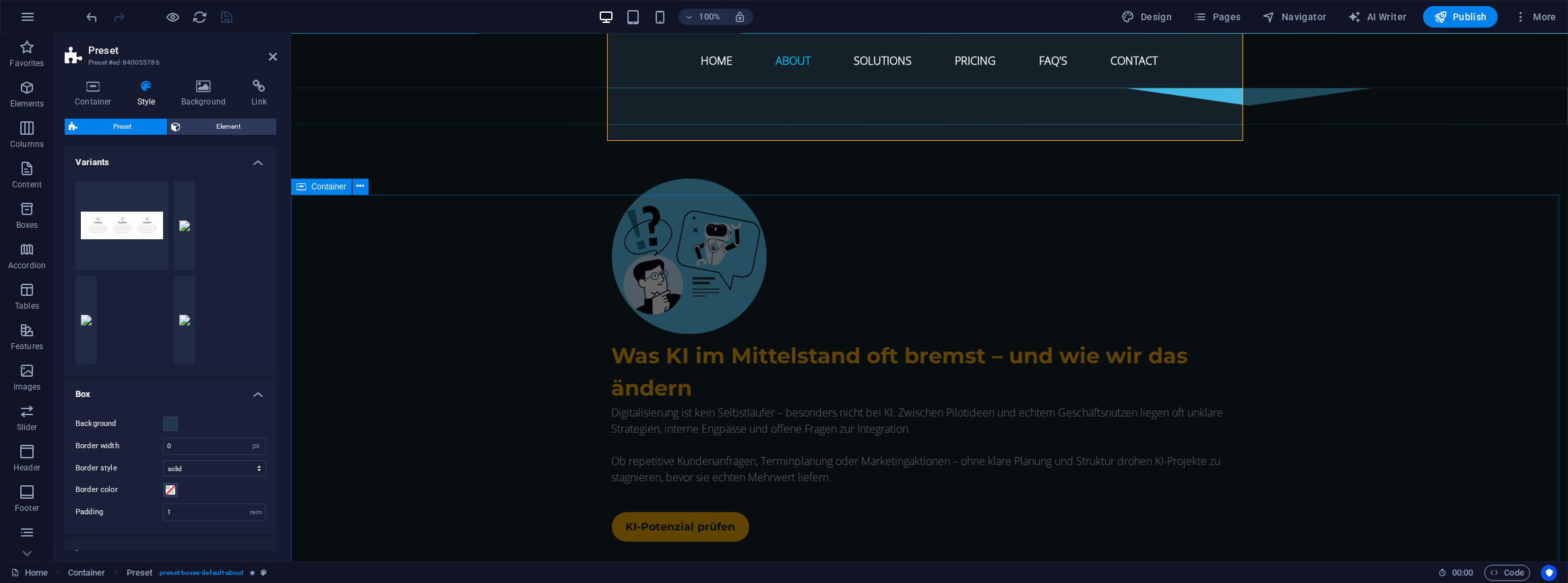
scroll to position [1133, 0]
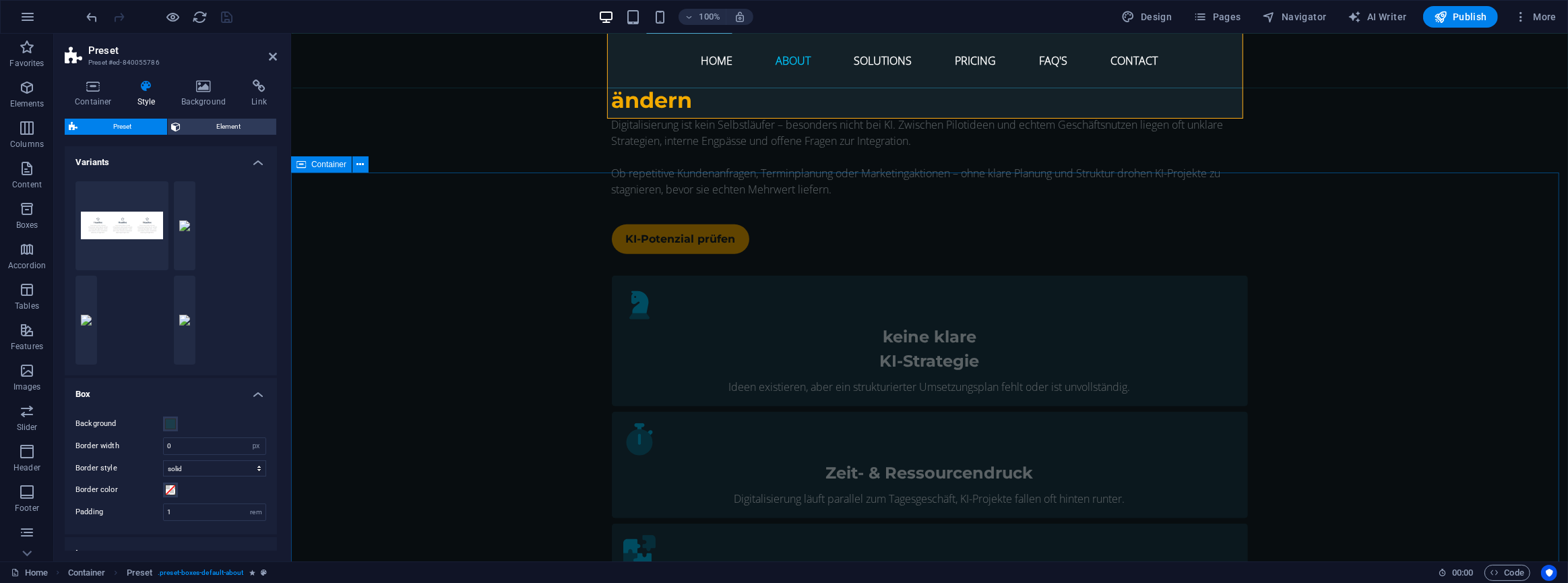
click at [330, 167] on span "Container" at bounding box center [328, 164] width 35 height 8
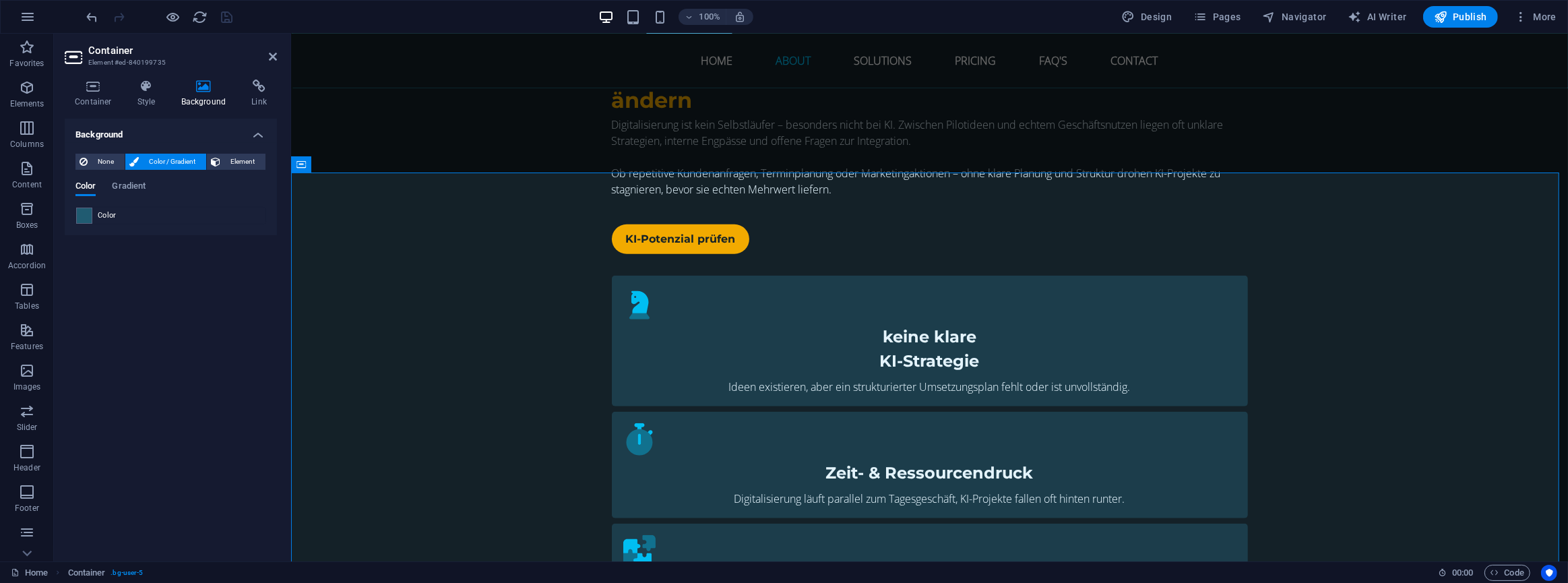
click at [84, 217] on span at bounding box center [84, 216] width 15 height 15
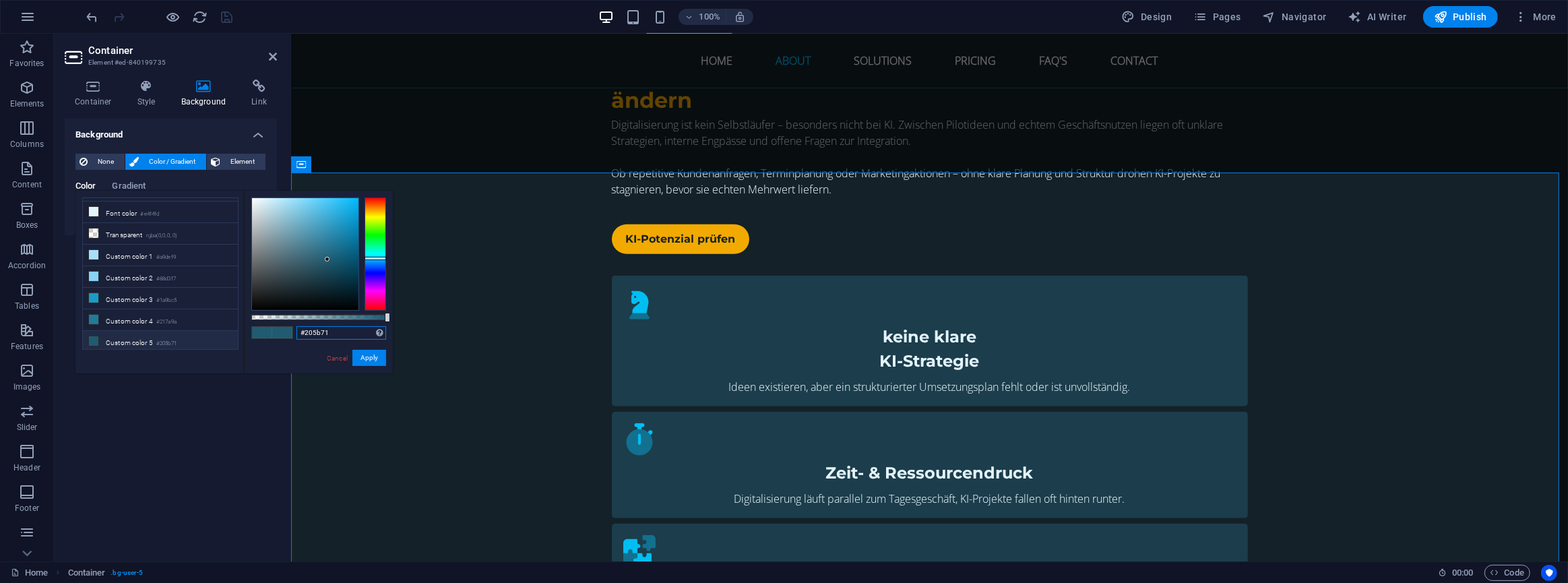
drag, startPoint x: 341, startPoint y: 330, endPoint x: 293, endPoint y: 326, distance: 48.2
click at [293, 326] on div "#205b71 Supported formats #0852ed rgb(8, 82, 237) rgba(8, 82, 237, 90%) hsv(221…" at bounding box center [319, 380] width 149 height 378
paste input "1c3d4b"
type input "#1c3d4b"
click at [366, 357] on button "Apply" at bounding box center [370, 358] width 34 height 16
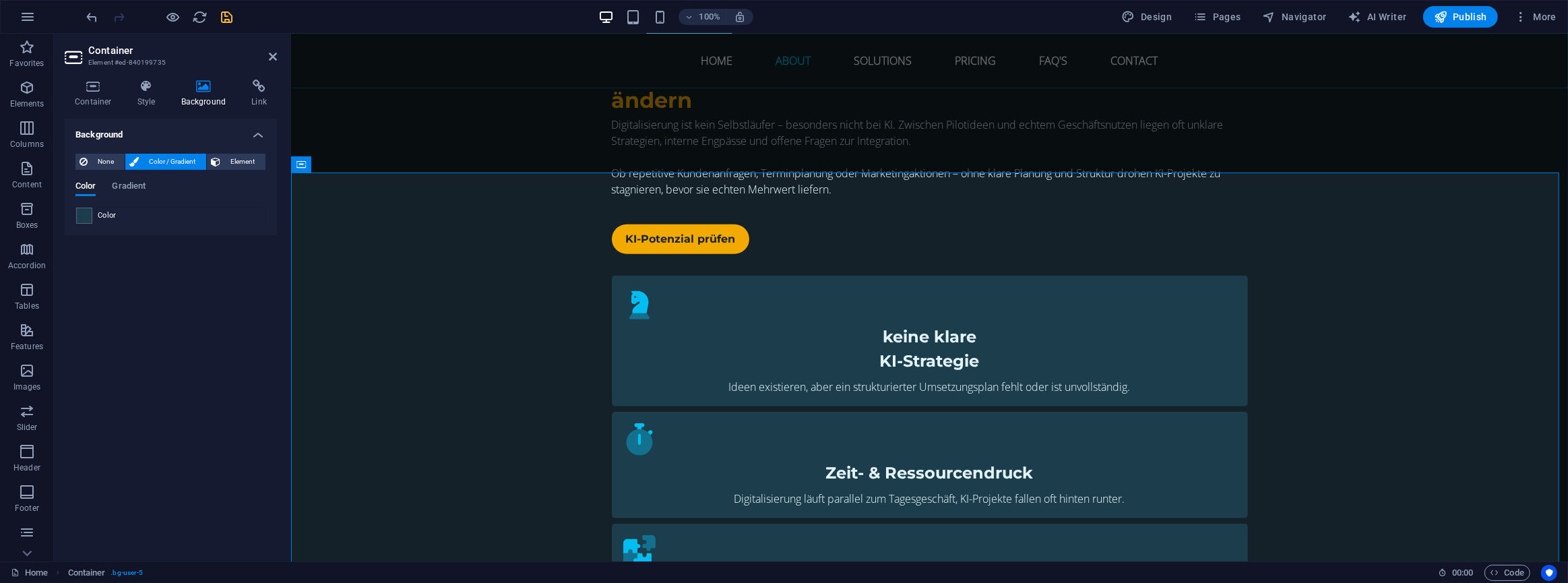
click at [219, 13] on icon "save" at bounding box center [226, 17] width 15 height 15
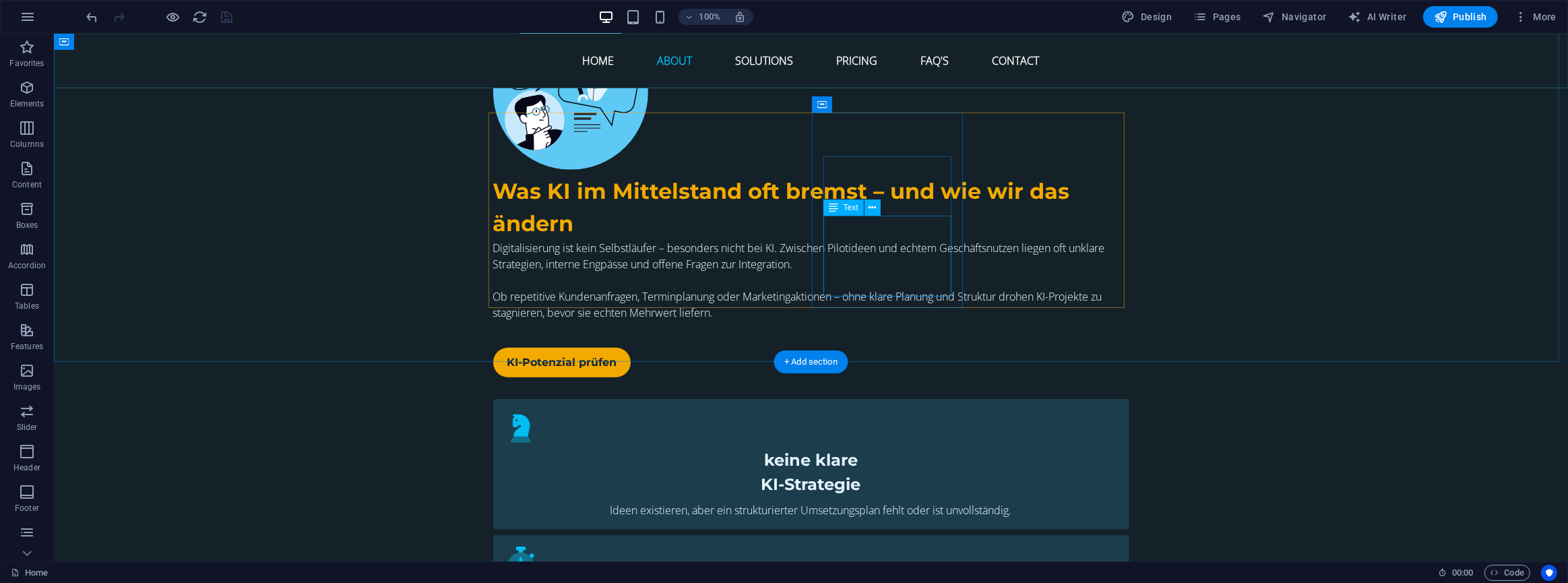
scroll to position [826, 0]
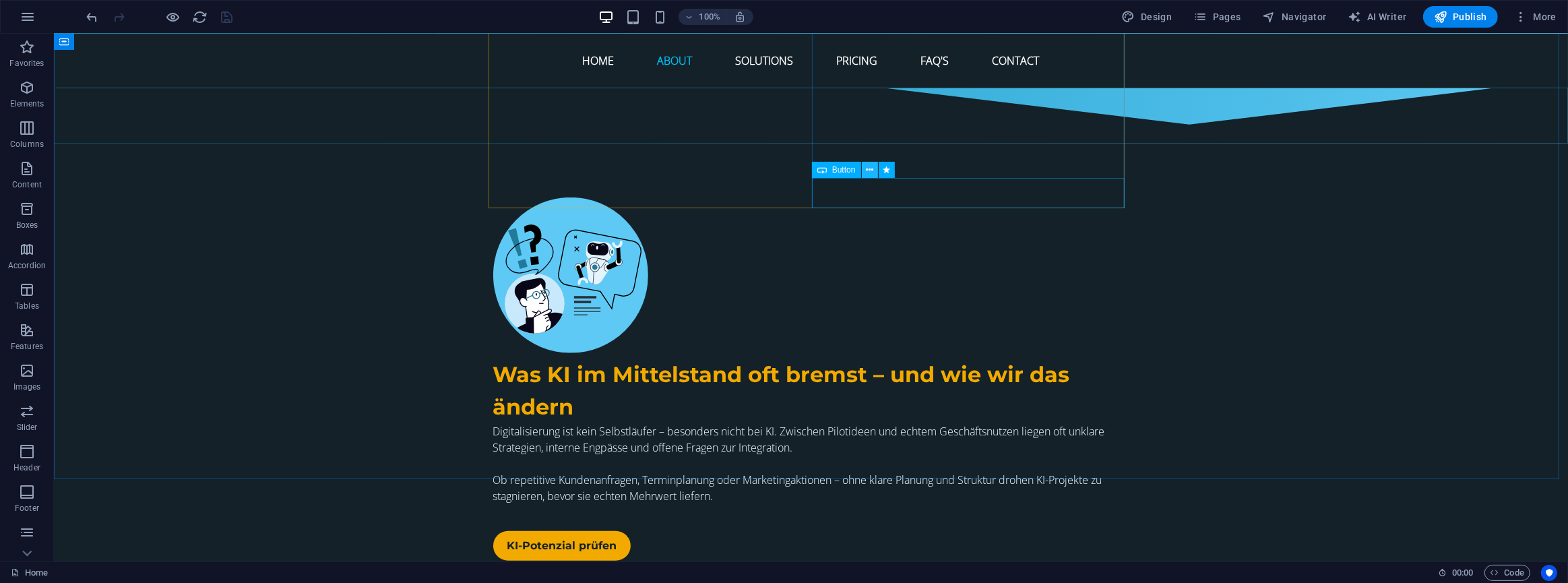
click at [869, 171] on icon at bounding box center [870, 170] width 7 height 14
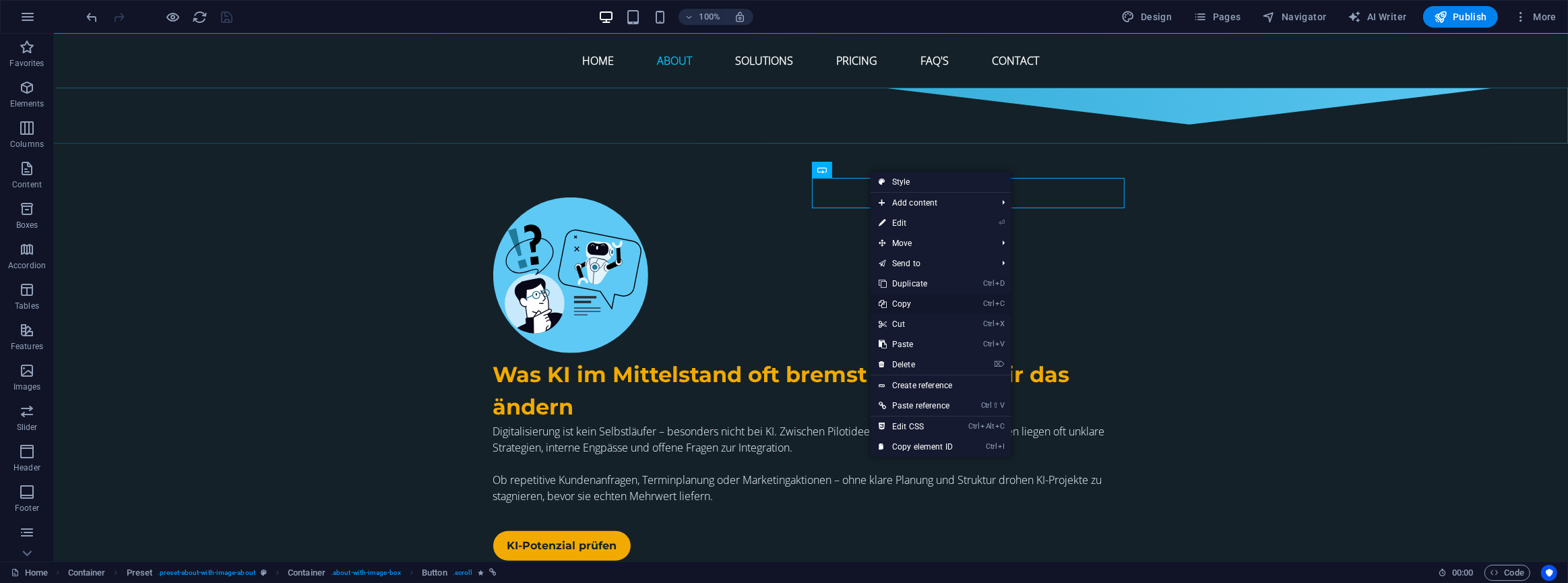
click at [912, 302] on link "Ctrl C Copy" at bounding box center [916, 304] width 90 height 21
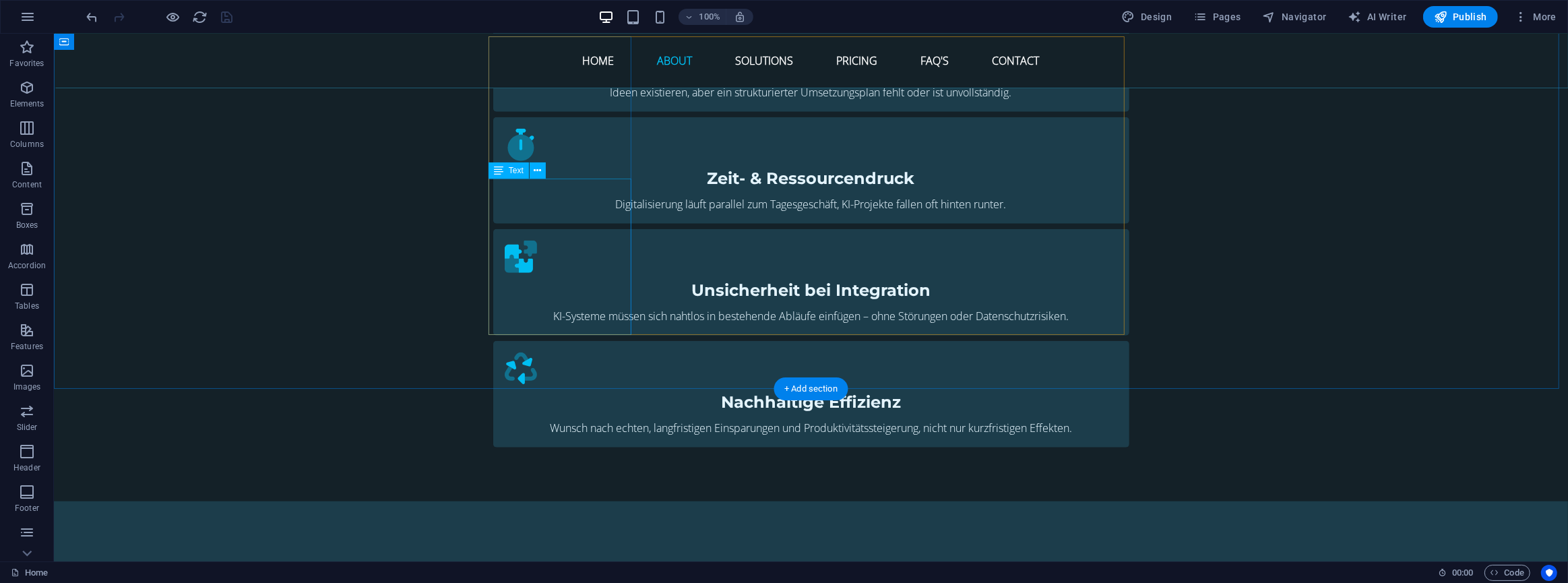
scroll to position [1255, 0]
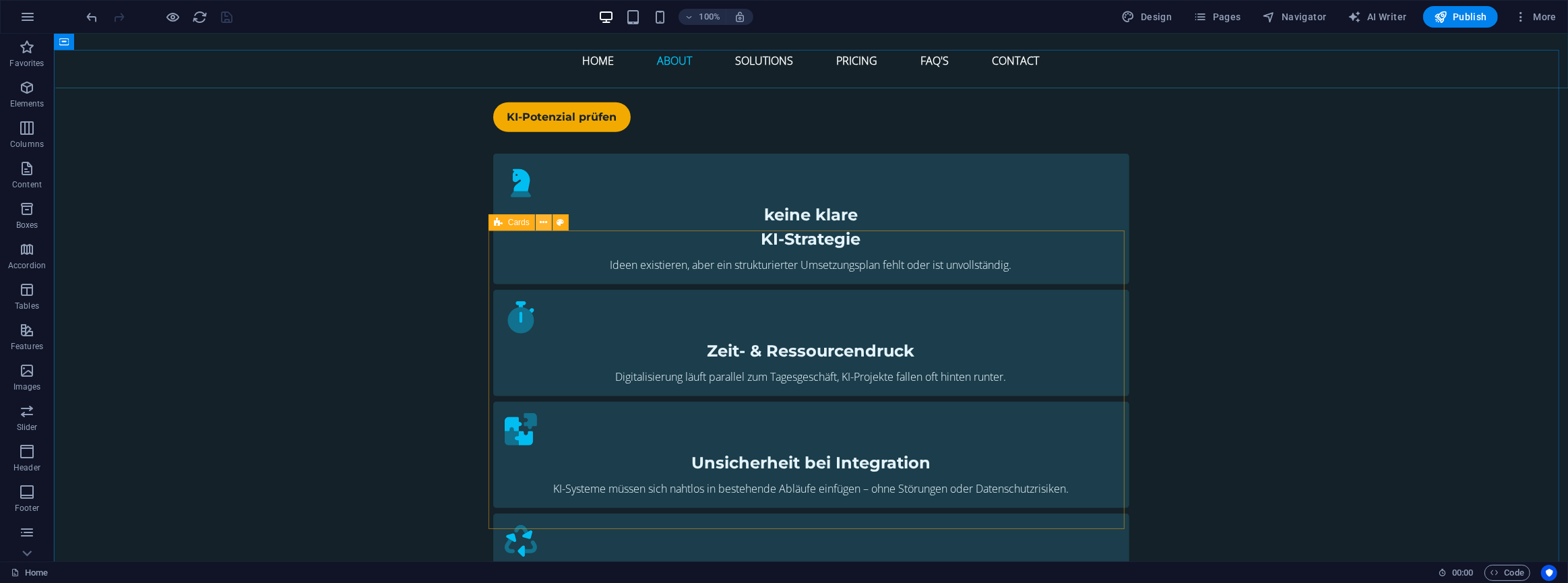
click at [543, 223] on icon at bounding box center [543, 223] width 7 height 14
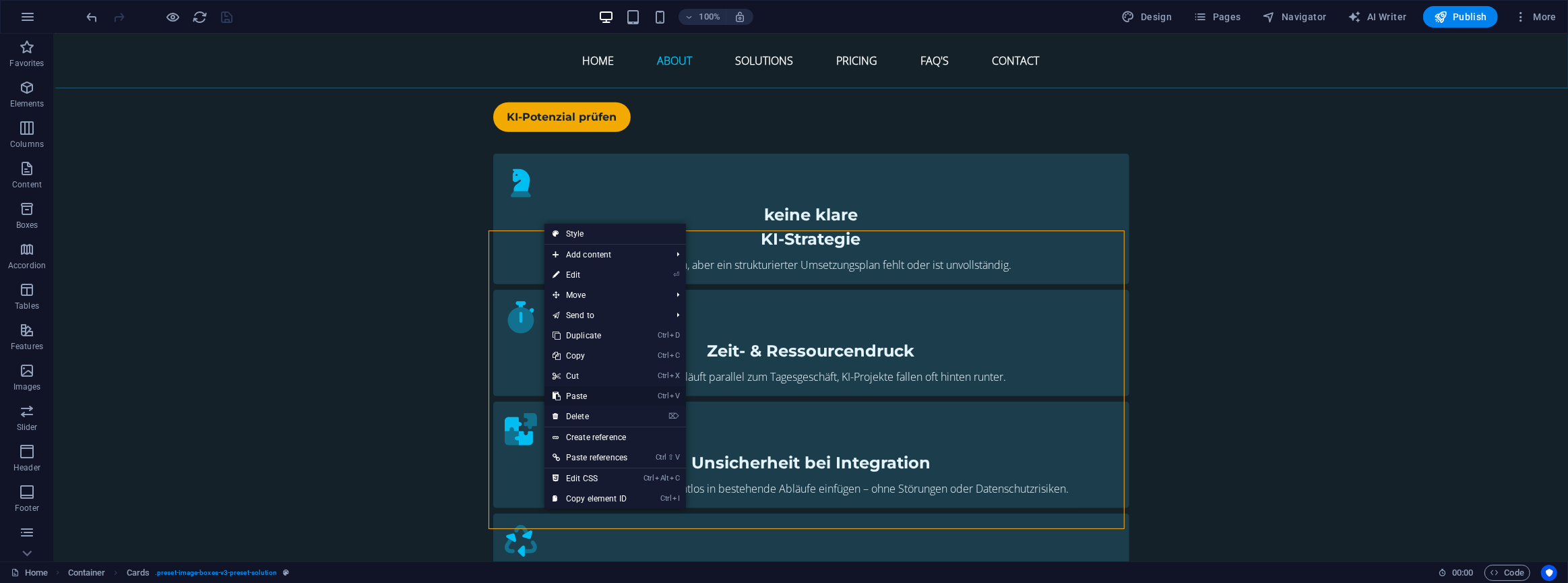
click at [584, 395] on link "Ctrl V Paste" at bounding box center [590, 396] width 91 height 21
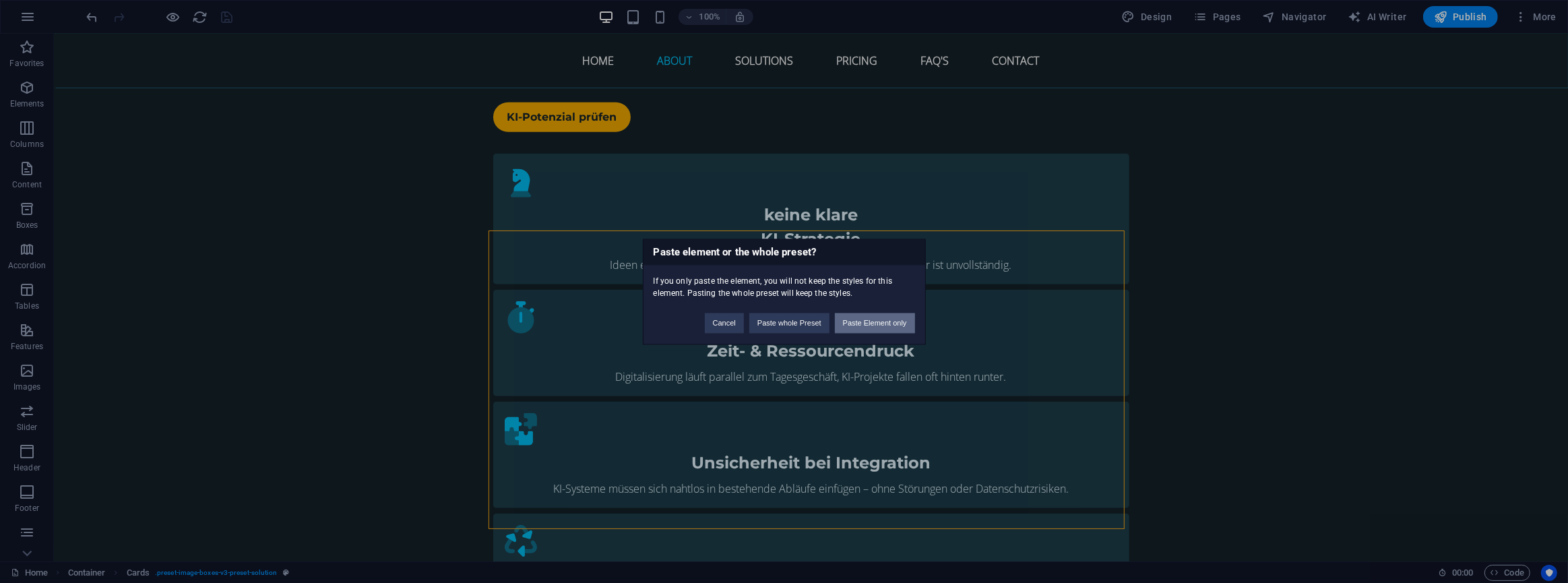
click at [894, 322] on button "Paste Element only" at bounding box center [875, 322] width 81 height 21
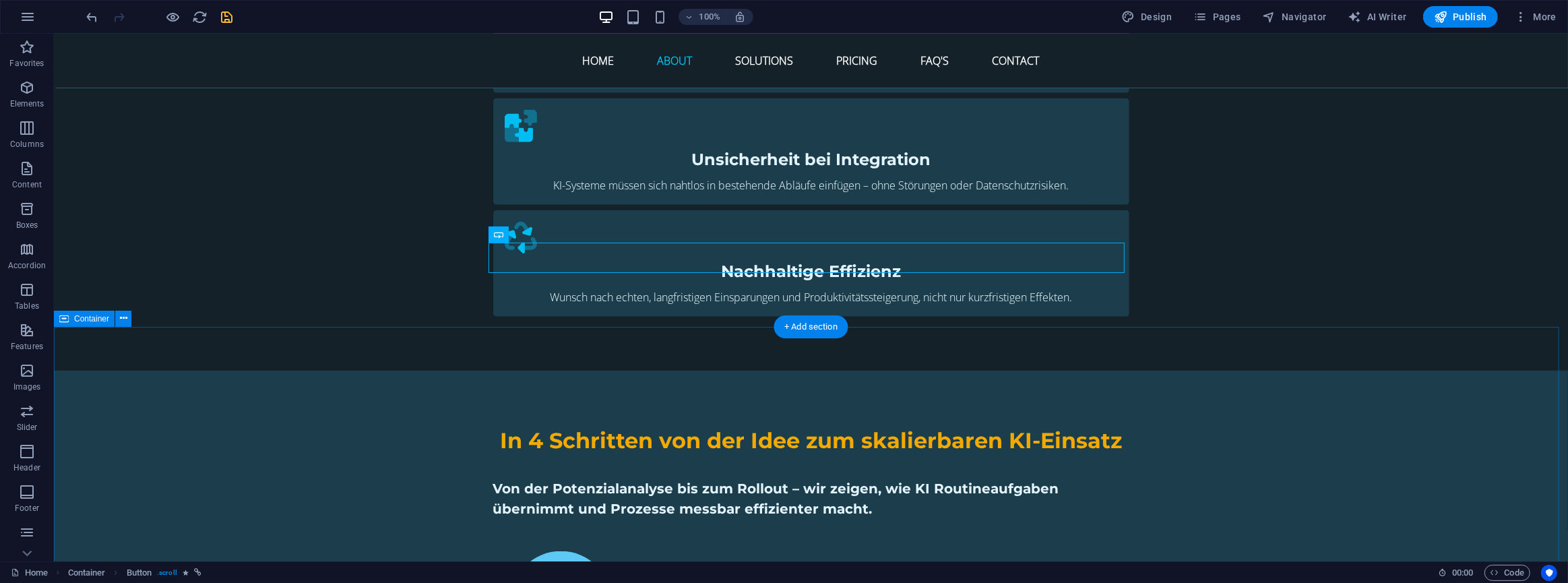
scroll to position [1562, 0]
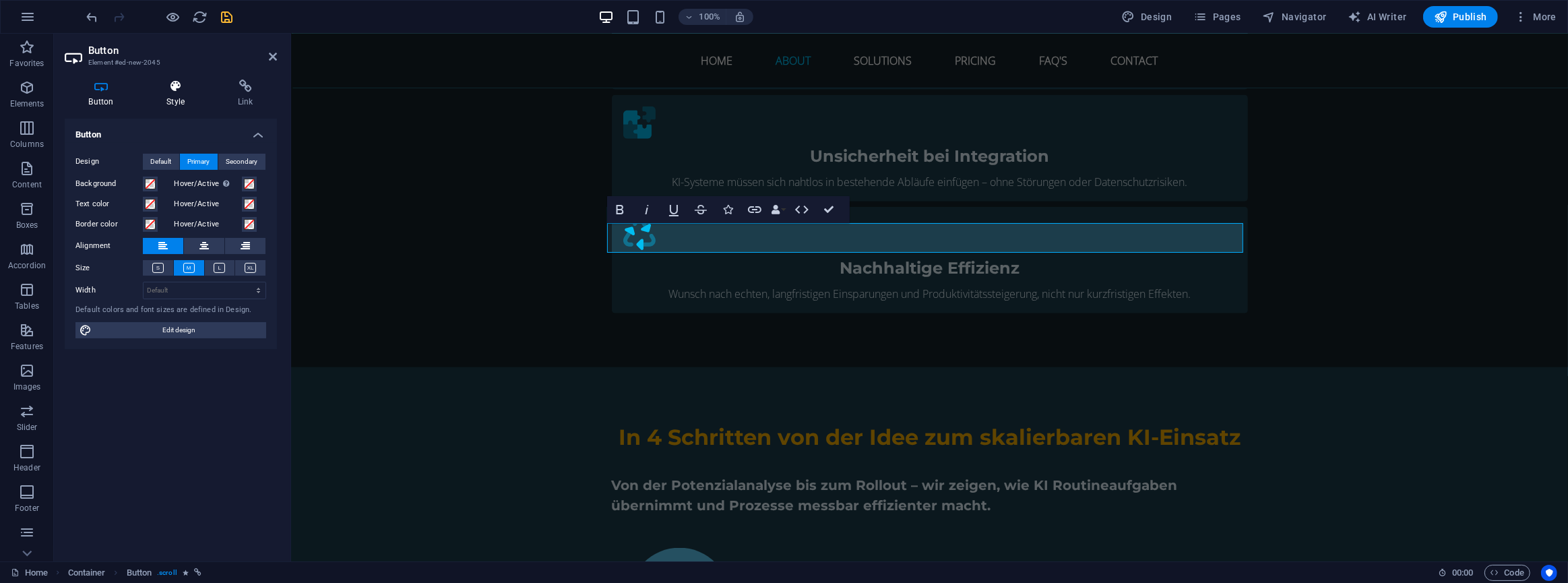
click at [182, 88] on icon at bounding box center [176, 86] width 66 height 13
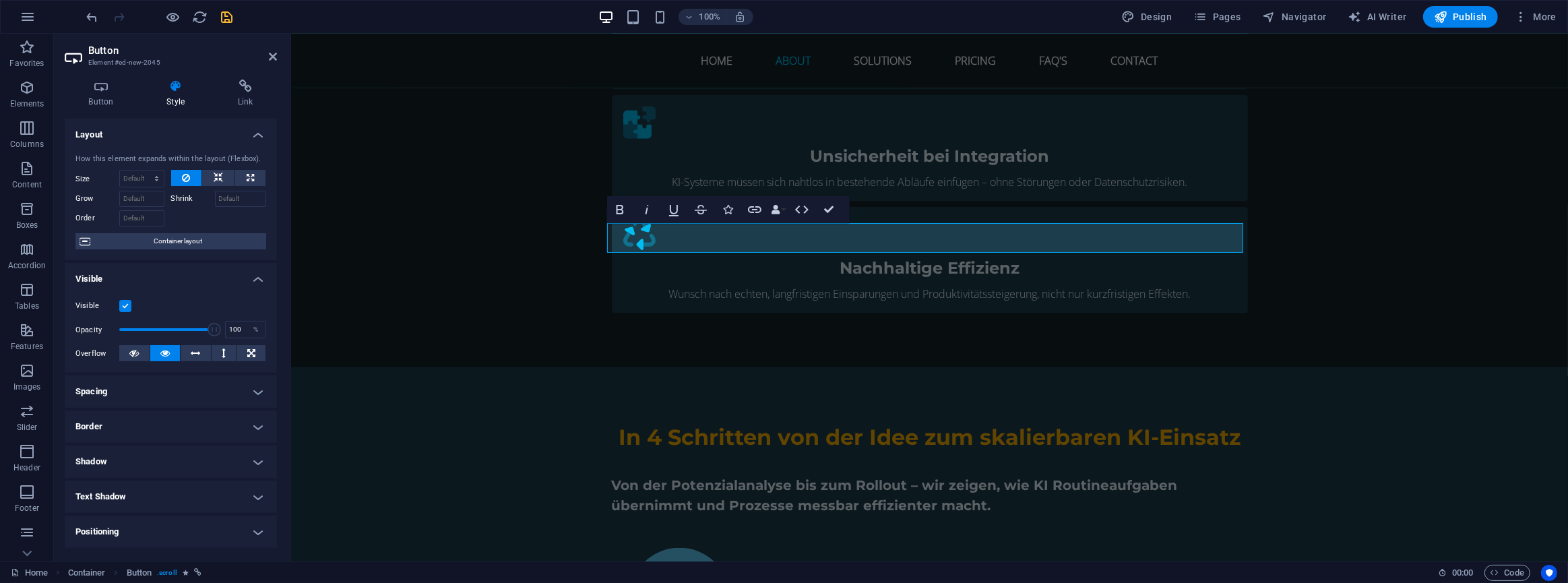
click at [189, 384] on h4 "Spacing" at bounding box center [170, 391] width 212 height 32
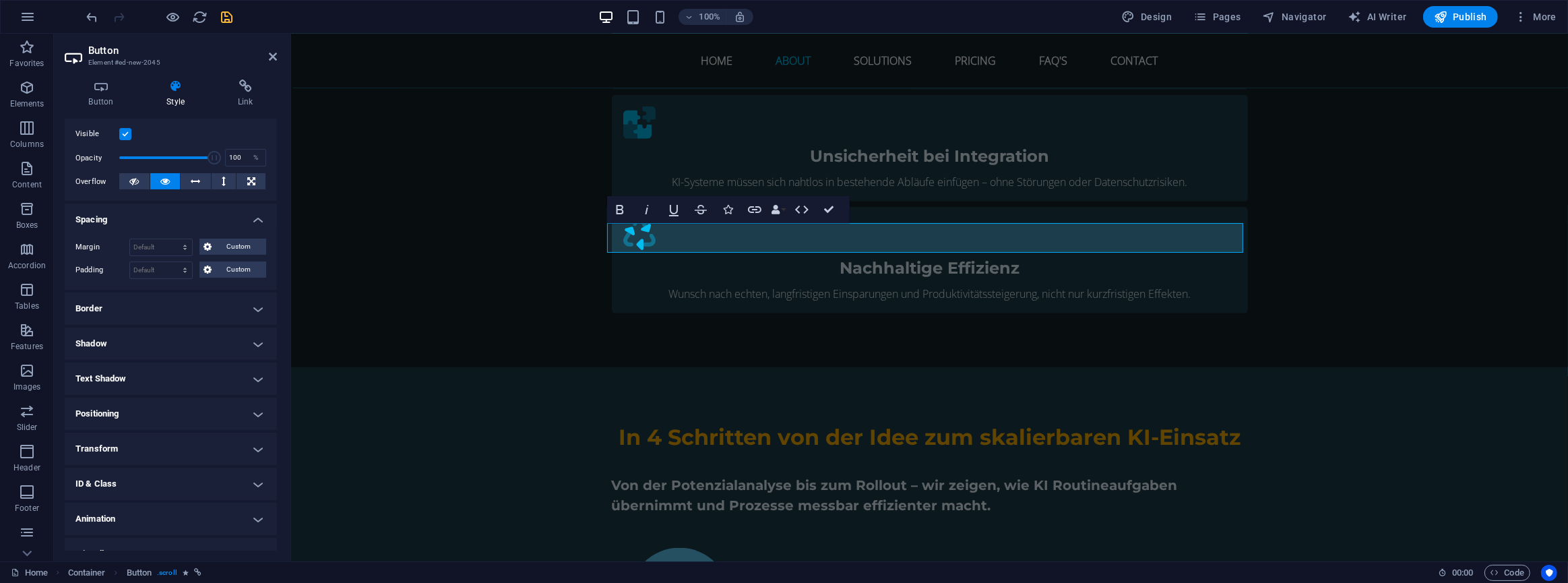
scroll to position [184, 0]
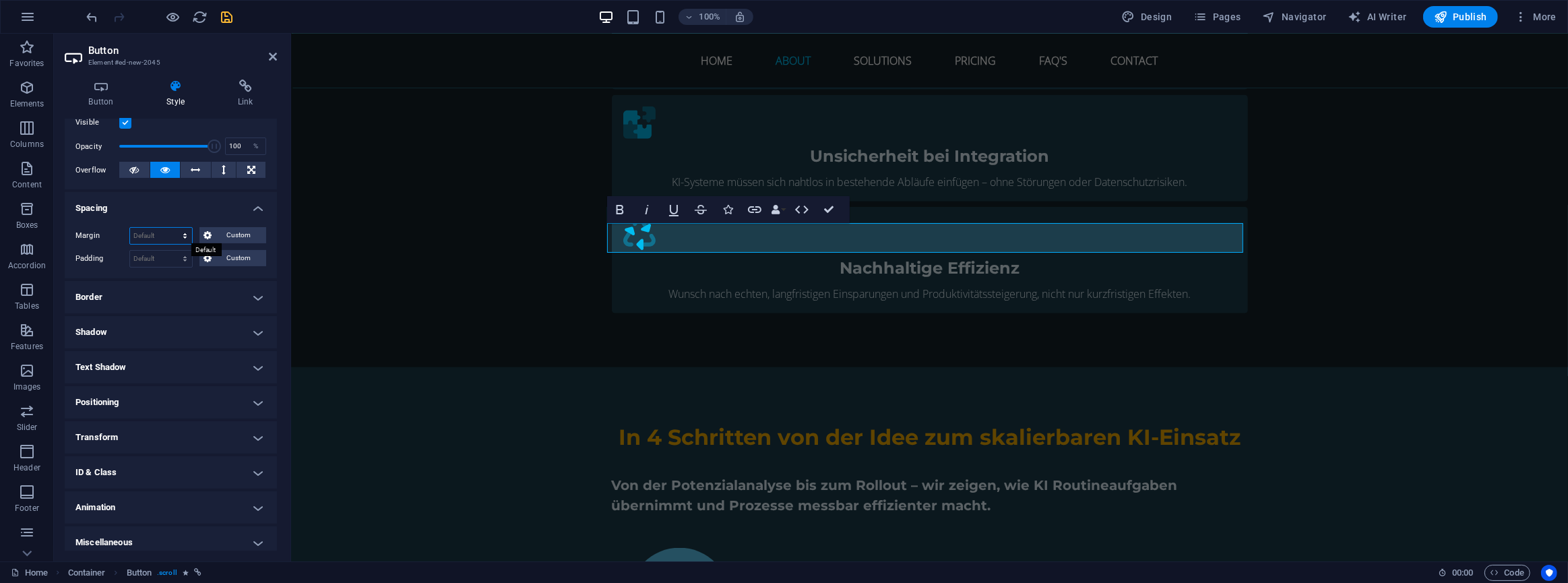
click at [178, 232] on select "Default auto px % rem vw vh Custom" at bounding box center [160, 236] width 62 height 16
select select "rem"
click at [172, 228] on select "Default auto px % rem vw vh Custom" at bounding box center [160, 236] width 62 height 16
type input "0"
click at [204, 231] on icon at bounding box center [207, 236] width 8 height 16
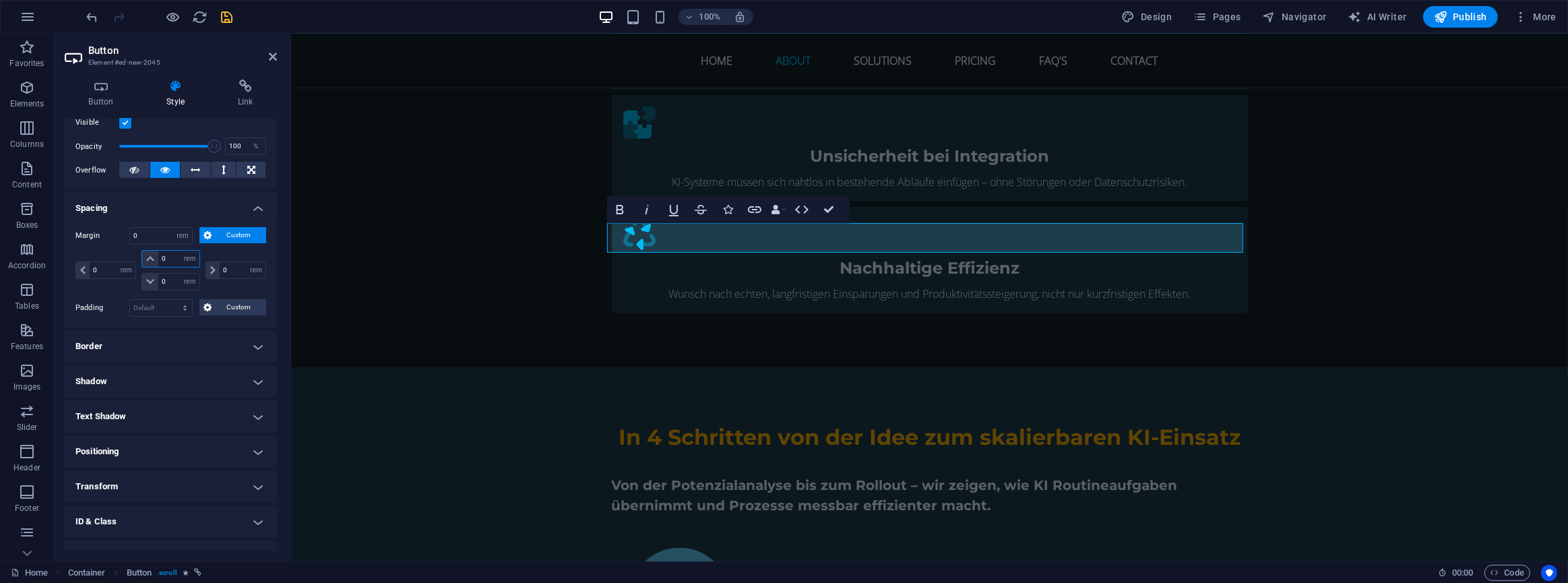
drag, startPoint x: 171, startPoint y: 256, endPoint x: 153, endPoint y: 253, distance: 18.2
click at [153, 253] on div "0 auto px % rem vw vh" at bounding box center [170, 259] width 58 height 18
type input "2"
select select "DISABLED_OPTION_VALUE"
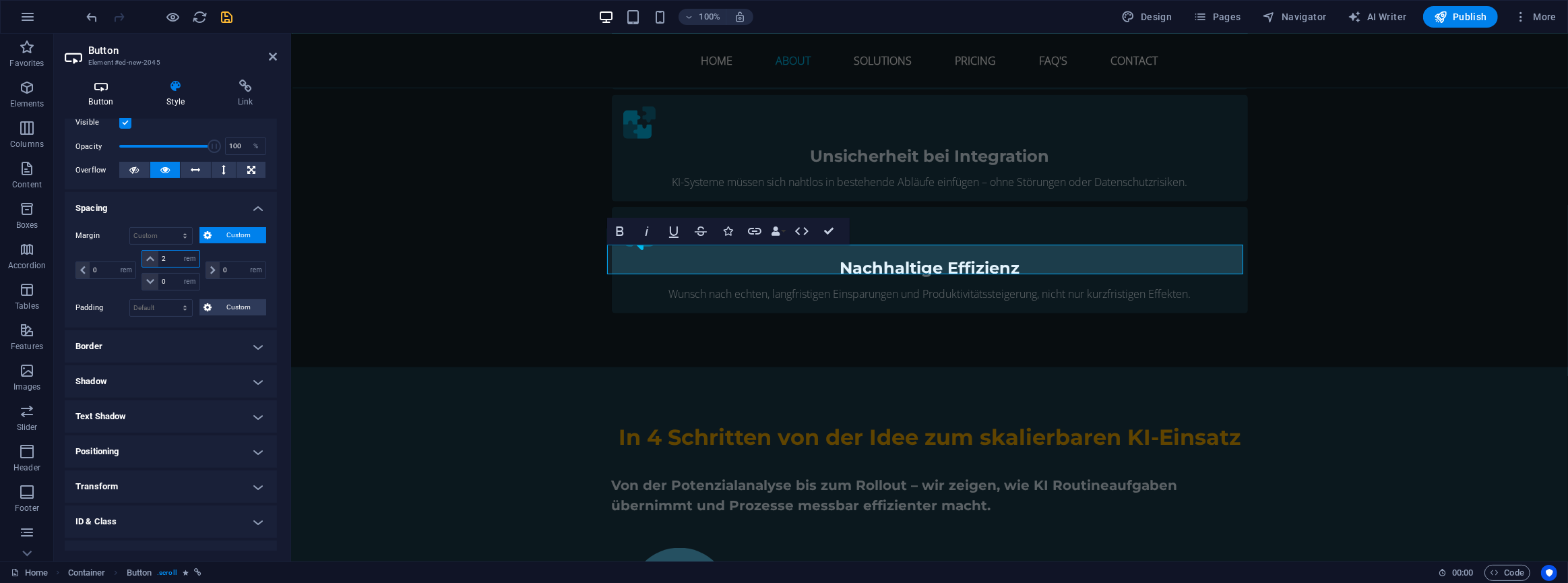
type input "2"
click at [102, 94] on h4 "Button" at bounding box center [103, 94] width 78 height 29
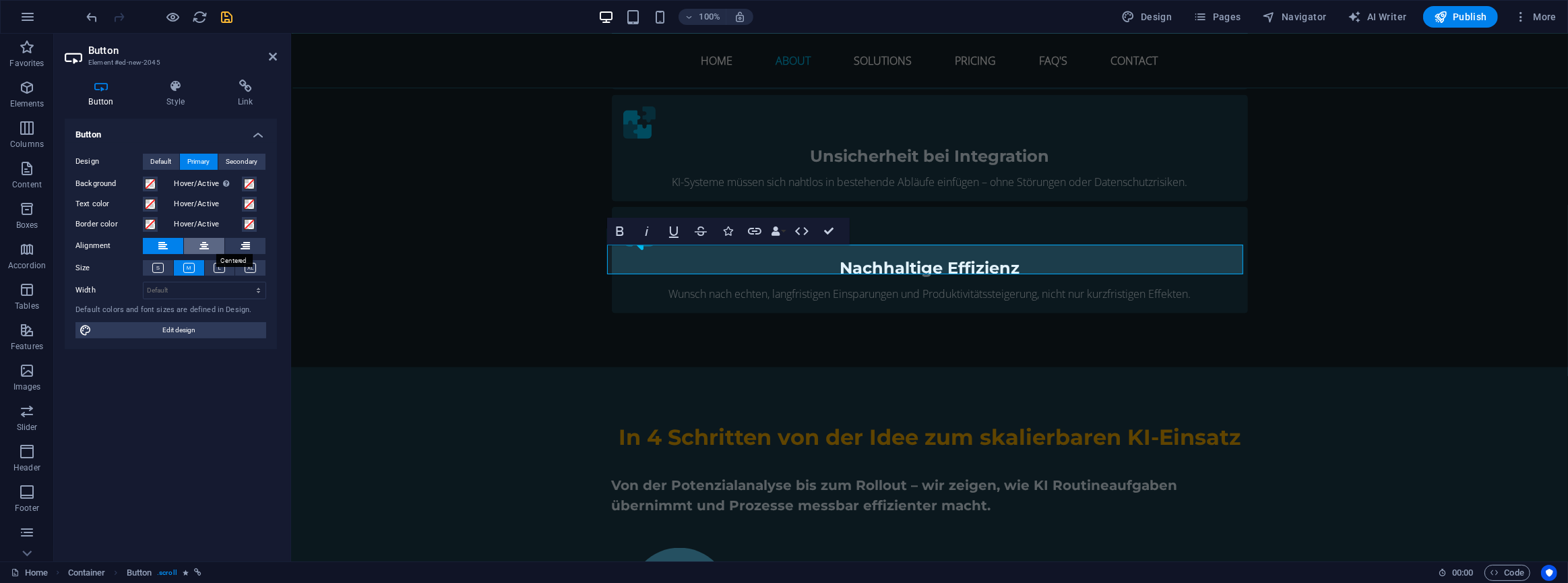
click at [197, 243] on button at bounding box center [204, 246] width 40 height 16
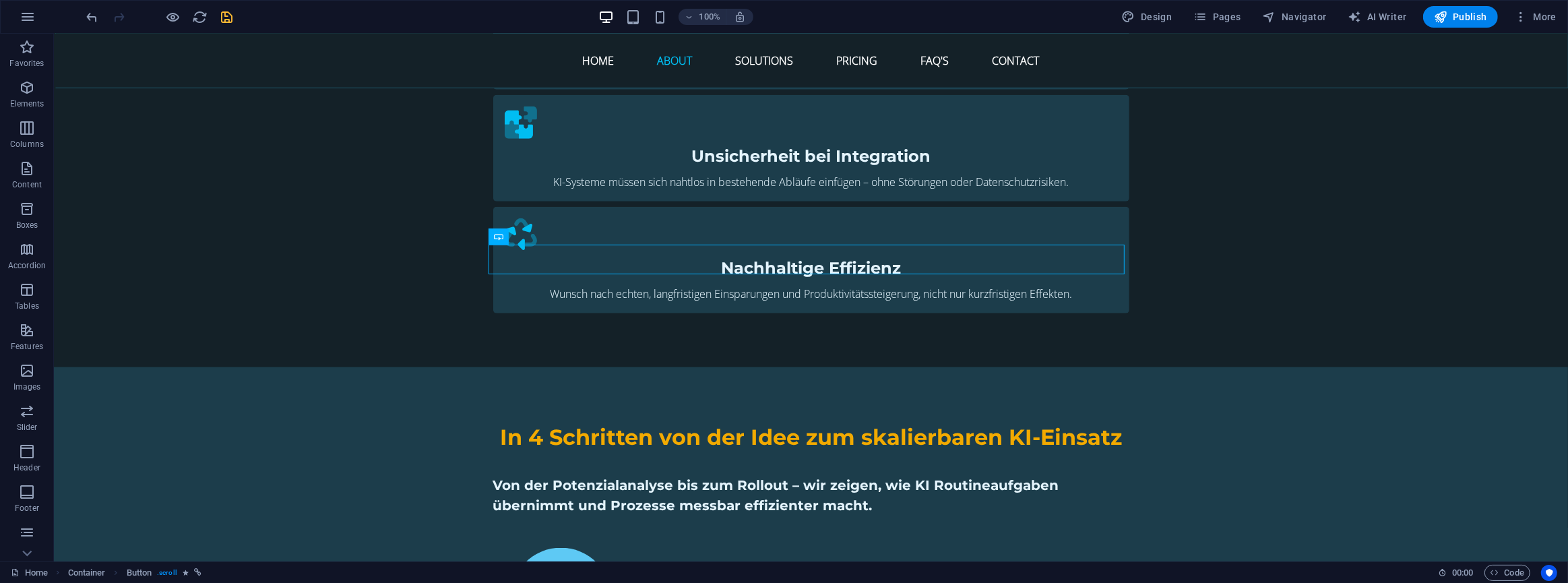
click at [232, 10] on icon "save" at bounding box center [226, 17] width 15 height 15
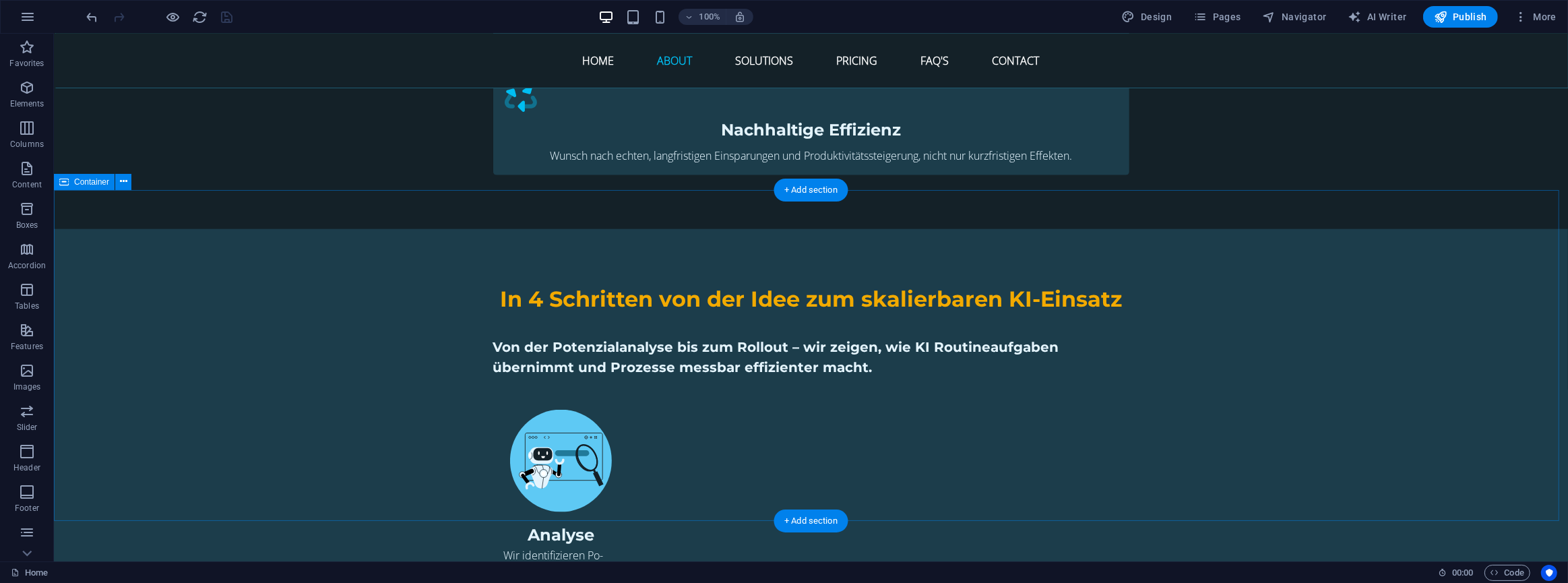
scroll to position [1624, 0]
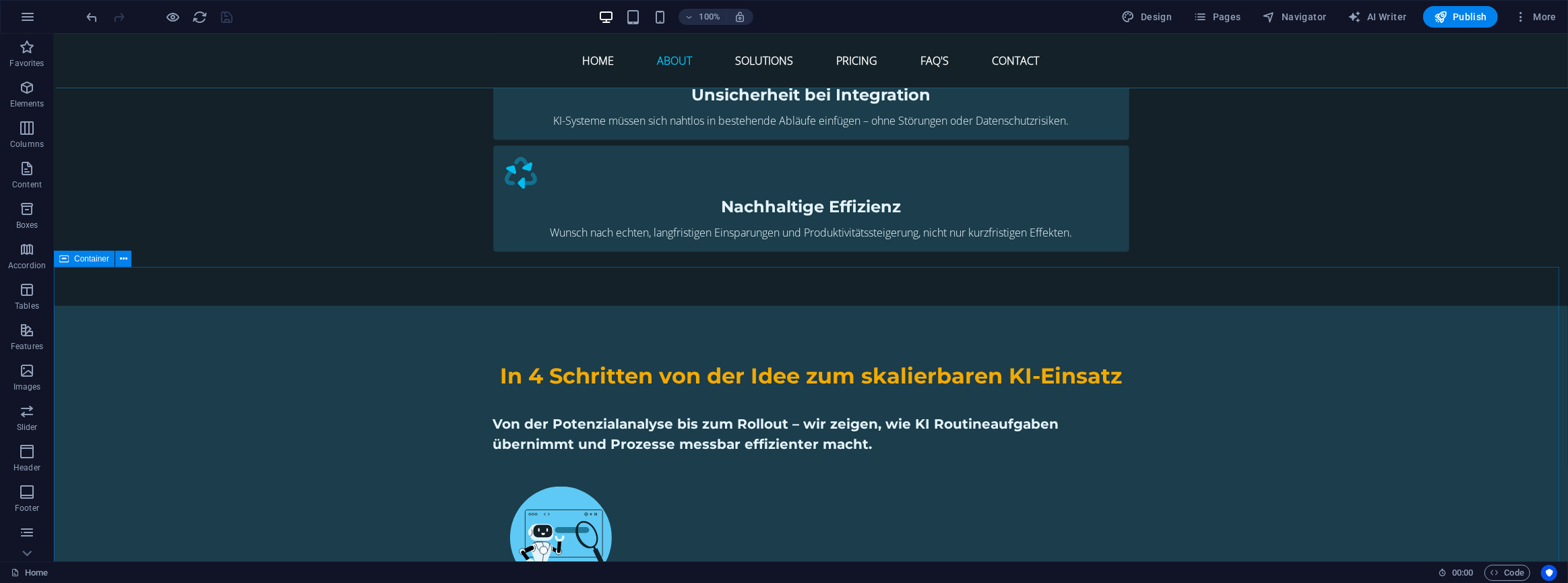
click at [81, 263] on div "Container" at bounding box center [84, 259] width 61 height 16
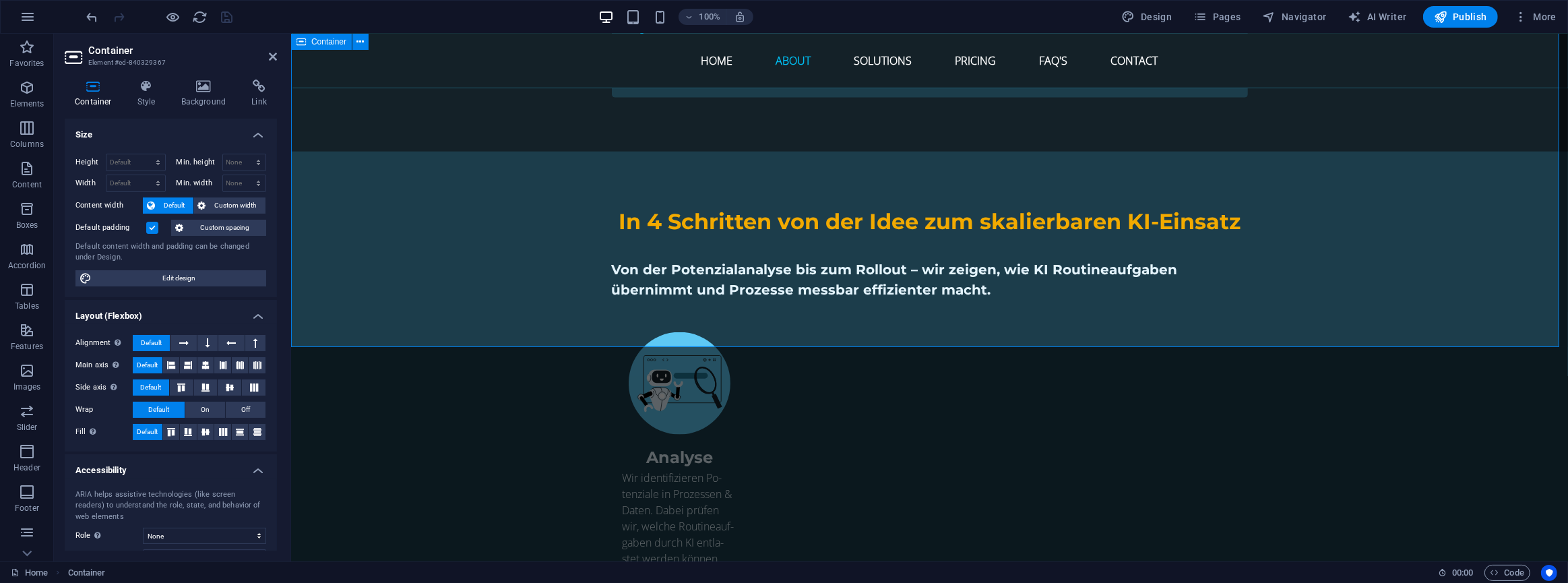
scroll to position [1685, 0]
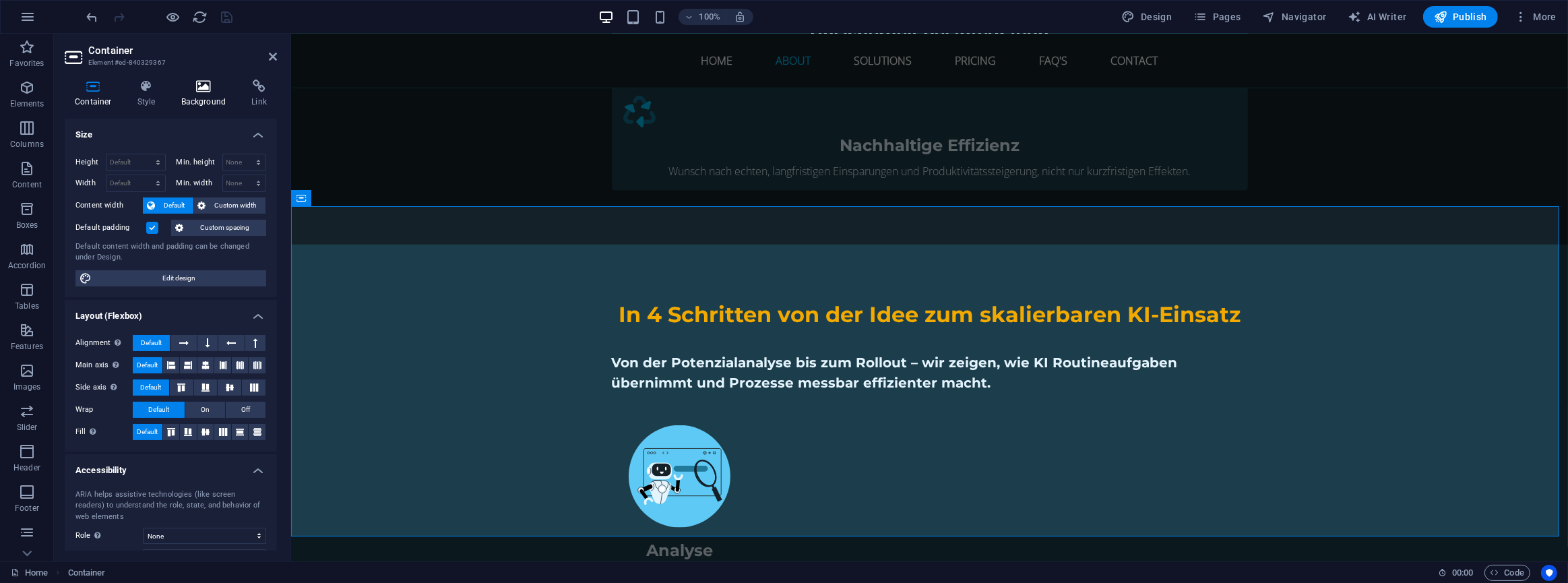
click at [195, 96] on h4 "Background" at bounding box center [206, 94] width 71 height 29
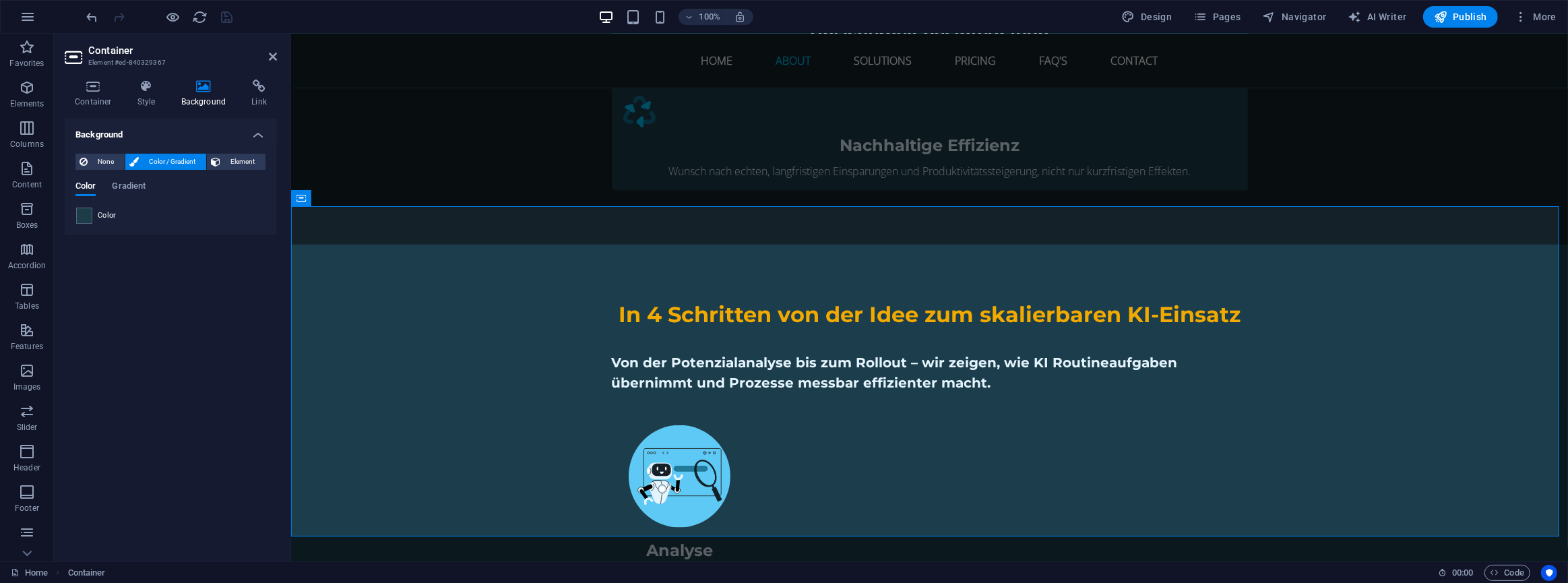
click at [81, 211] on span at bounding box center [84, 216] width 15 height 15
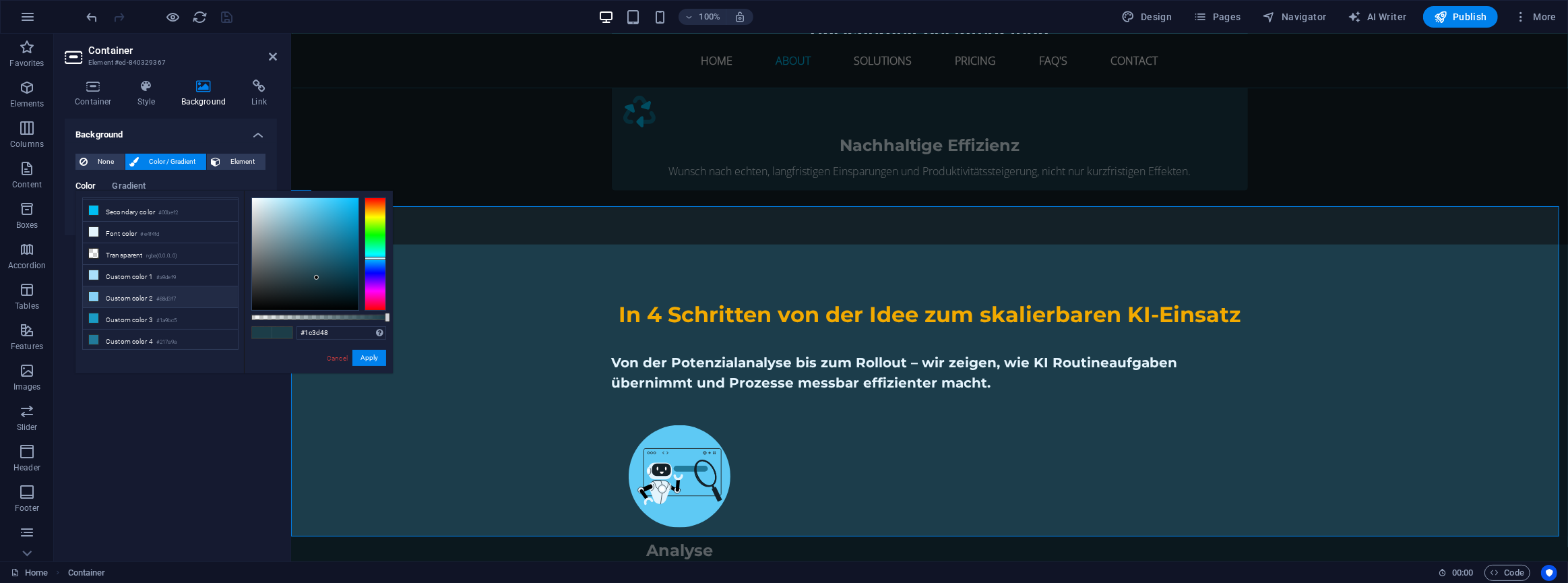
scroll to position [62, 0]
click at [131, 336] on li "Custom color 5 #205b71" at bounding box center [160, 342] width 155 height 21
type input "#205b71"
click at [367, 353] on button "Apply" at bounding box center [370, 358] width 34 height 16
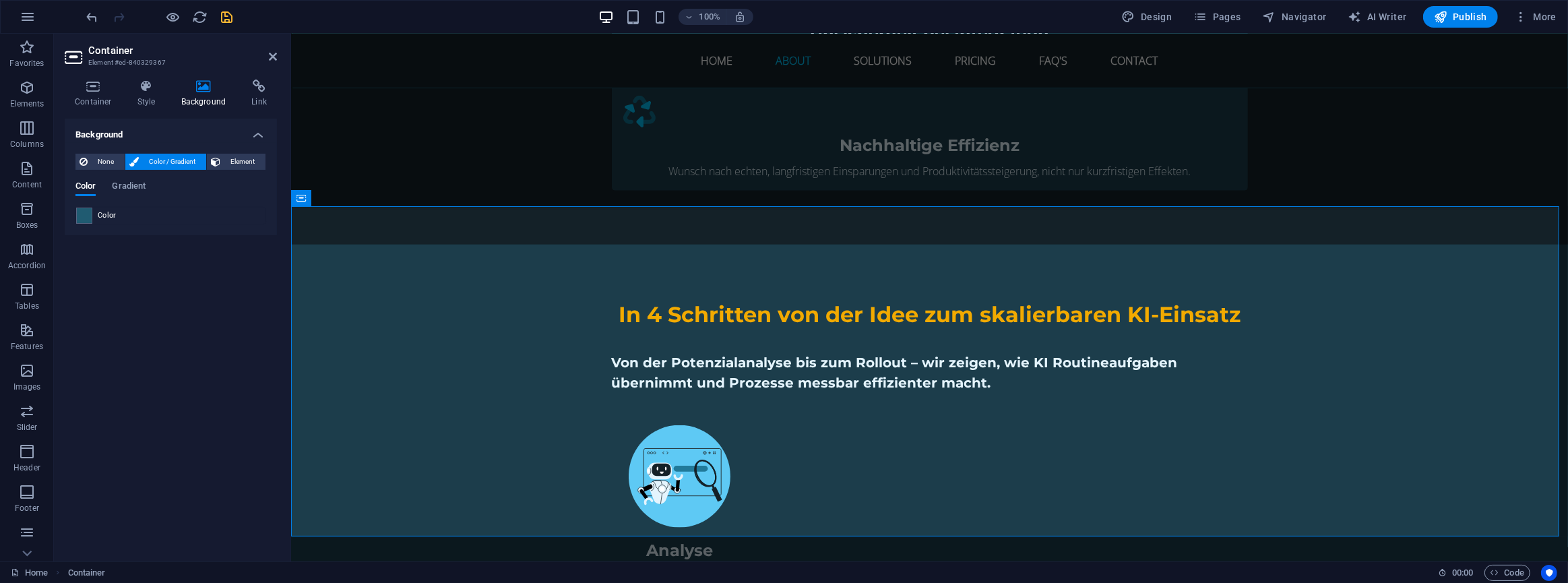
click at [223, 13] on icon "save" at bounding box center [226, 17] width 15 height 15
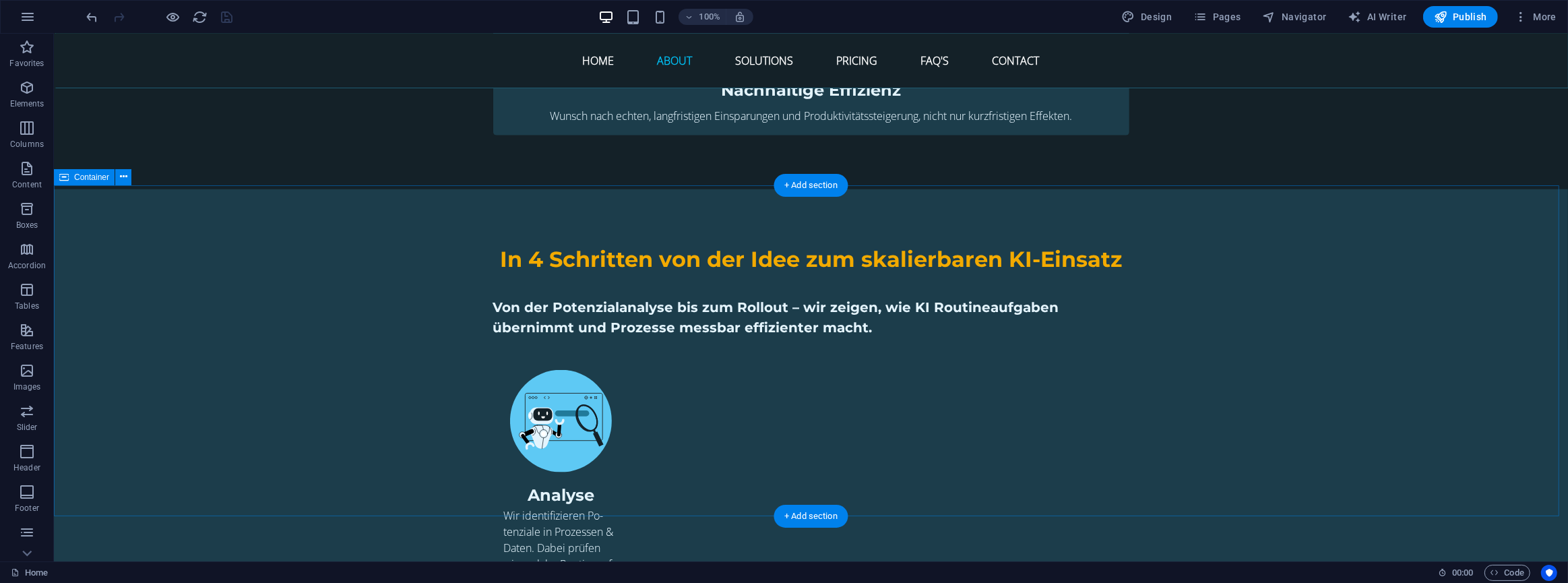
scroll to position [1807, 0]
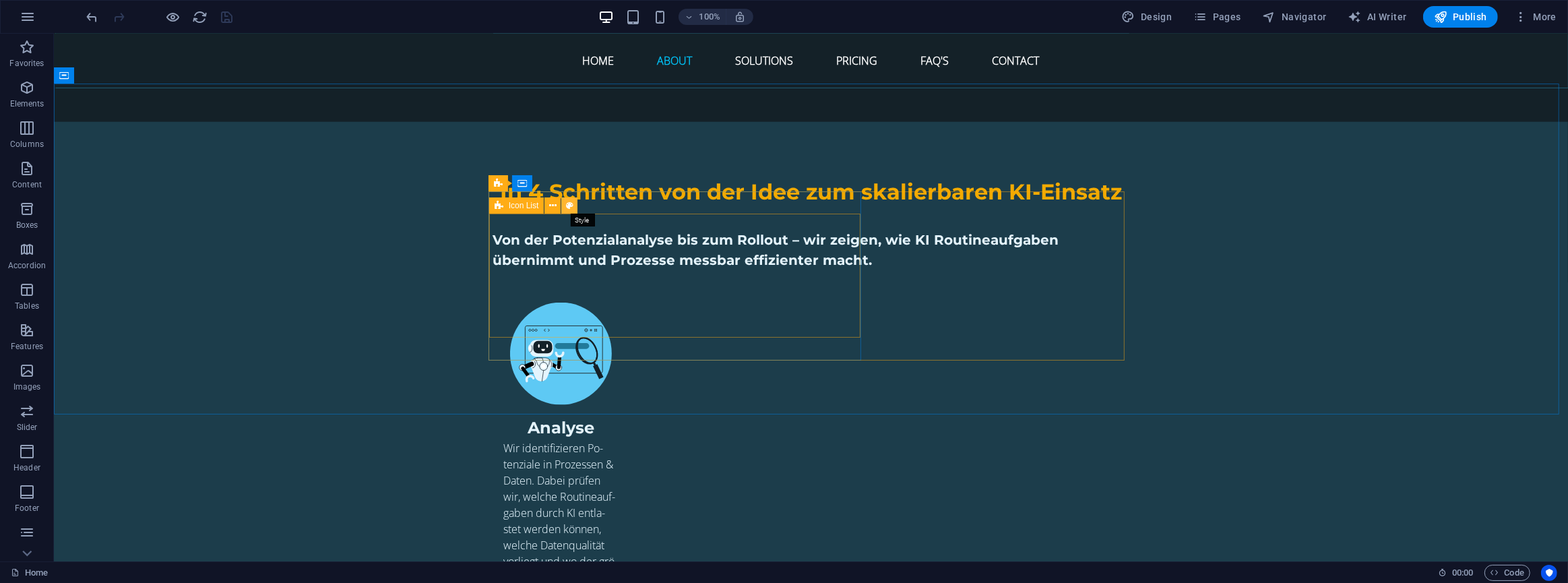
drag, startPoint x: 569, startPoint y: 206, endPoint x: 583, endPoint y: 151, distance: 56.8
click at [569, 206] on icon at bounding box center [570, 206] width 7 height 14
select select "rem"
select select "preset-icon-list-v3-icon-liste-roi"
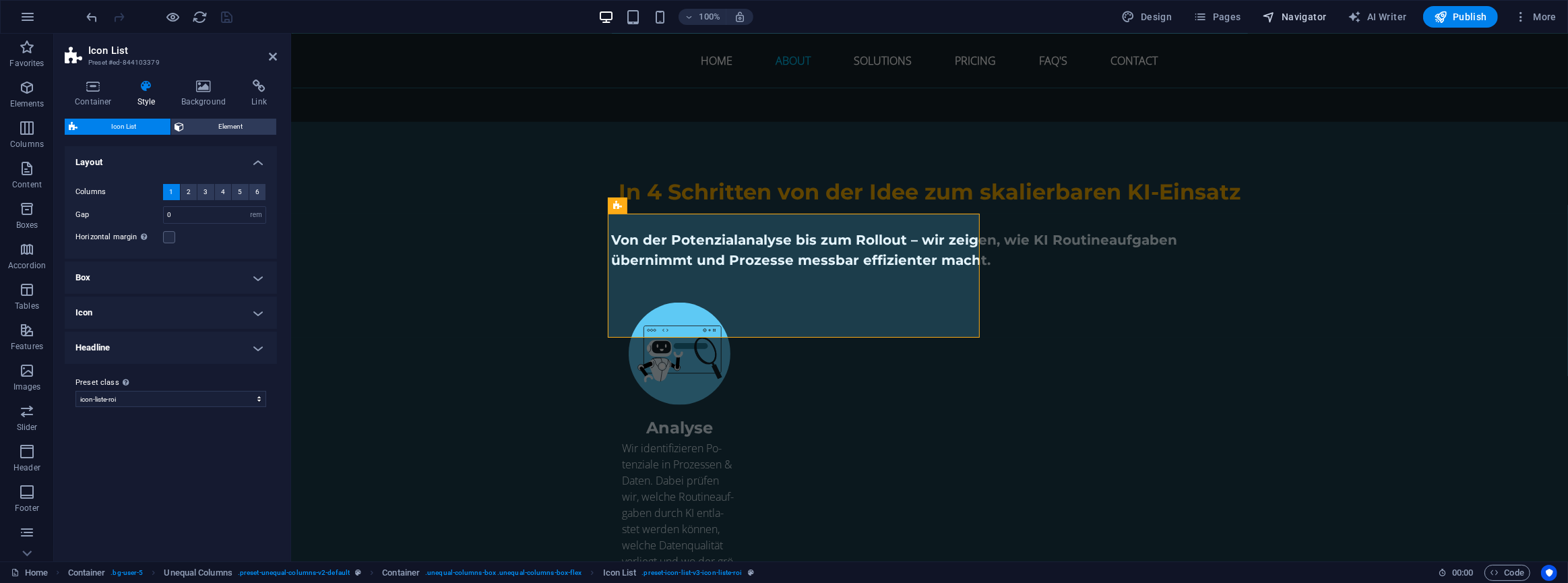
click at [1303, 19] on span "Navigator" at bounding box center [1295, 16] width 64 height 13
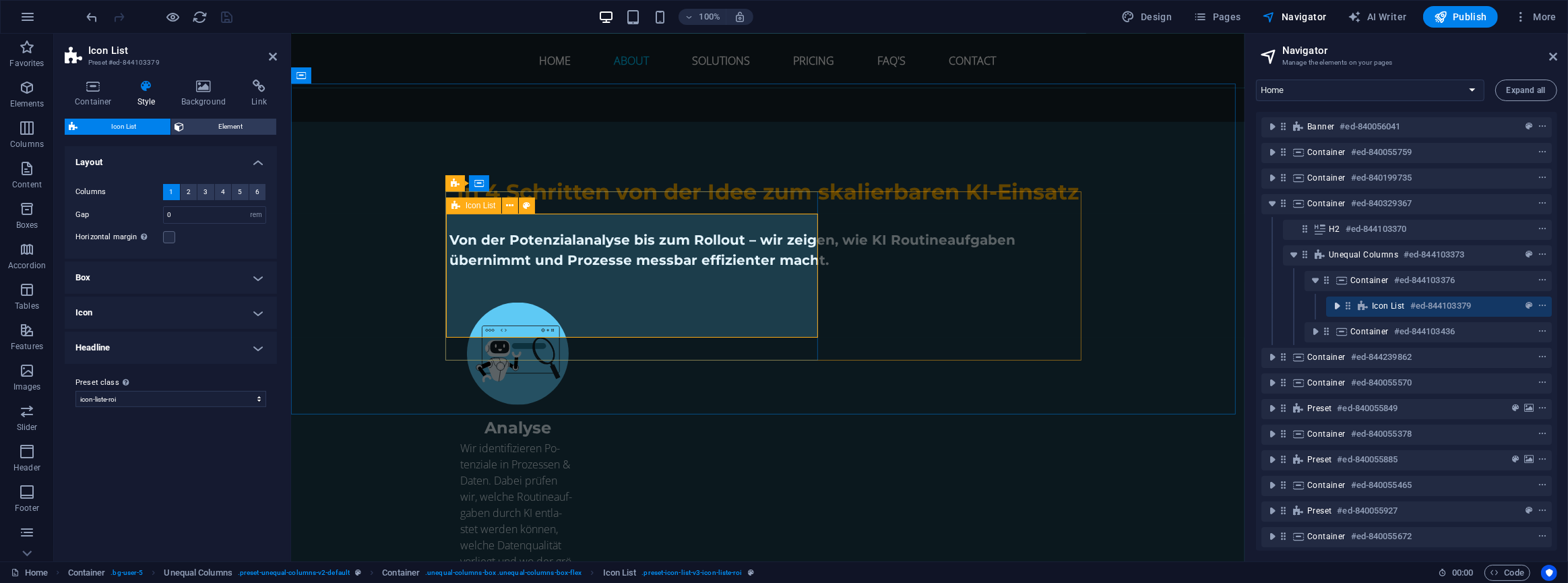
click at [1336, 304] on icon "toggle-expand" at bounding box center [1337, 305] width 13 height 13
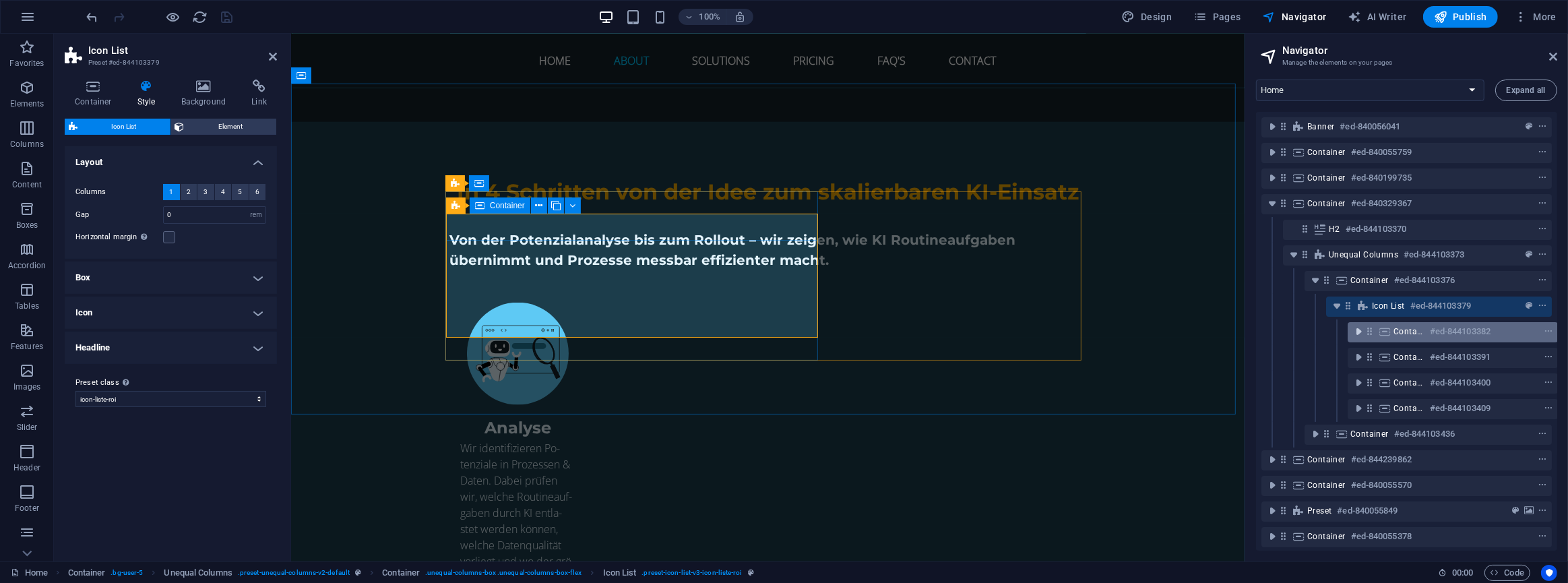
click at [1360, 333] on icon "toggle-expand" at bounding box center [1359, 331] width 13 height 13
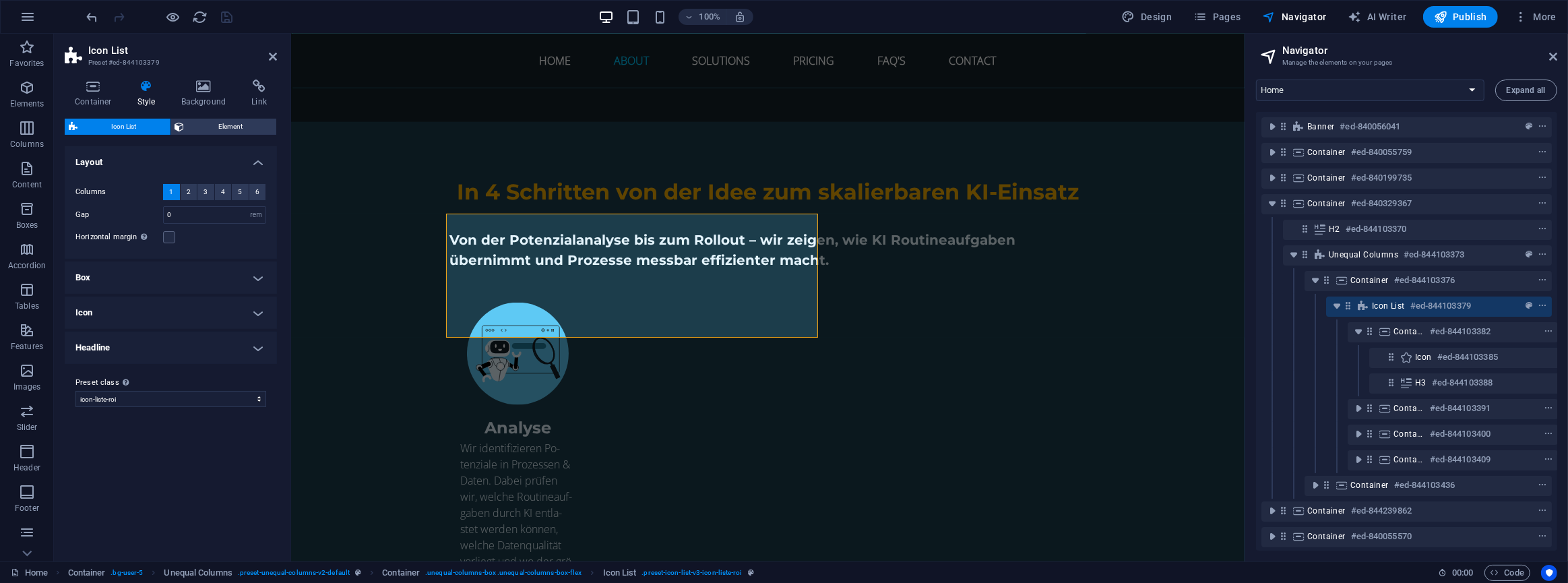
scroll to position [0, 24]
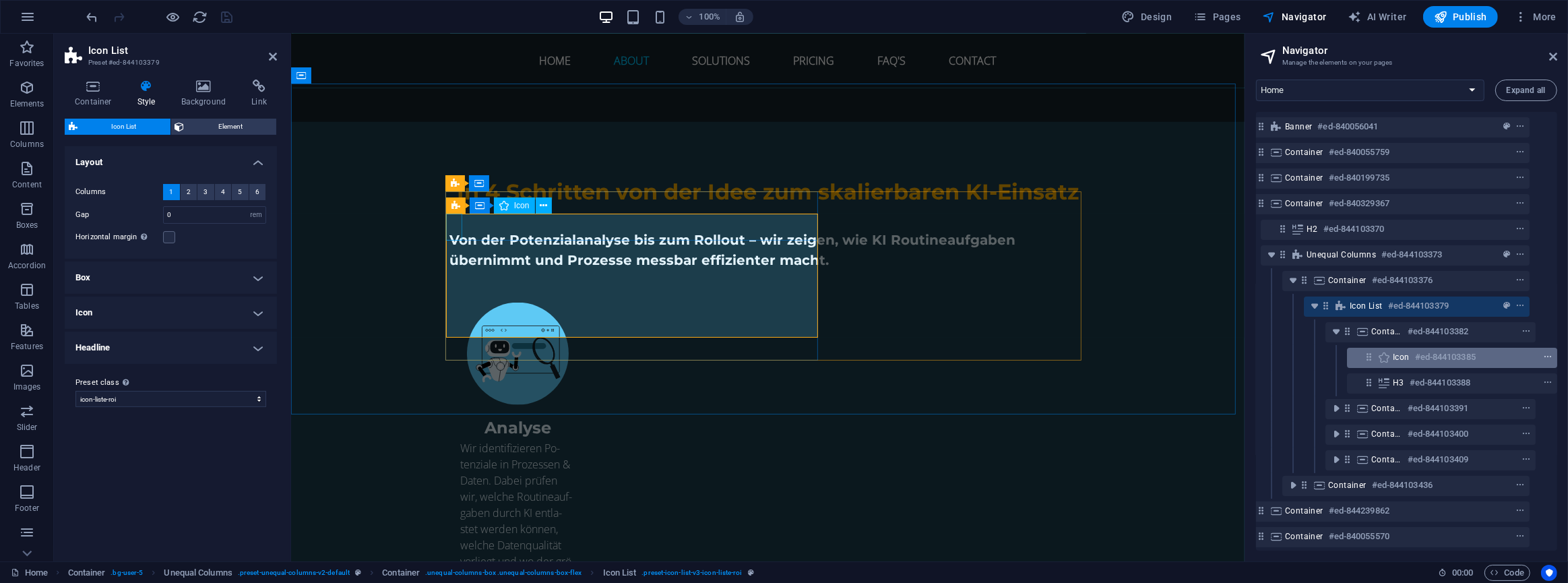
click at [1548, 355] on icon "context-menu" at bounding box center [1547, 357] width 10 height 10
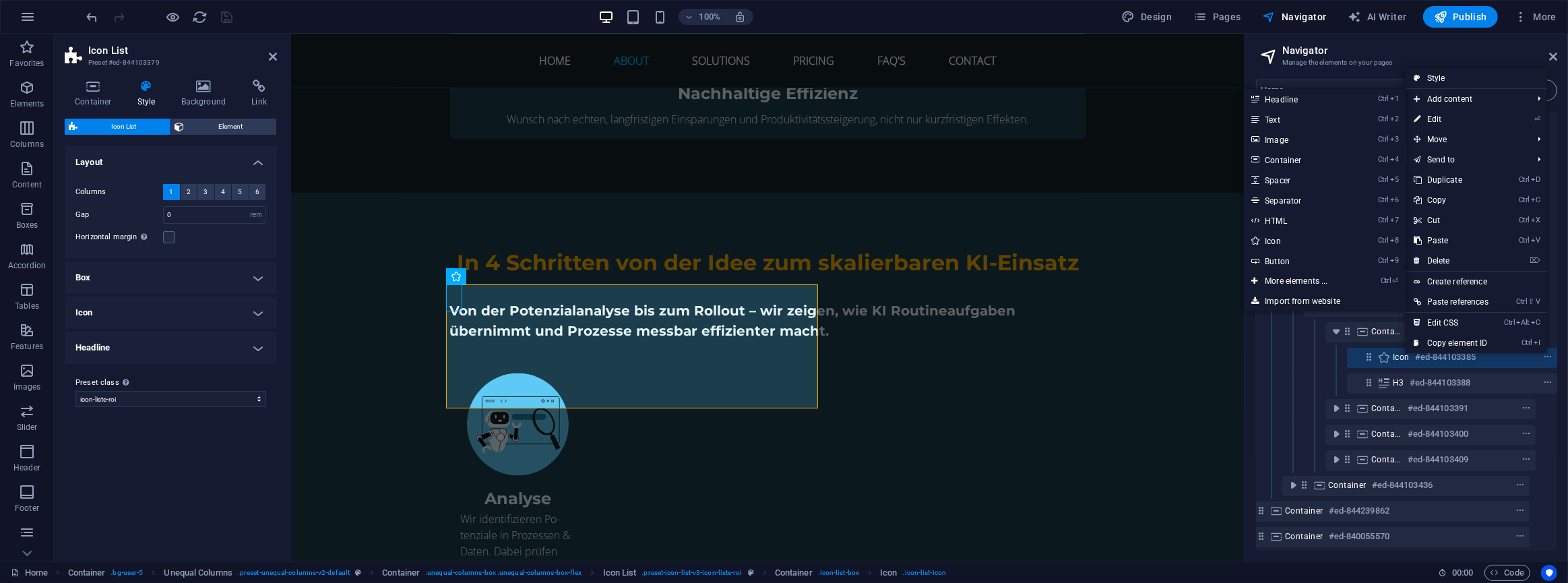
click at [1280, 161] on link "Ctrl 4 Container" at bounding box center [1299, 159] width 111 height 21
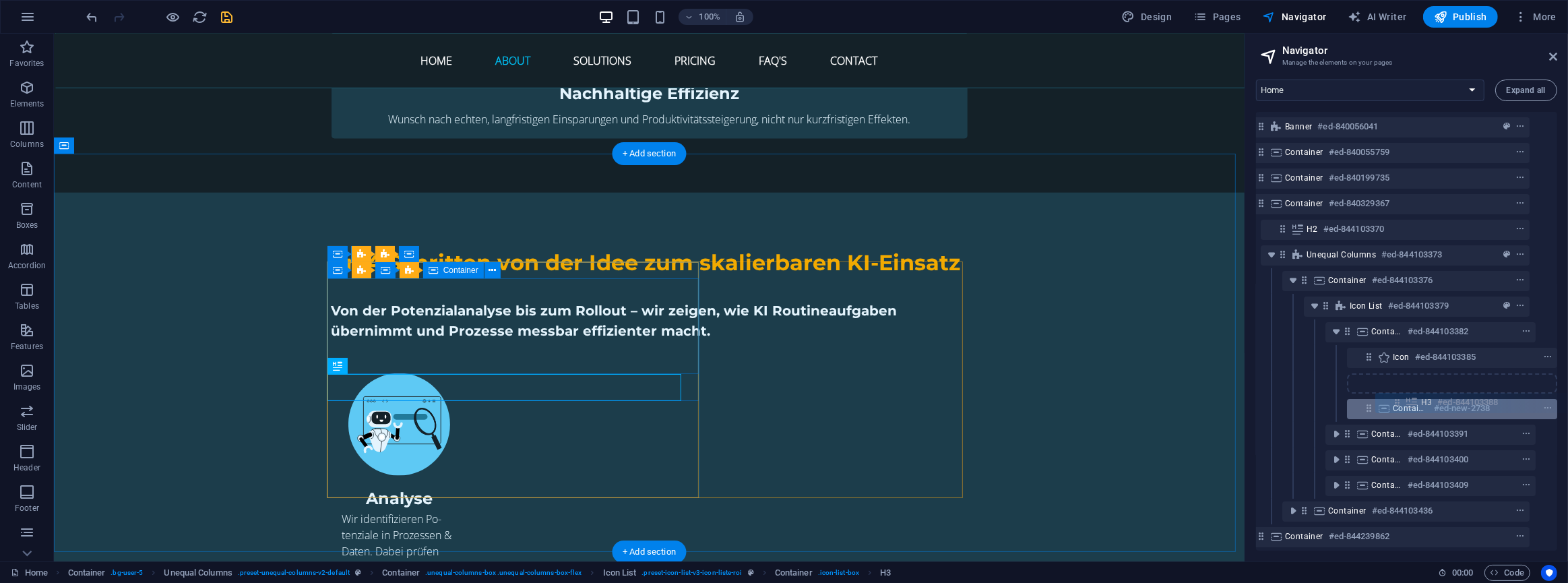
drag, startPoint x: 1371, startPoint y: 408, endPoint x: 1400, endPoint y: 399, distance: 30.4
click at [1400, 399] on div "Banner #ed-840056041 Container #ed-840055759 Container #ed-840199735 Container …" at bounding box center [1407, 331] width 302 height 439
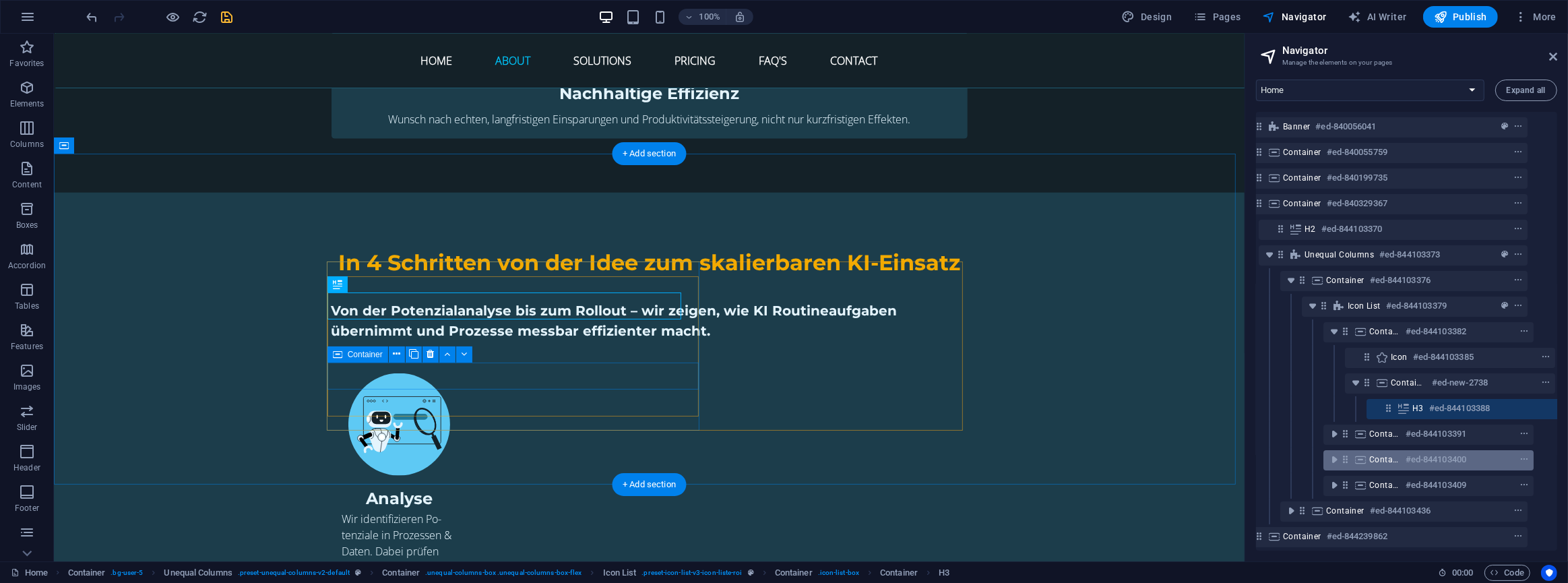
scroll to position [81, 46]
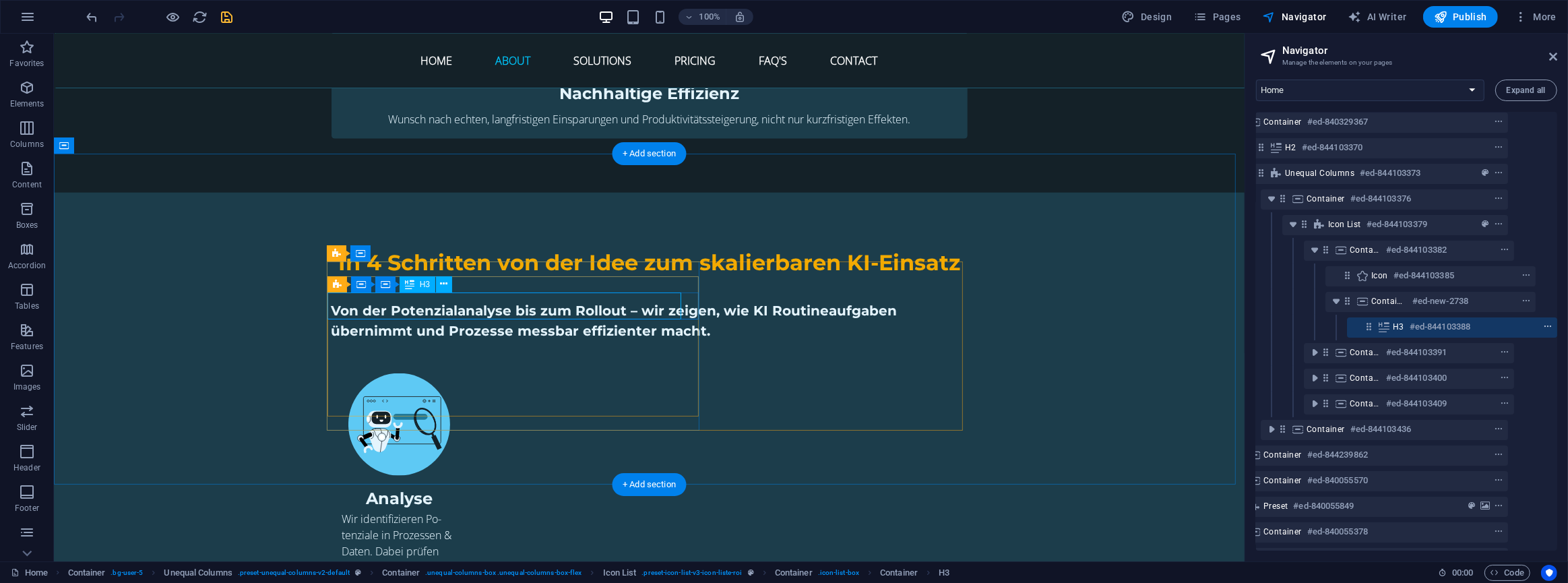
click at [1543, 324] on icon "context-menu" at bounding box center [1547, 327] width 10 height 10
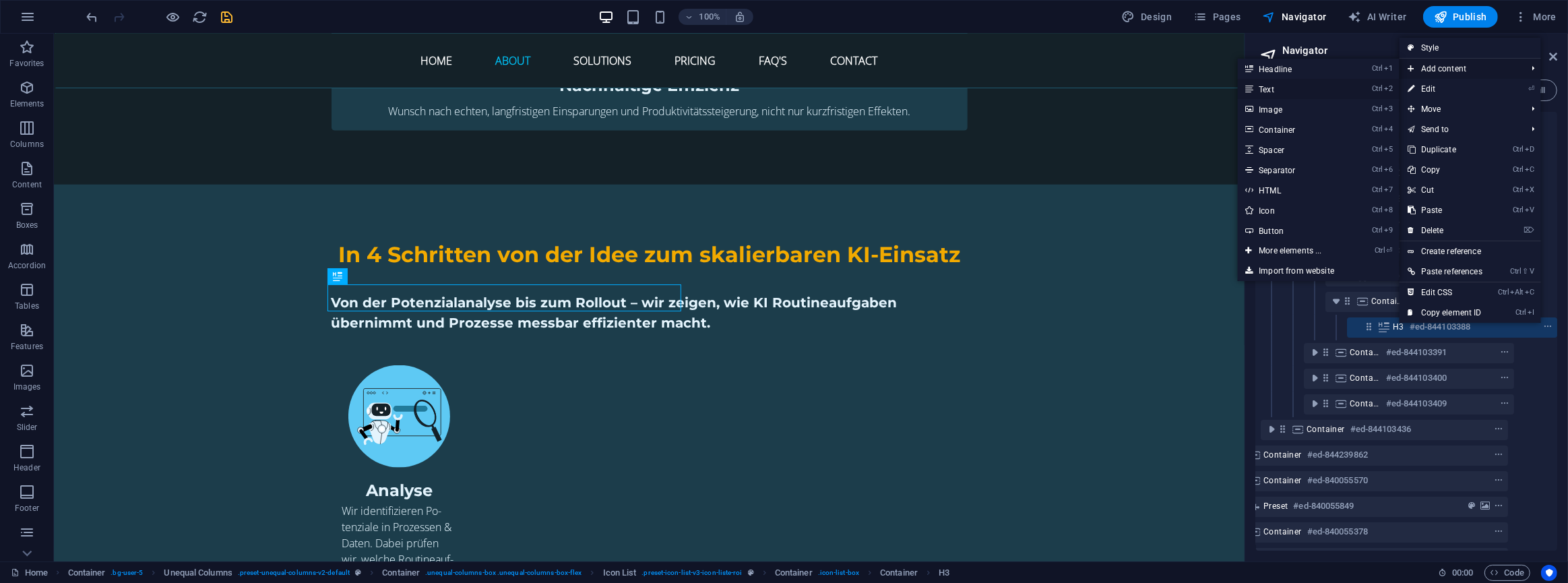
click at [1269, 89] on link "Ctrl 2 Text" at bounding box center [1293, 89] width 111 height 21
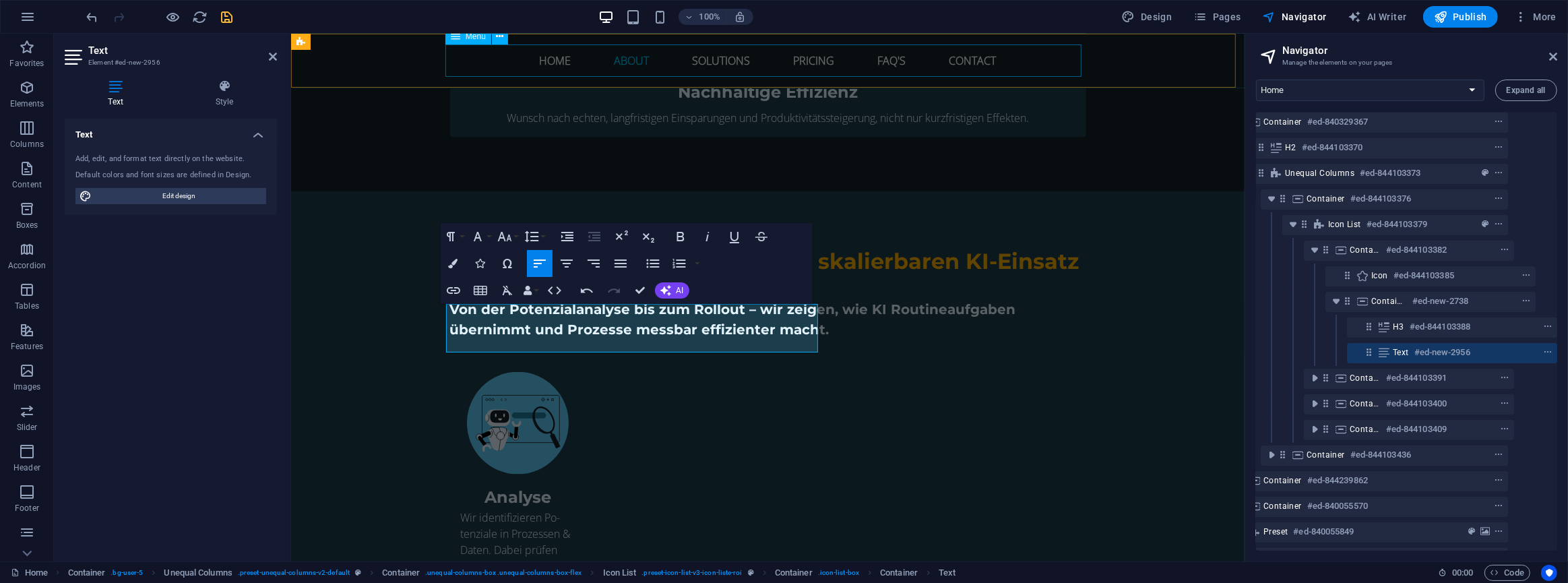
scroll to position [1556, 1]
drag, startPoint x: 640, startPoint y: 294, endPoint x: 585, endPoint y: 259, distance: 65.2
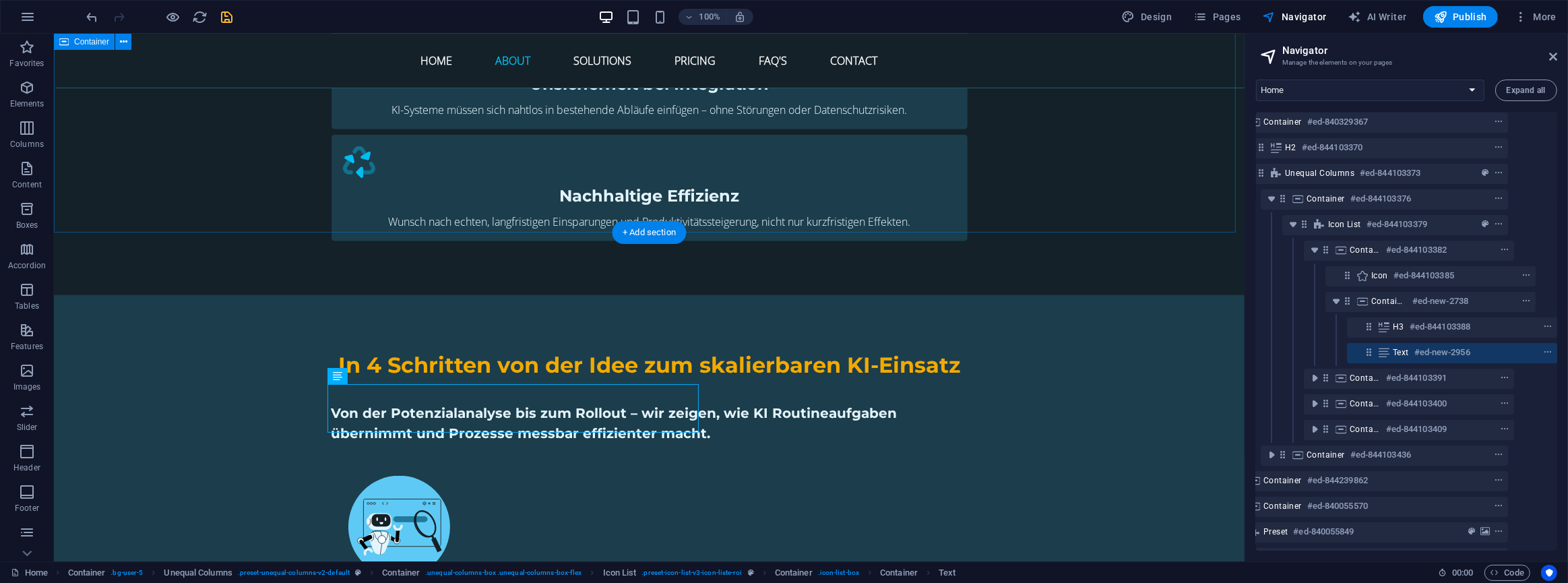
scroll to position [1616, 0]
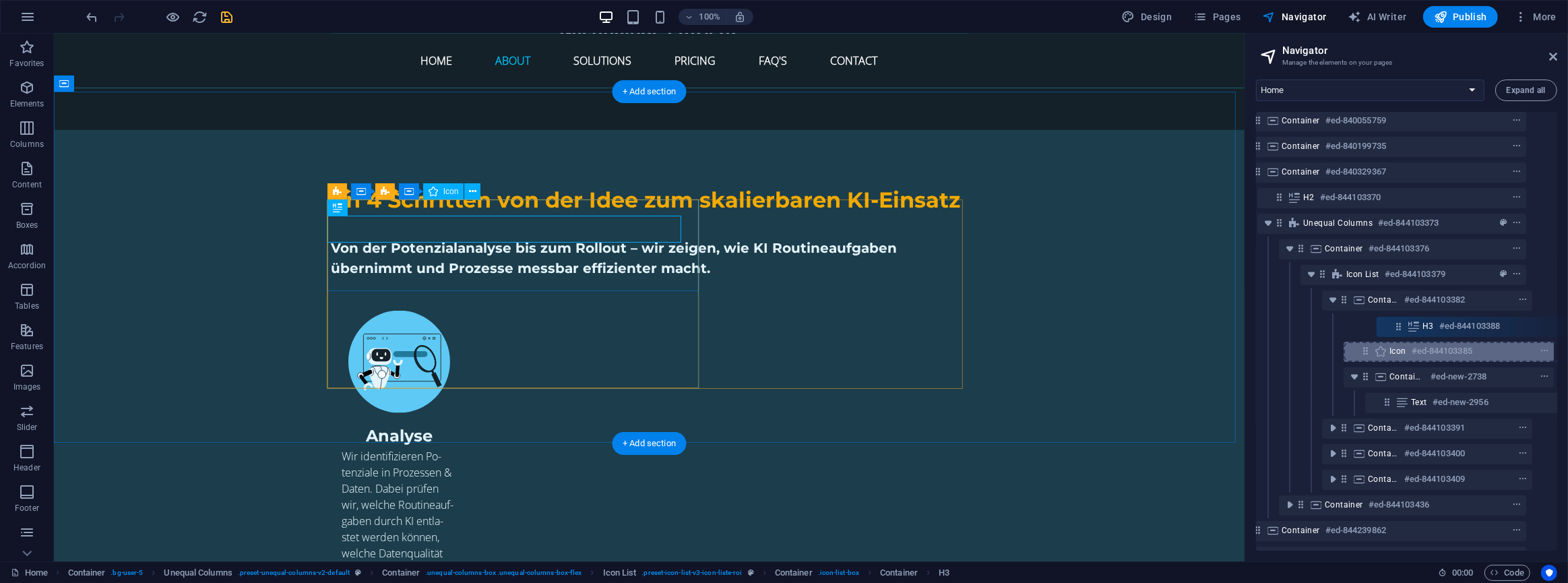
scroll to position [31, 30]
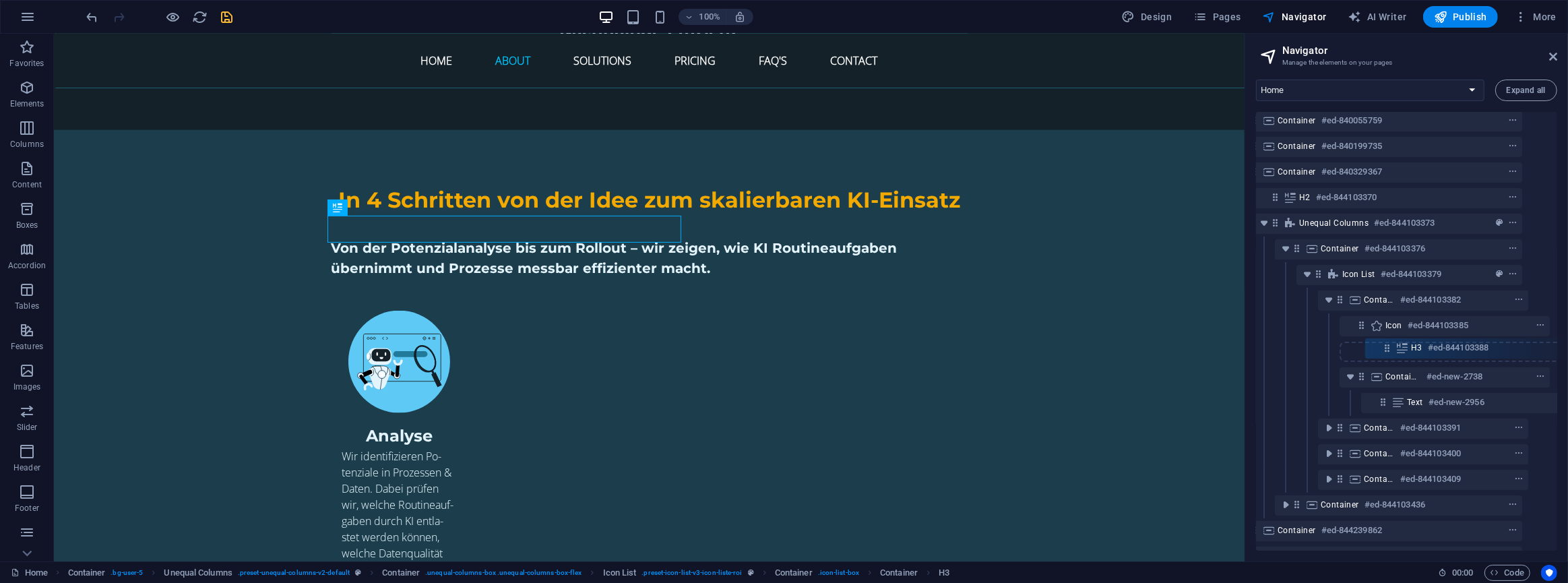
drag, startPoint x: 1410, startPoint y: 407, endPoint x: 1388, endPoint y: 349, distance: 62.0
click at [1388, 349] on div "Banner #ed-840056041 Container #ed-840055759 Container #ed-840199735 Container …" at bounding box center [1407, 331] width 302 height 439
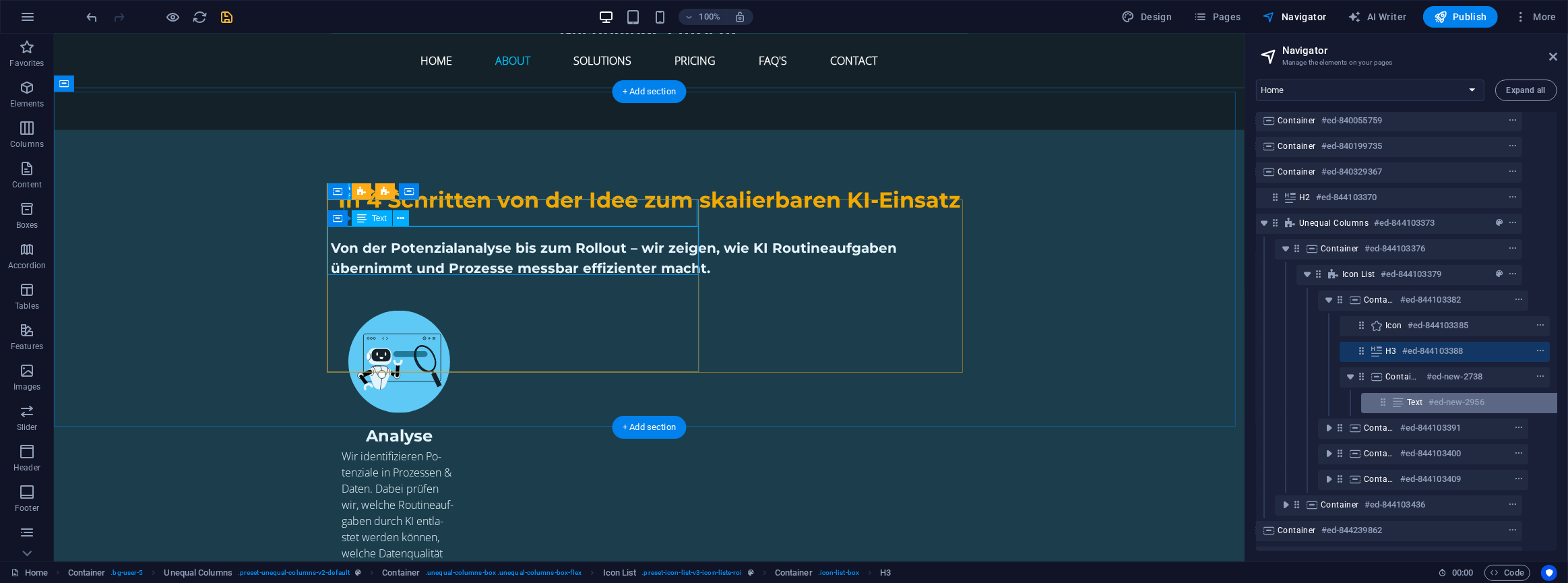
click at [1503, 398] on div "Text #ed-new-2956" at bounding box center [1455, 403] width 97 height 16
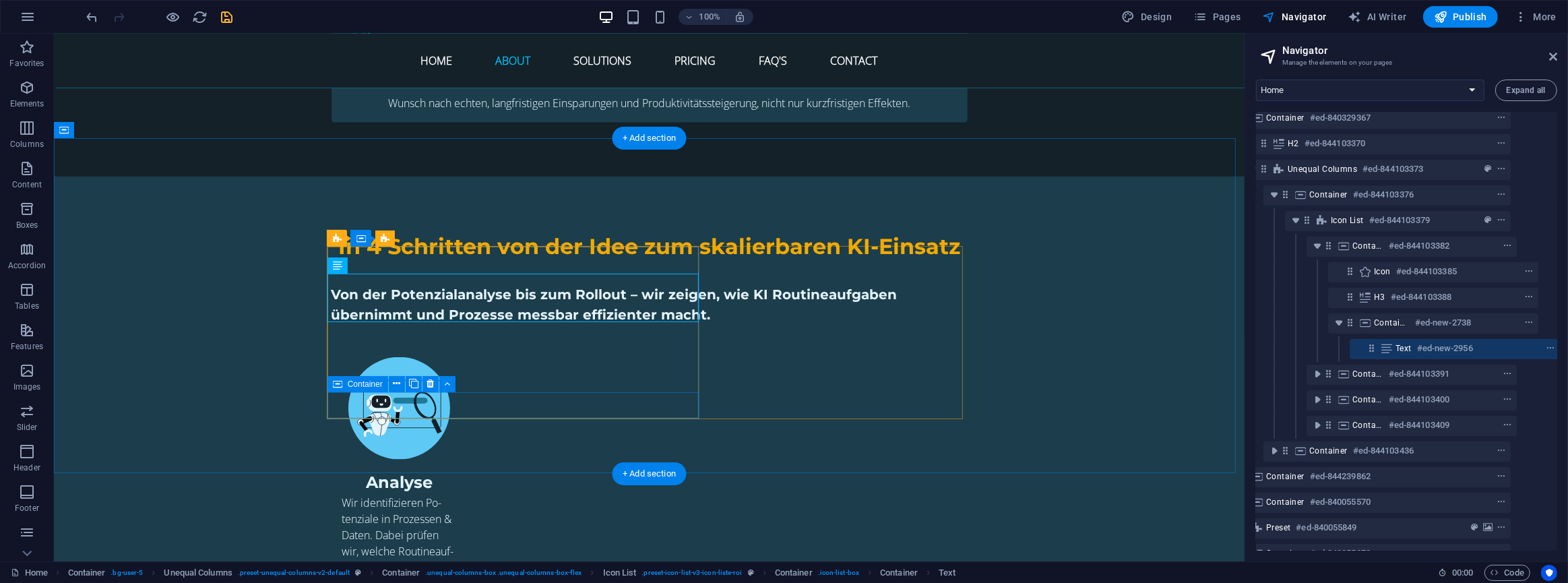
scroll to position [107, 46]
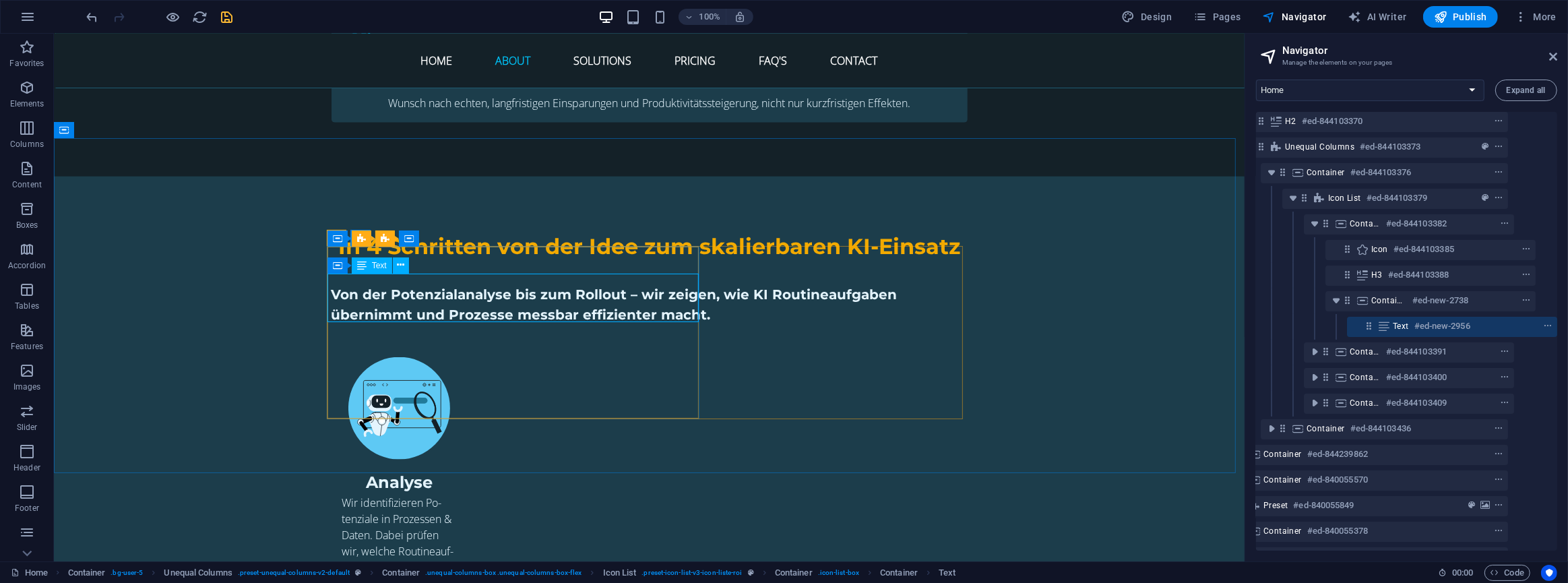
click at [370, 269] on div "Text" at bounding box center [371, 266] width 40 height 16
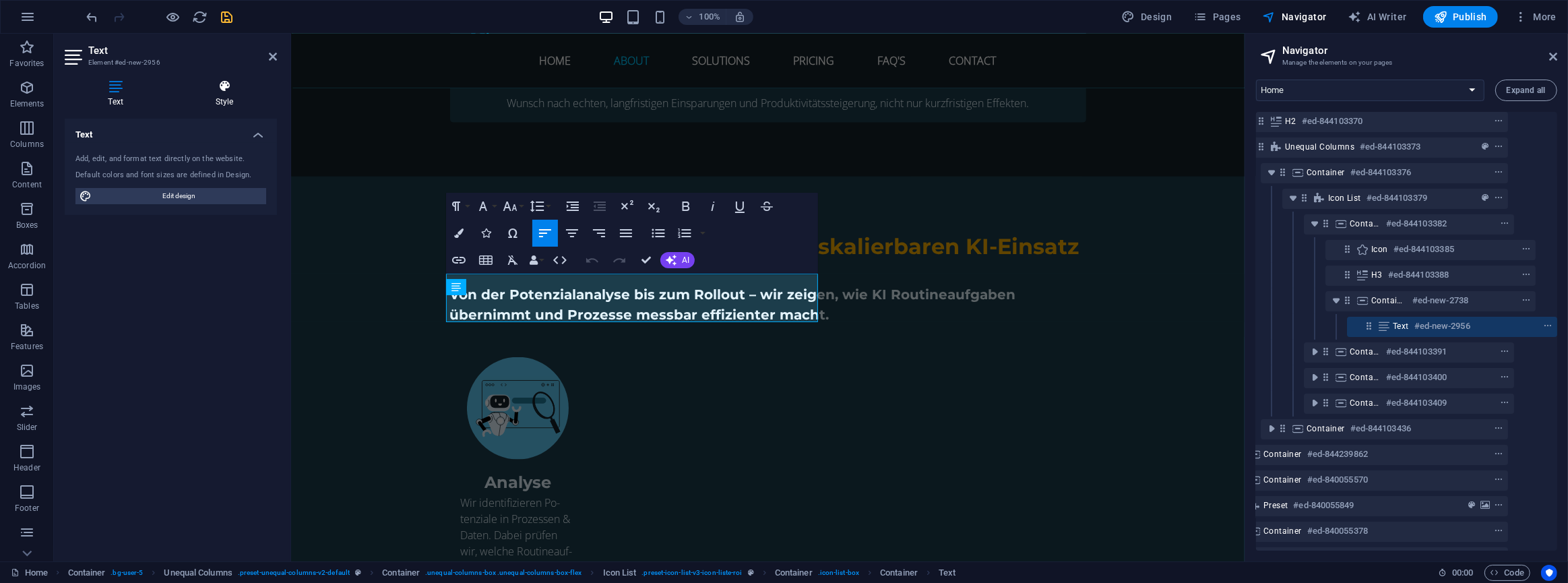
click at [229, 104] on h4 "Style" at bounding box center [224, 94] width 105 height 29
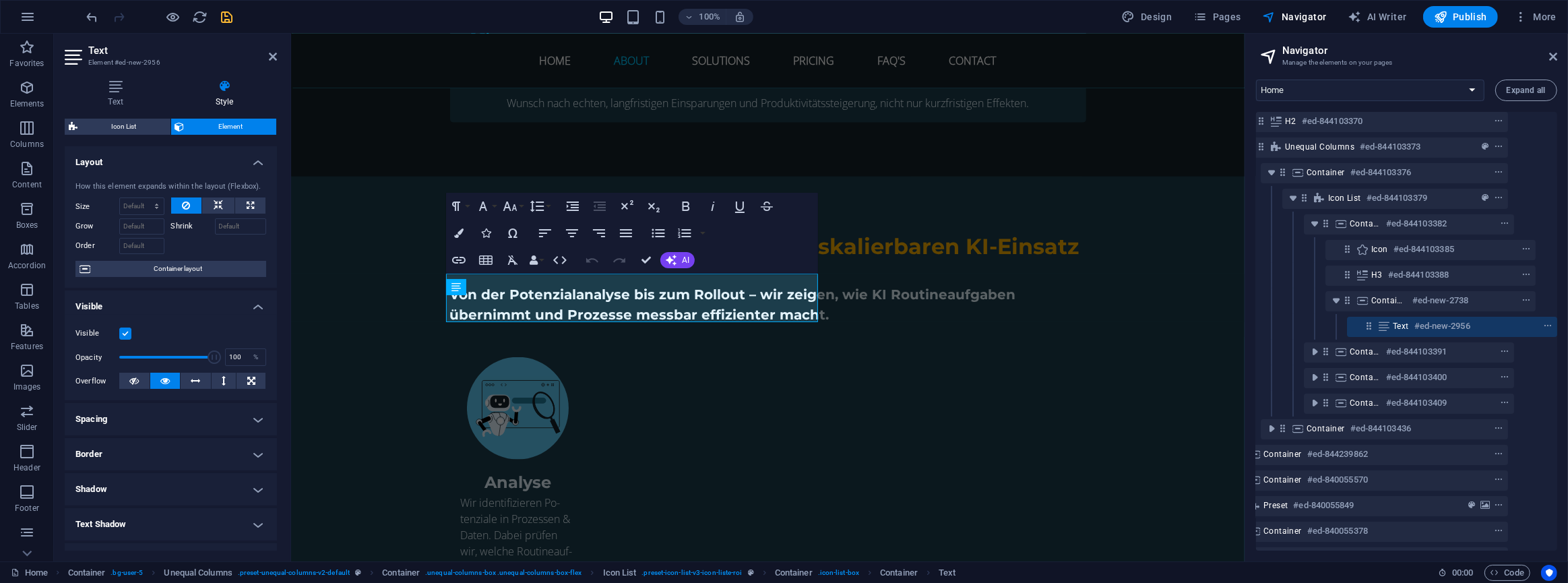
click at [165, 417] on h4 "Spacing" at bounding box center [170, 419] width 212 height 32
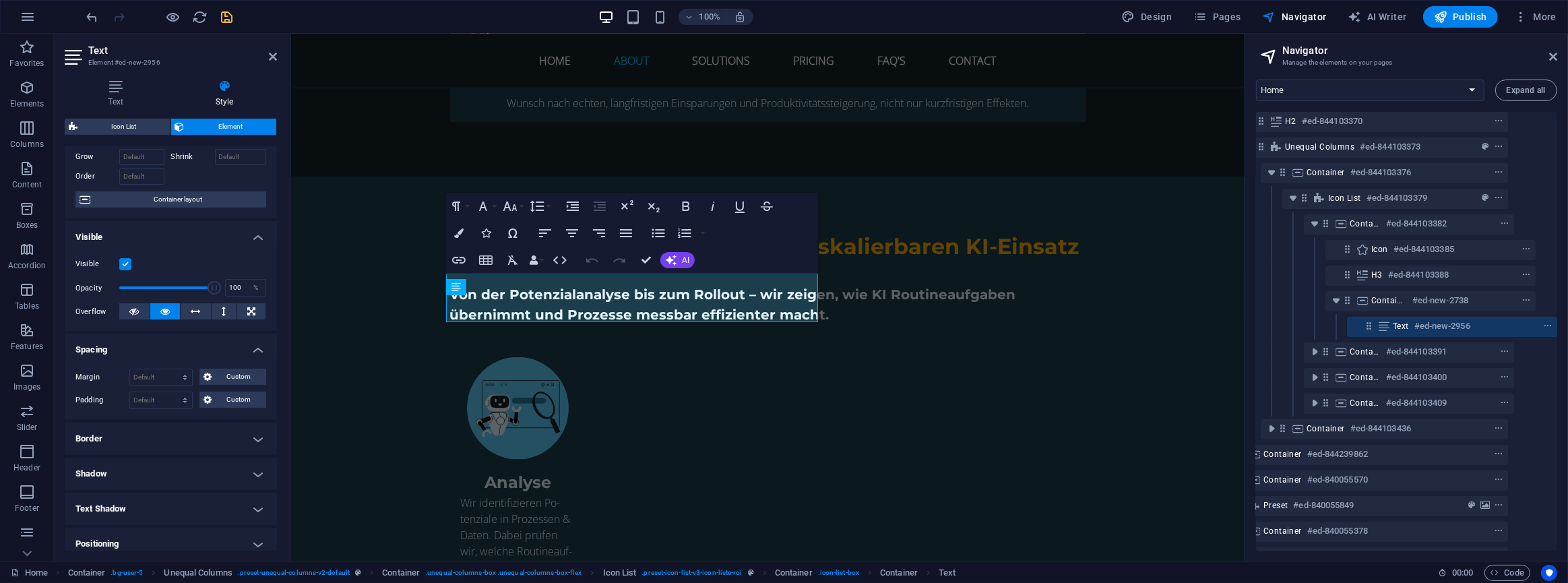
scroll to position [122, 0]
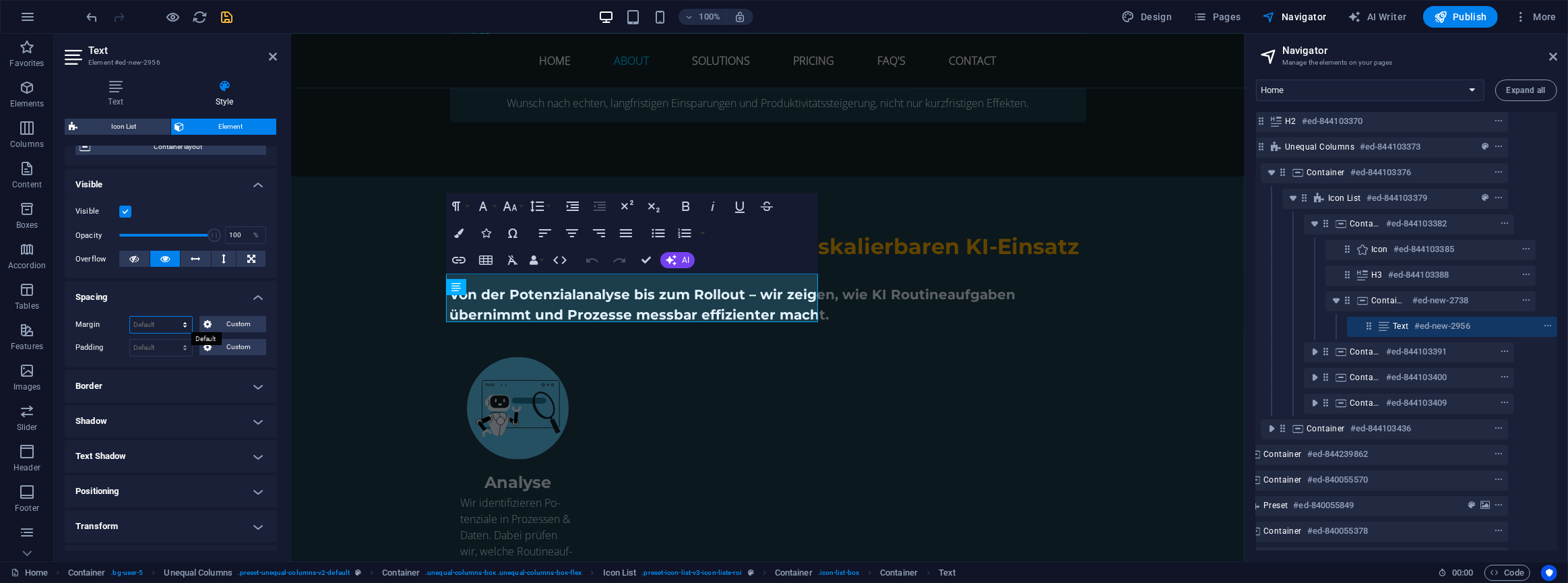
click at [159, 326] on select "Default auto px % rem vw vh Custom" at bounding box center [160, 325] width 62 height 16
select select "rem"
click at [172, 317] on select "Default auto px % rem vw vh Custom" at bounding box center [160, 325] width 62 height 16
type input "0"
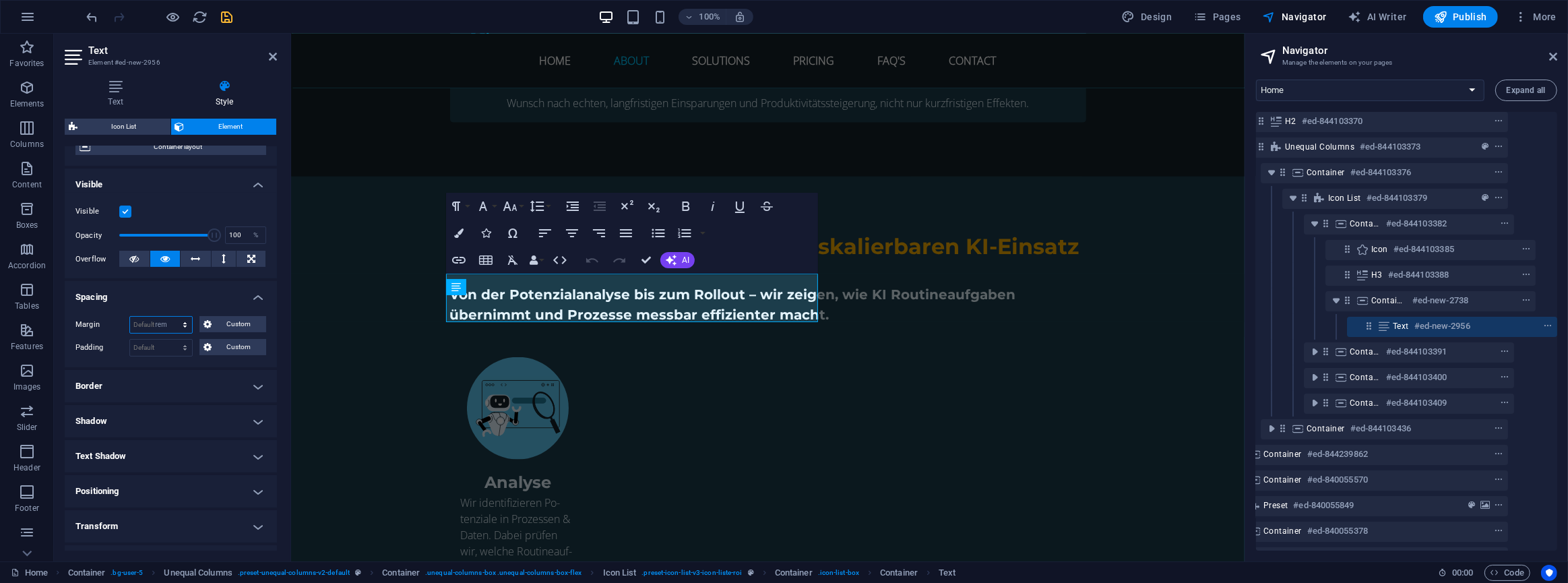
select select "rem"
type input "0"
select select "rem"
type input "0"
select select "rem"
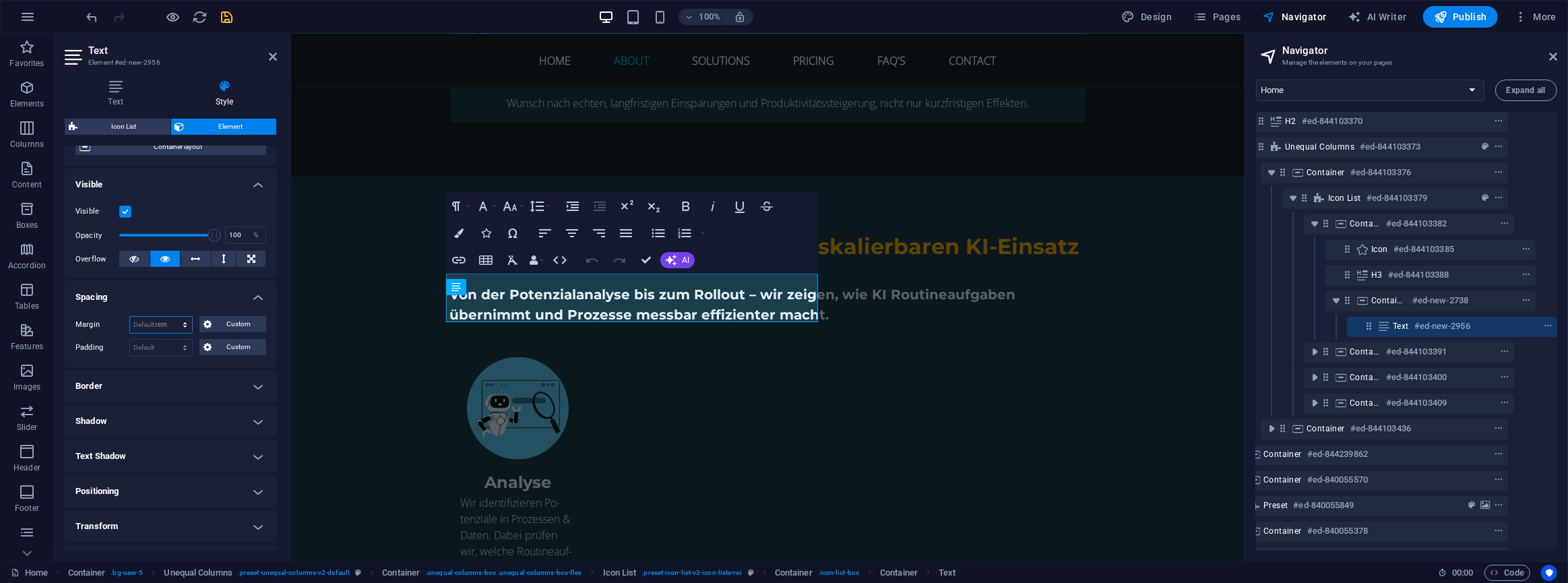
type input "0"
select select "rem"
click at [203, 327] on icon at bounding box center [207, 324] width 8 height 16
drag, startPoint x: 173, startPoint y: 365, endPoint x: 158, endPoint y: 364, distance: 15.0
click at [158, 364] on input "0" at bounding box center [178, 371] width 40 height 16
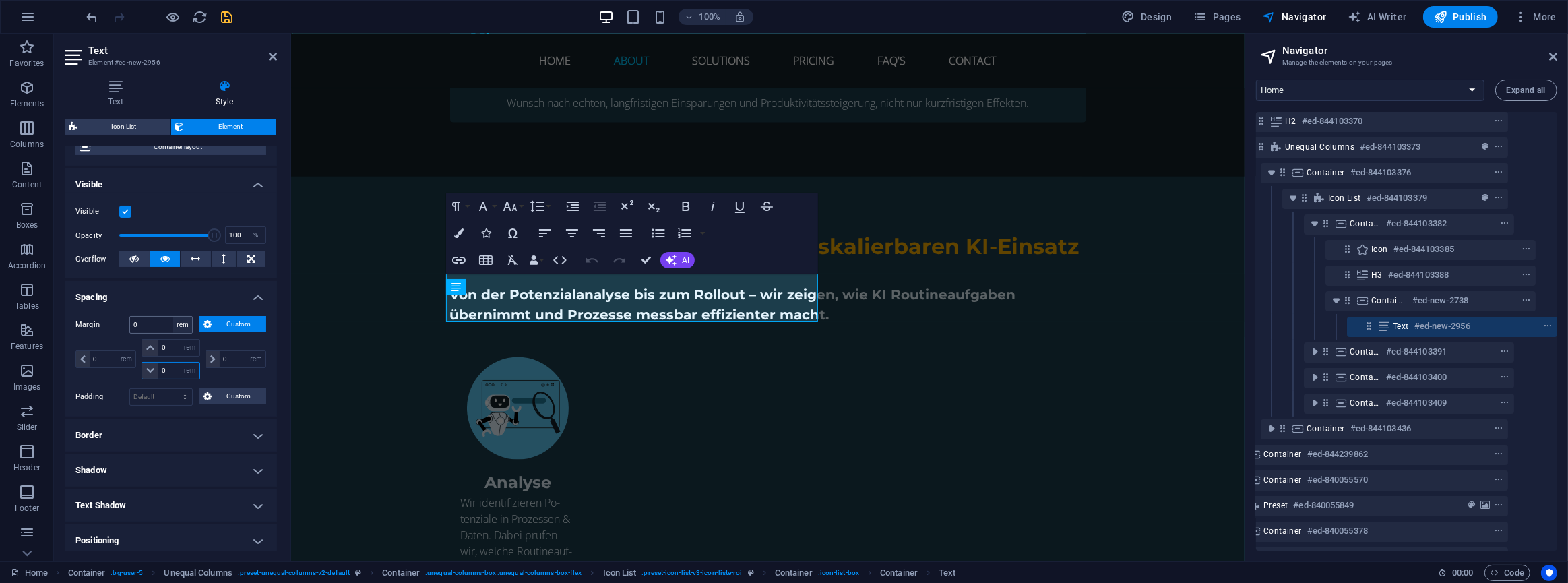
type input "1"
select select "DISABLED_OPTION_VALUE"
type input "1"
drag, startPoint x: 222, startPoint y: 18, endPoint x: 183, endPoint y: 30, distance: 40.8
click at [222, 18] on icon "save" at bounding box center [226, 17] width 15 height 15
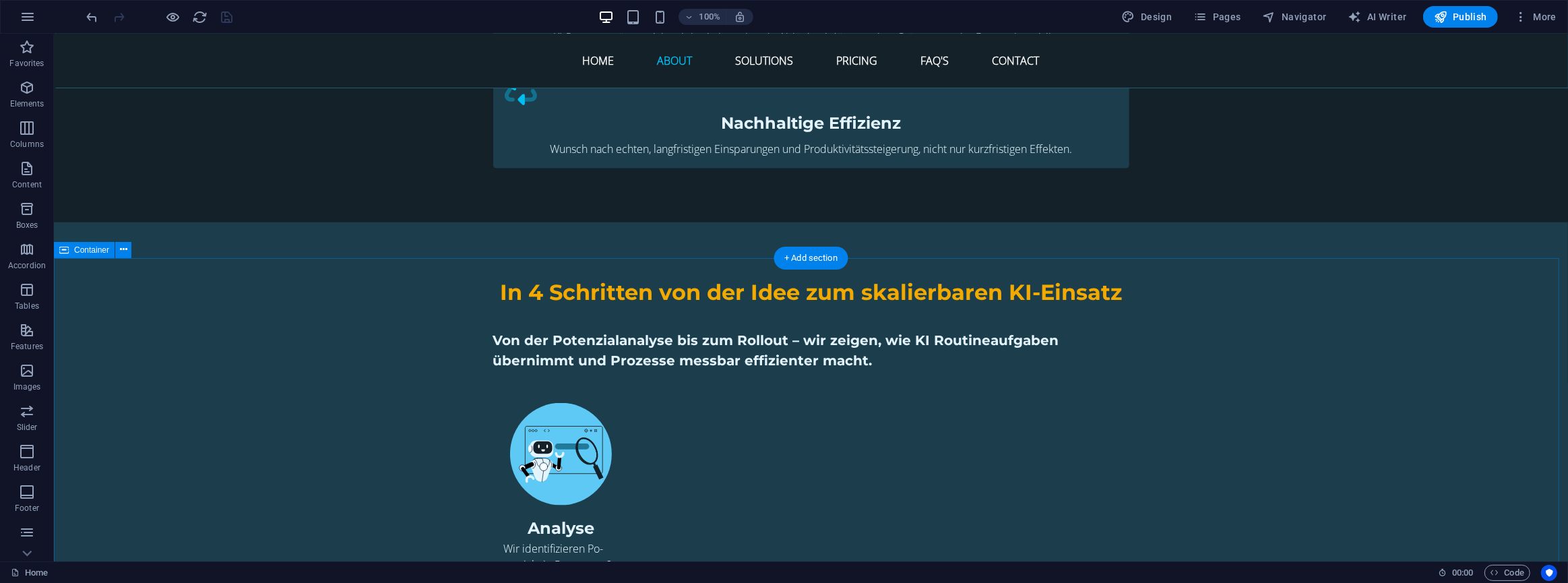
scroll to position [1630, 0]
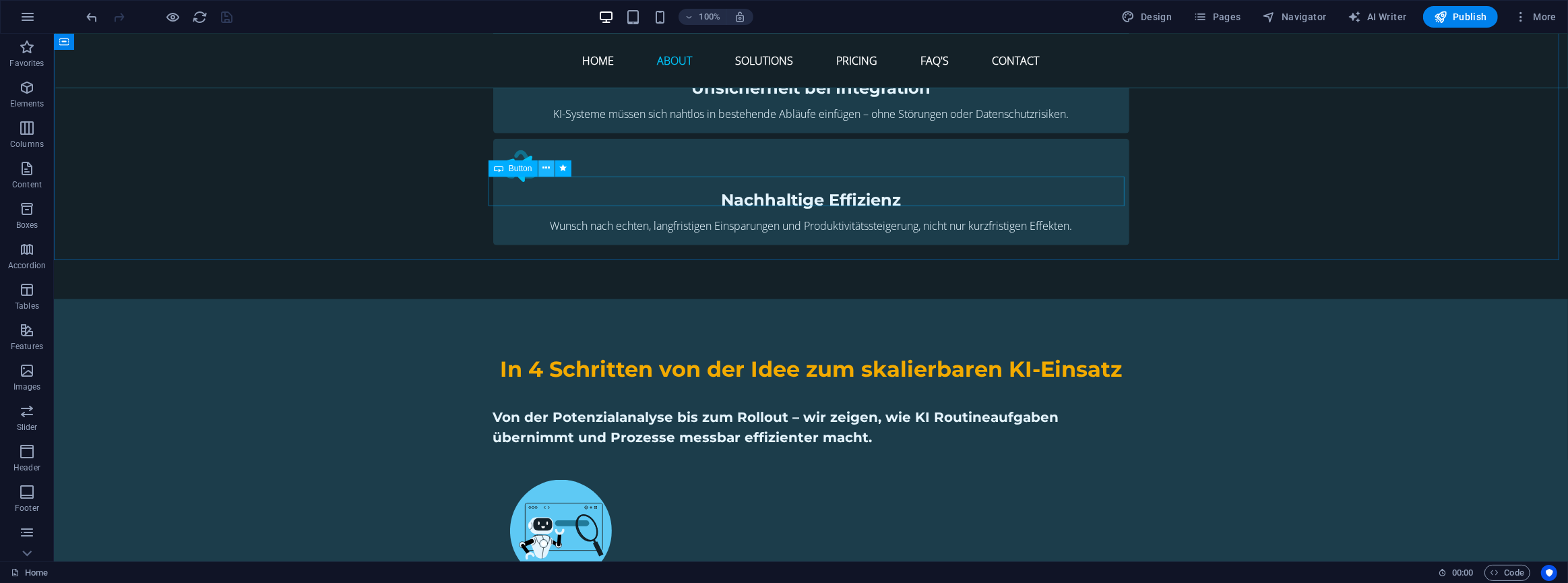
click at [547, 170] on icon at bounding box center [546, 168] width 7 height 14
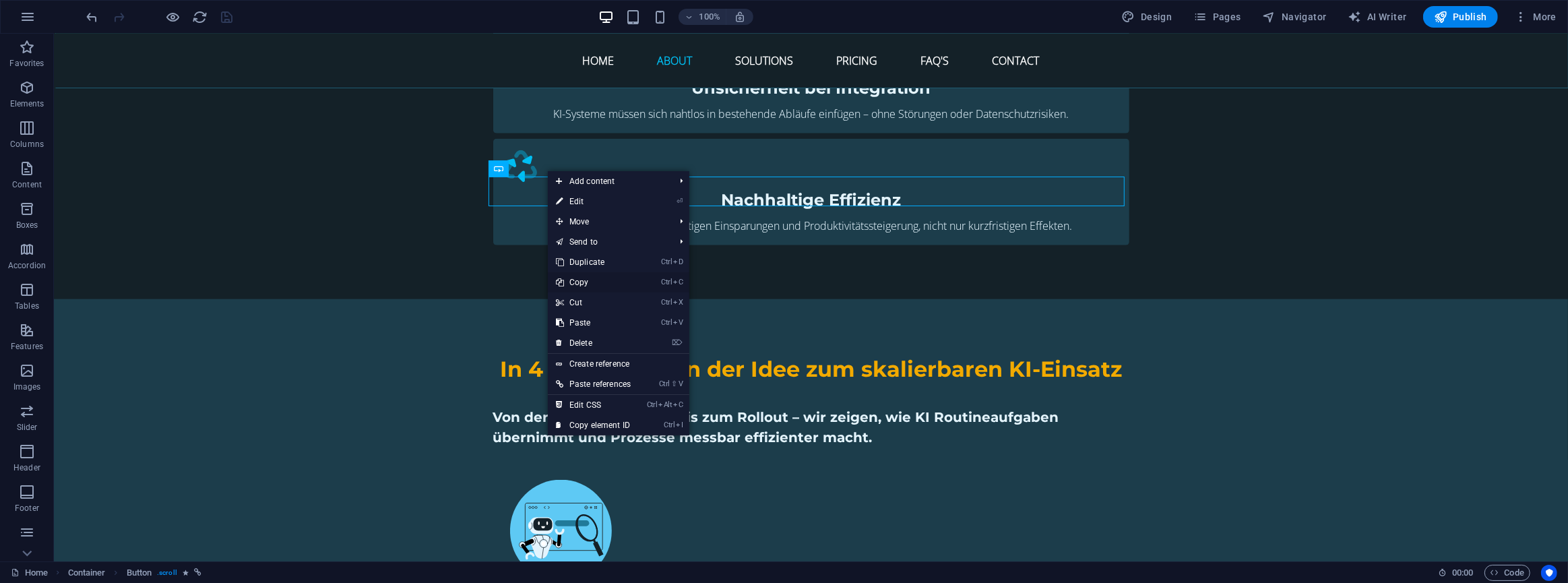
click at [585, 283] on link "Ctrl C Copy" at bounding box center [593, 282] width 91 height 21
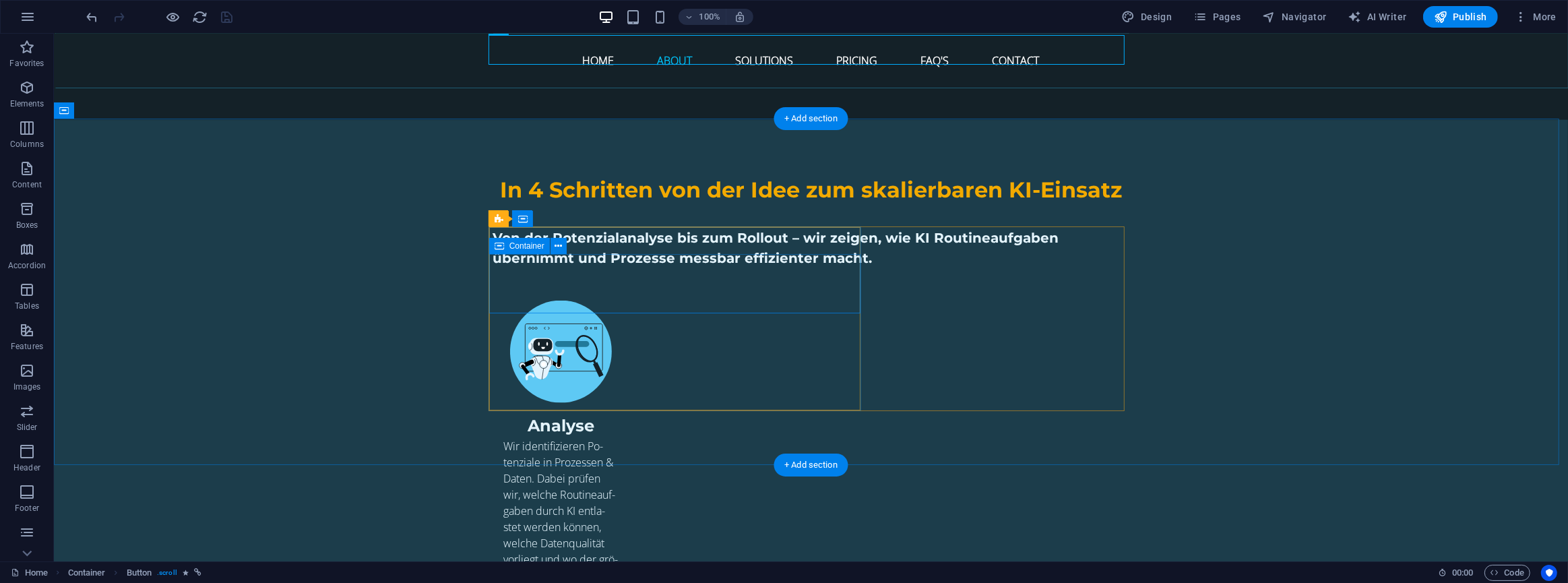
scroll to position [1814, 0]
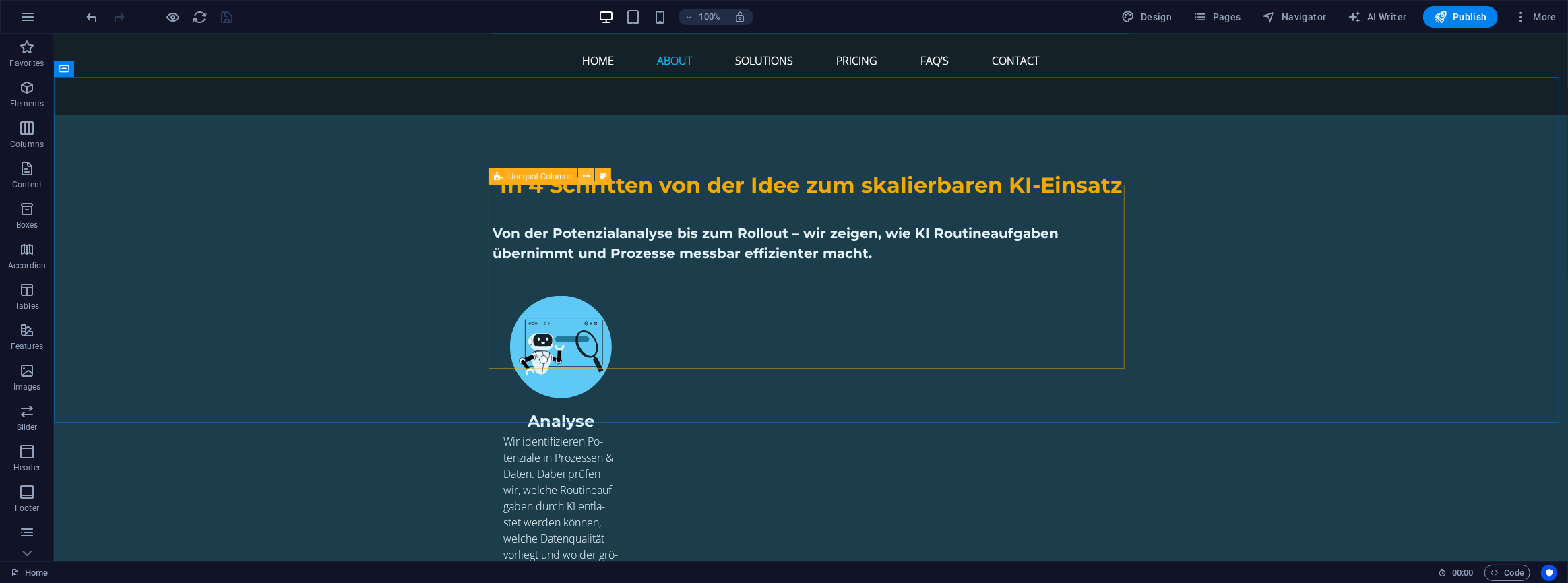
click at [584, 174] on icon at bounding box center [586, 176] width 7 height 14
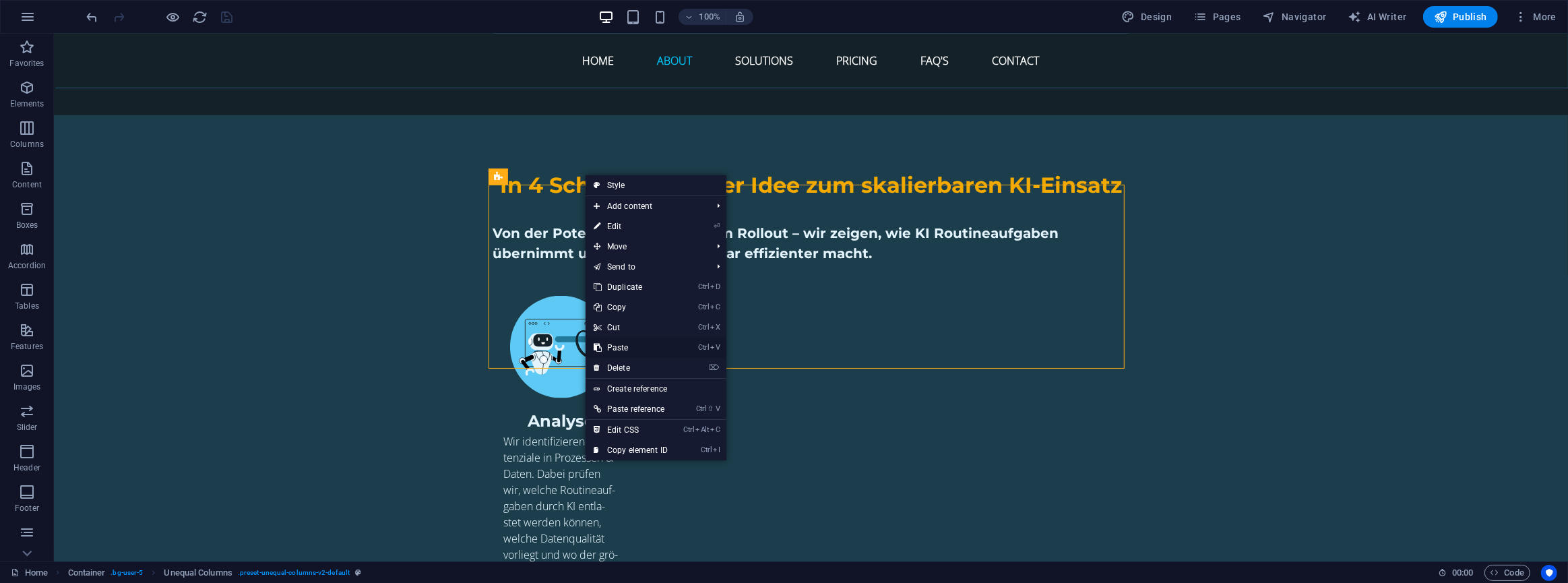
click at [620, 348] on link "Ctrl V Paste" at bounding box center [630, 347] width 90 height 21
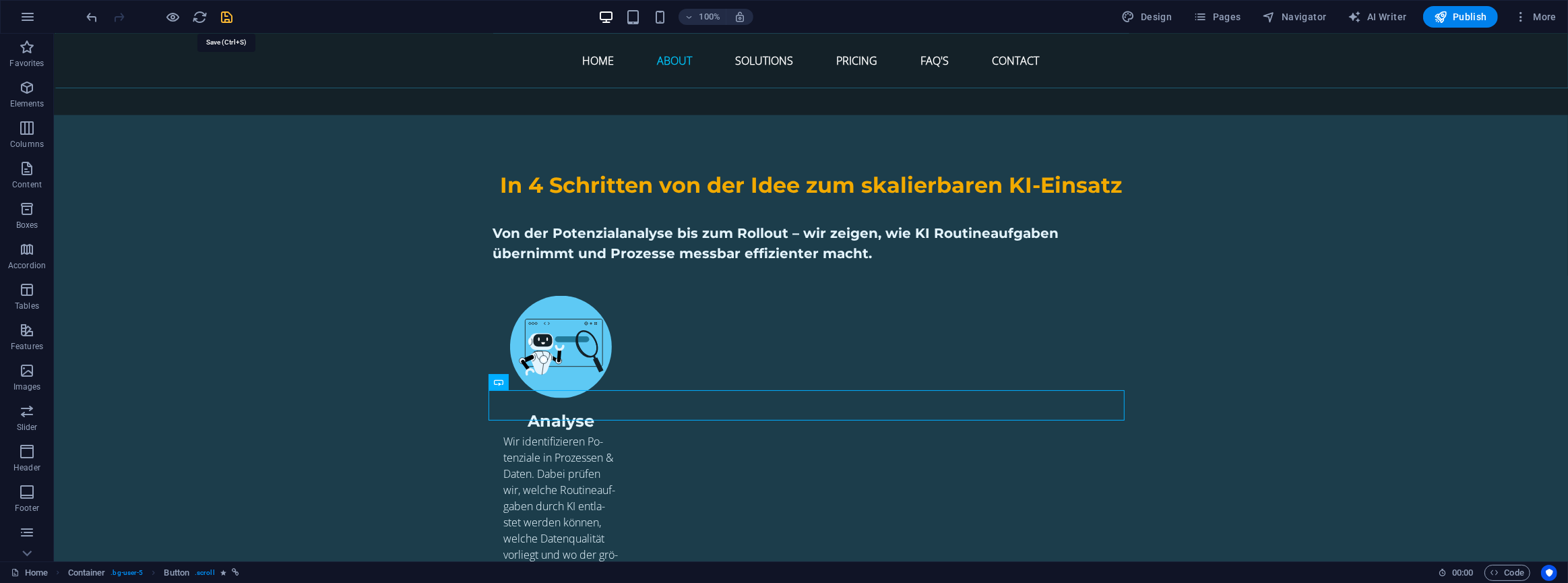
click at [229, 16] on icon "save" at bounding box center [226, 17] width 15 height 15
